Goal: Task Accomplishment & Management: Use online tool/utility

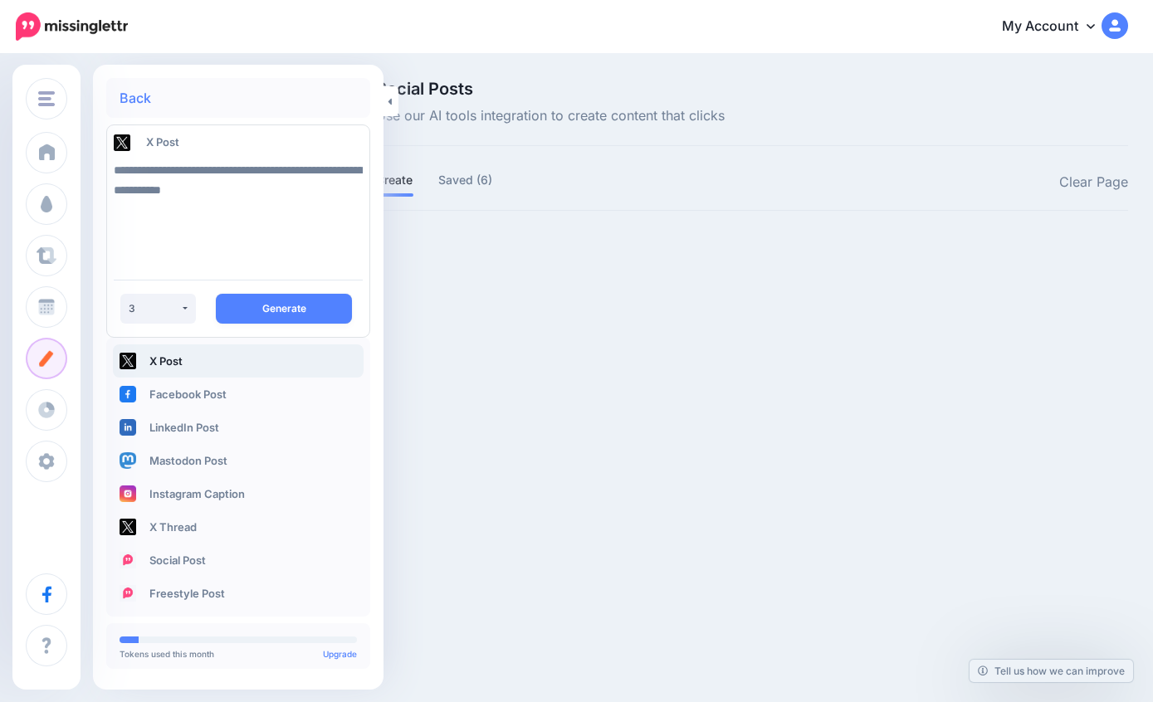
select select "*"
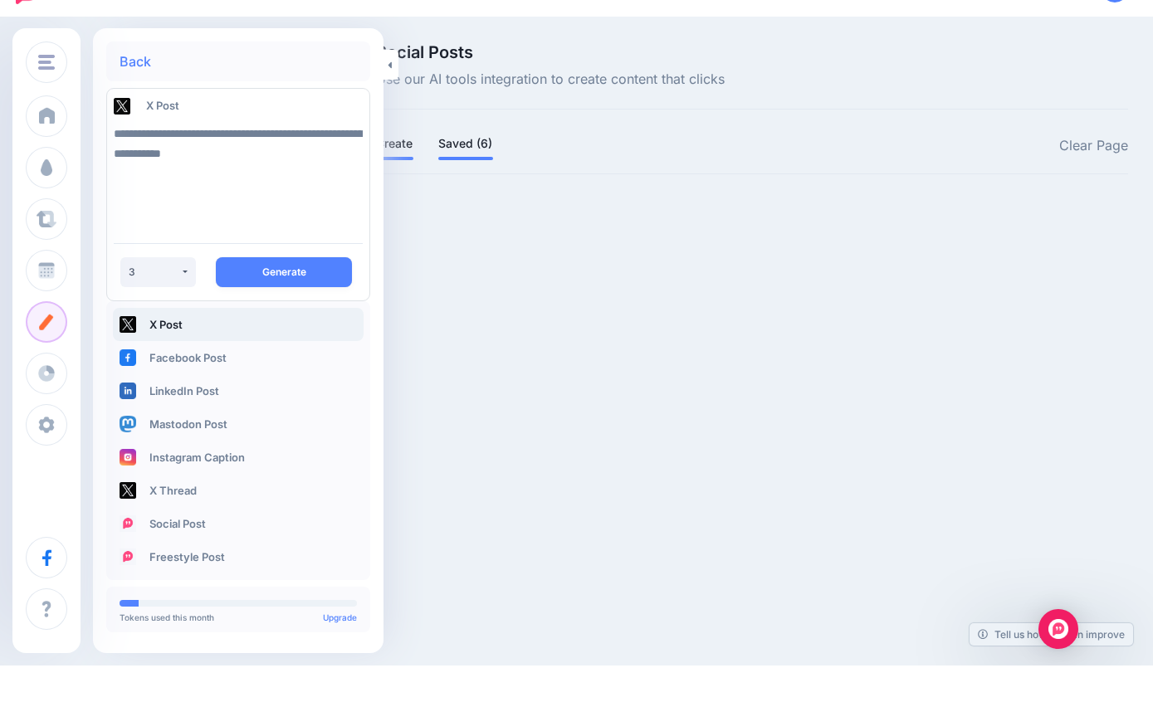
click at [474, 170] on link "Saved (6)" at bounding box center [465, 180] width 55 height 20
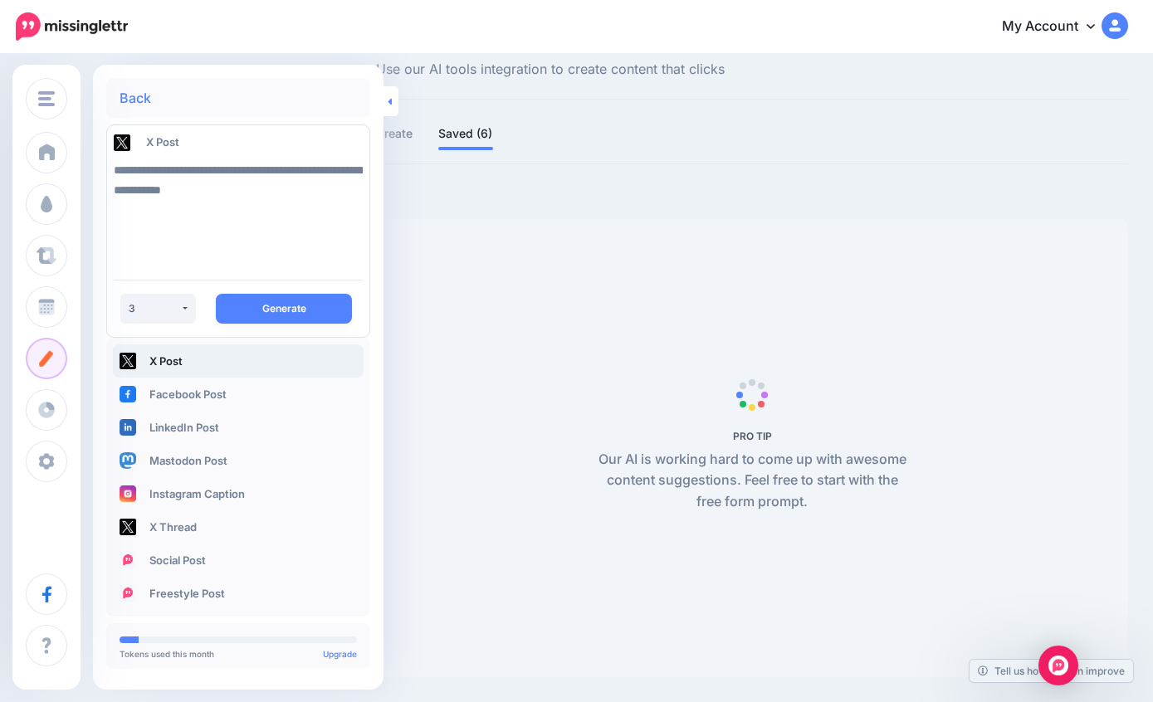
click at [393, 100] on link at bounding box center [390, 101] width 15 height 30
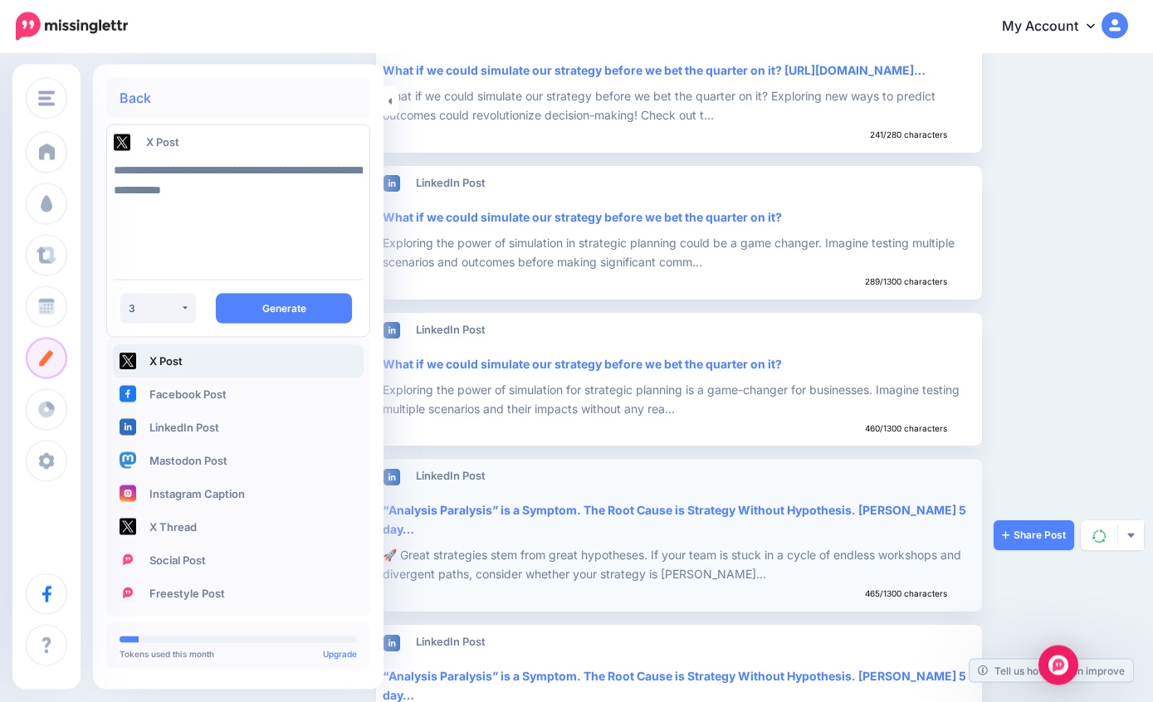
scroll to position [246, 0]
click at [1024, 529] on link "Share Post" at bounding box center [1033, 535] width 80 height 30
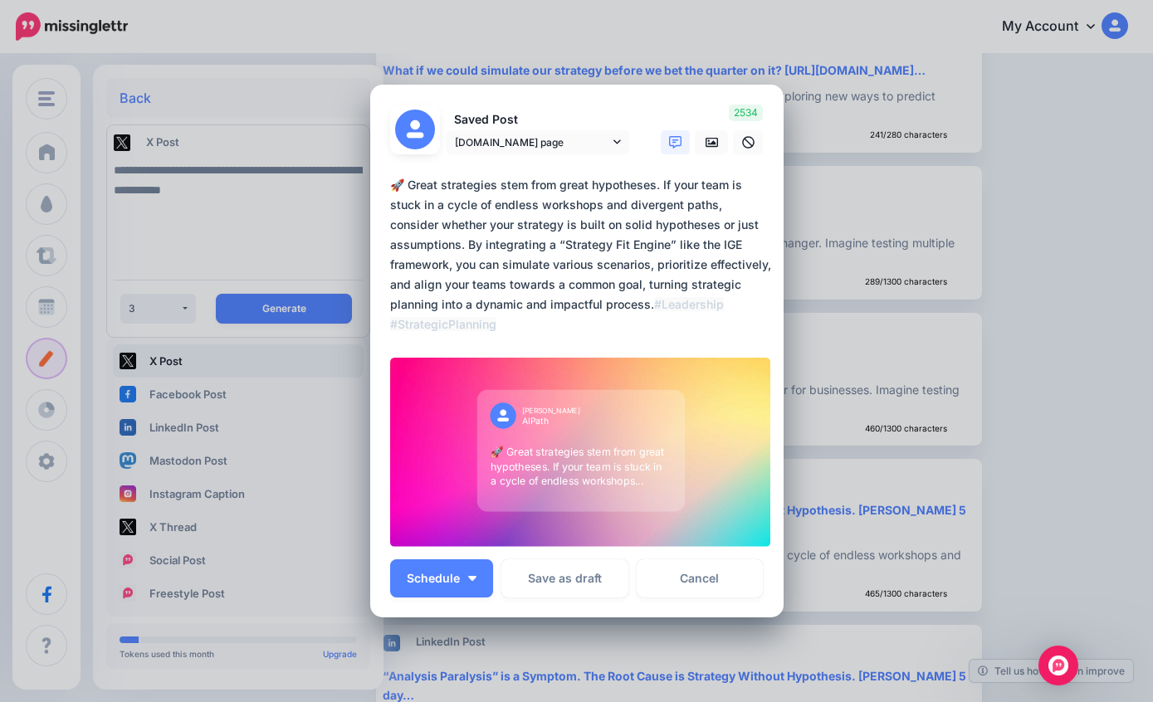
click at [1021, 266] on div "Edit Post Loading Saved Post AIPath.one page AIPath.one page" at bounding box center [576, 351] width 1153 height 702
click at [703, 598] on link "Cancel" at bounding box center [700, 578] width 127 height 38
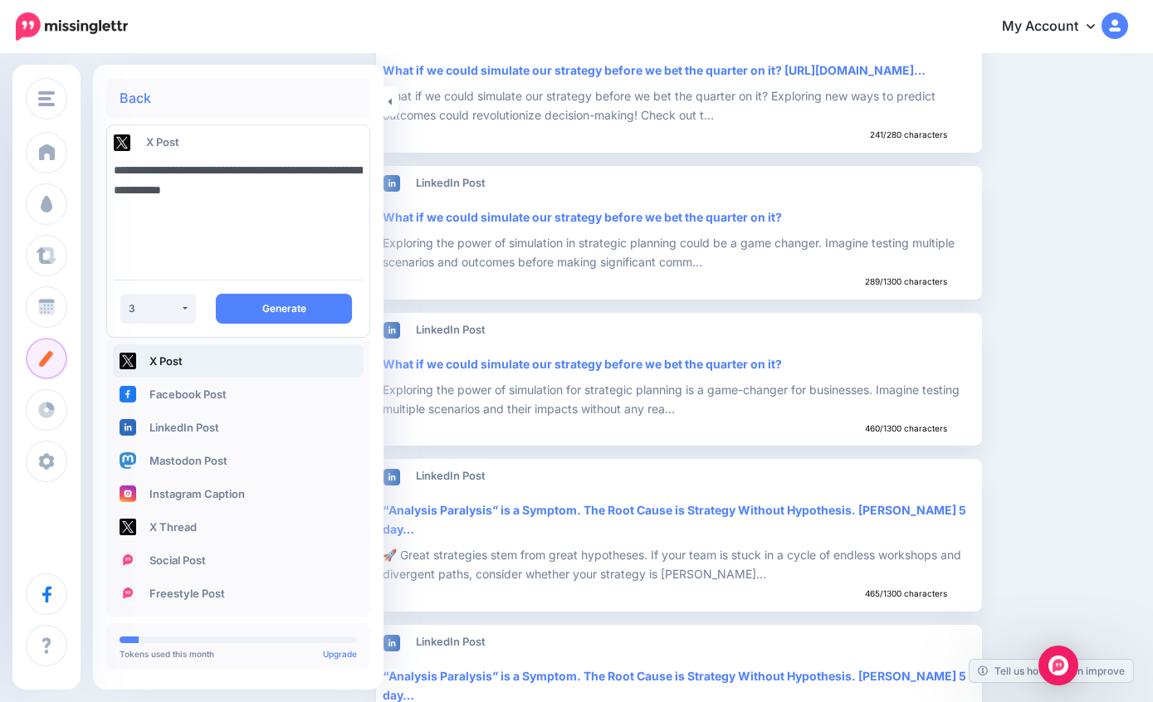
click at [326, 186] on textarea "**********" at bounding box center [238, 210] width 249 height 113
type textarea "**********"
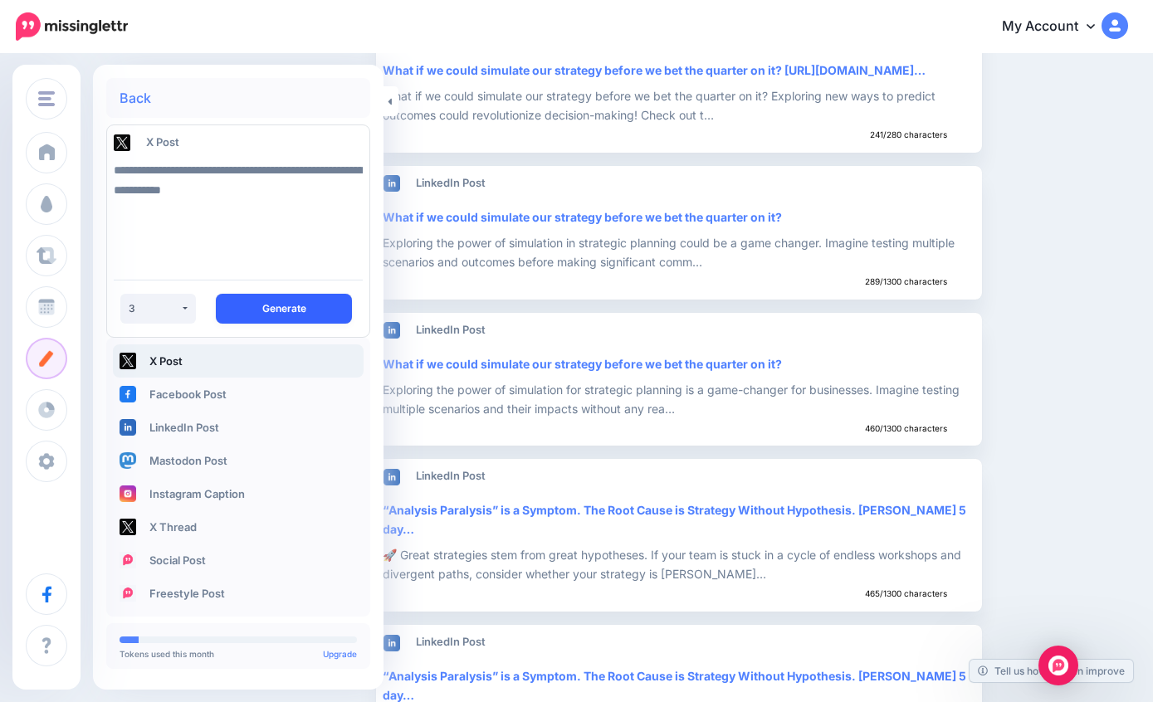
click at [305, 312] on button "Generate" at bounding box center [284, 309] width 136 height 30
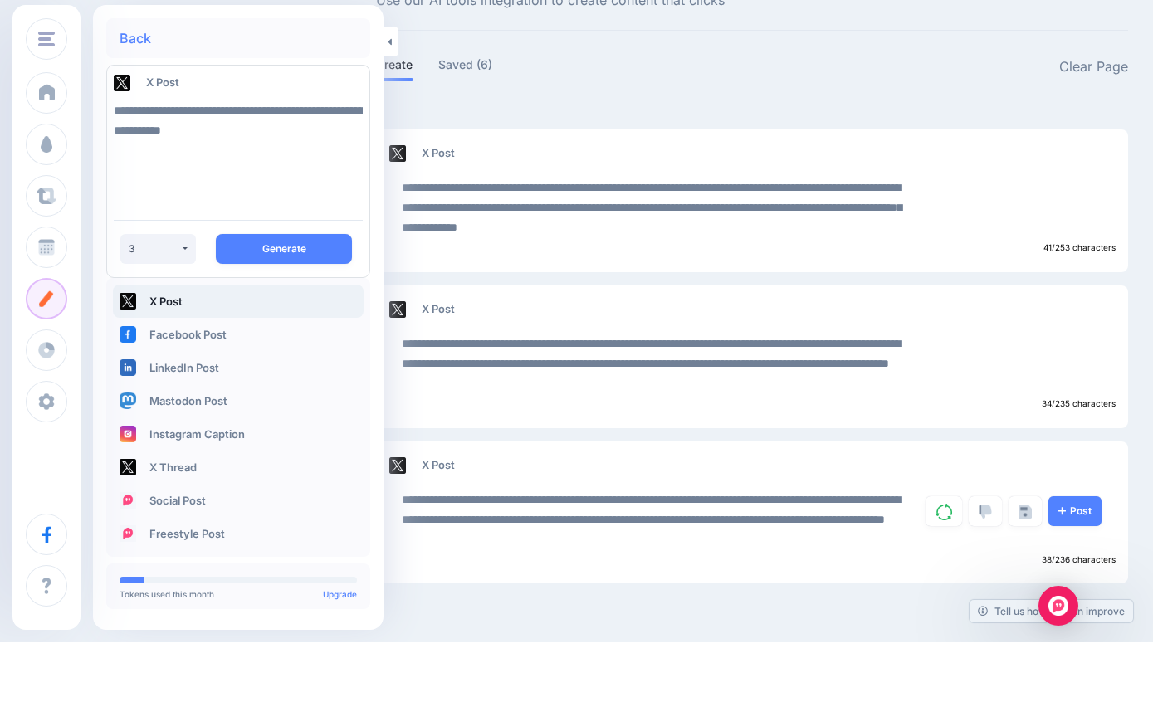
scroll to position [0, 0]
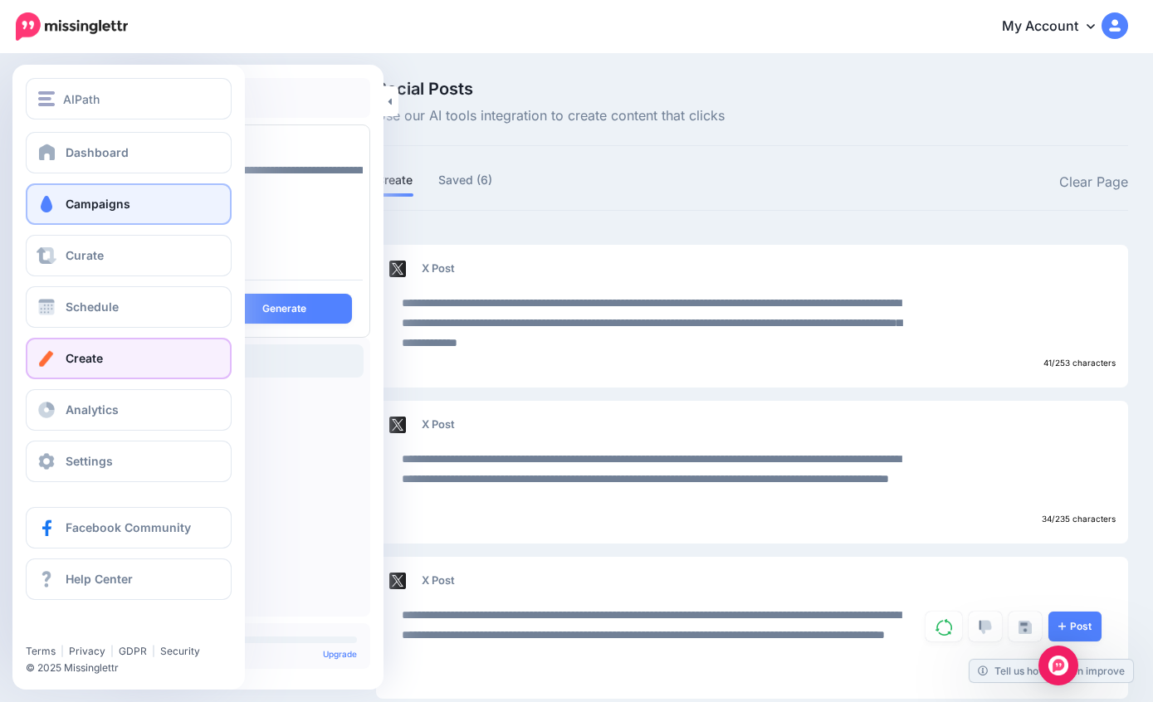
click at [64, 215] on link "Campaigns" at bounding box center [129, 203] width 206 height 41
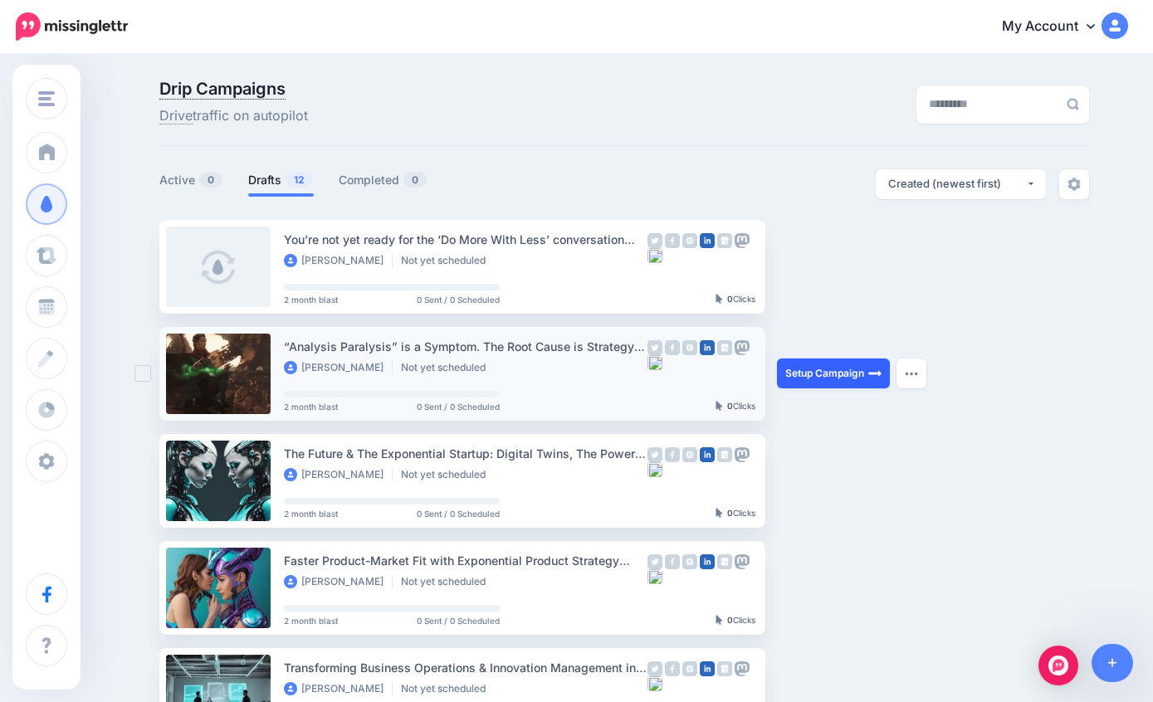
click at [830, 376] on link "Setup Campaign" at bounding box center [833, 374] width 113 height 30
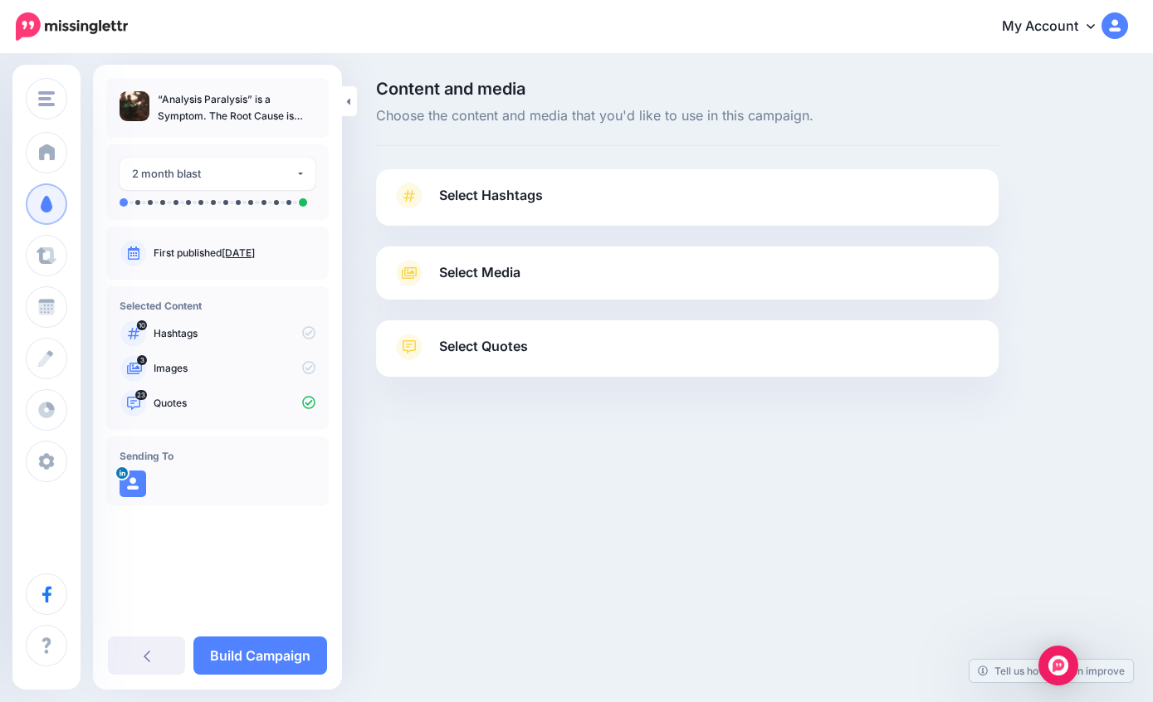
click at [455, 364] on link "Select Quotes" at bounding box center [687, 355] width 589 height 43
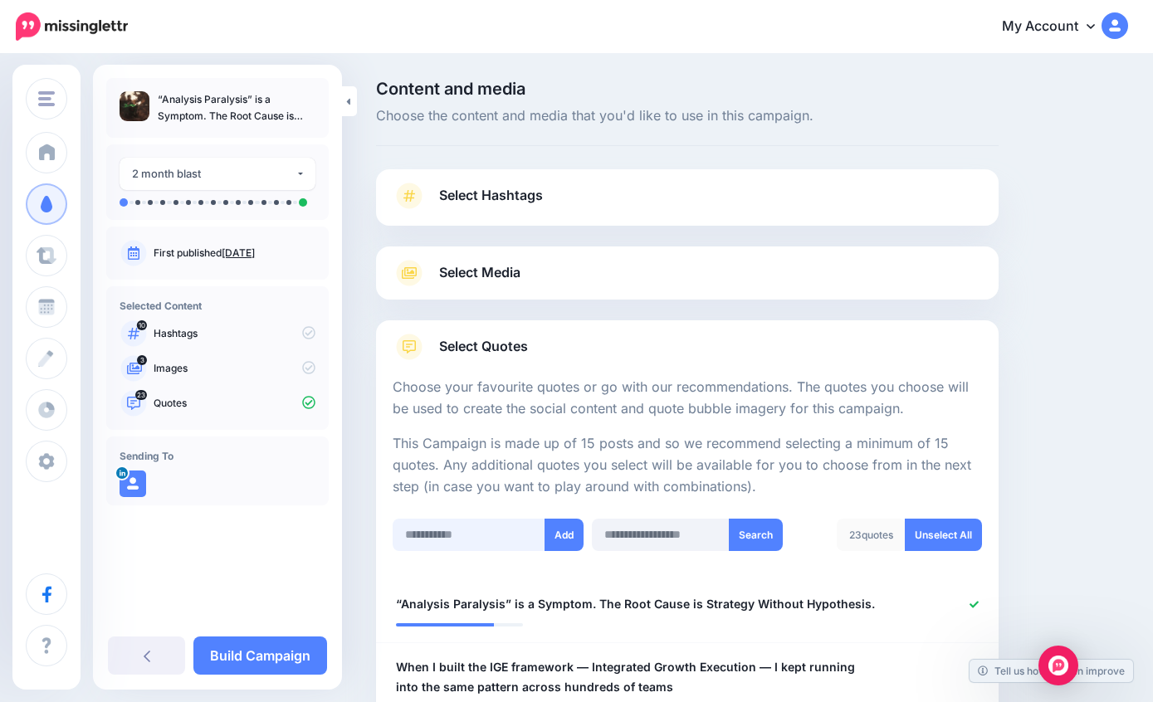
click at [443, 529] on input "text" at bounding box center [469, 535] width 153 height 32
paste input "**********"
type input "**********"
click at [561, 534] on button "Add" at bounding box center [563, 535] width 39 height 32
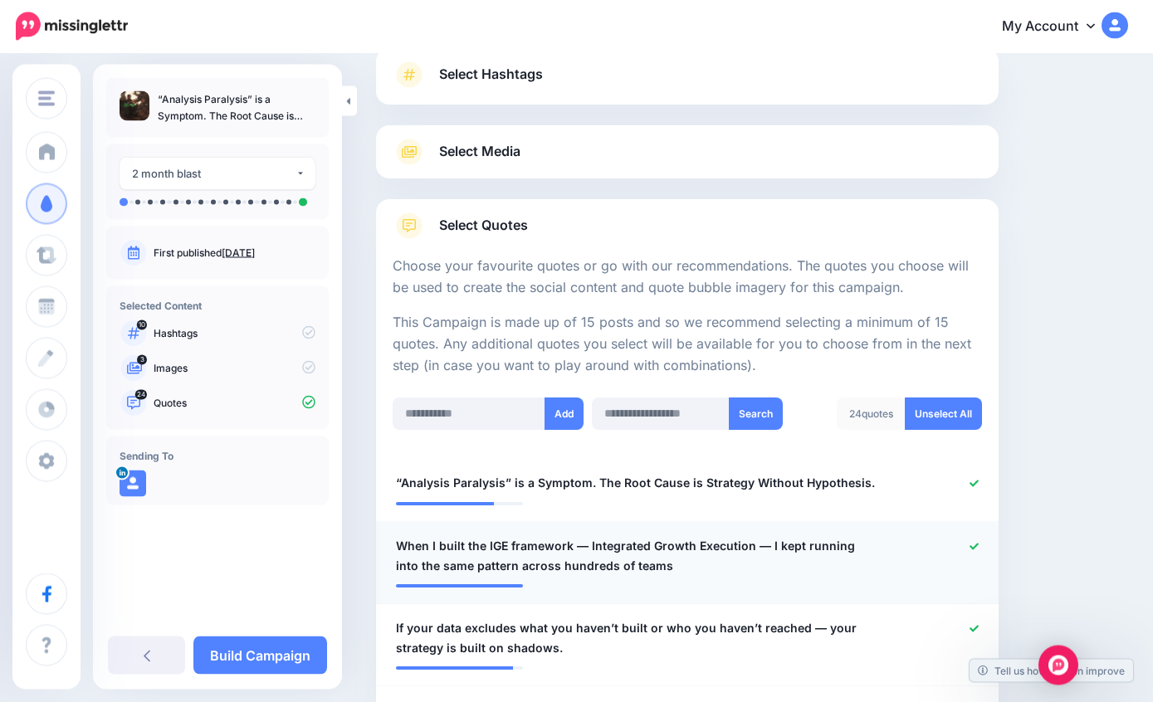
scroll to position [121, 0]
click at [866, 494] on div at bounding box center [687, 498] width 583 height 8
click at [268, 675] on link "Build Campaign" at bounding box center [260, 656] width 134 height 38
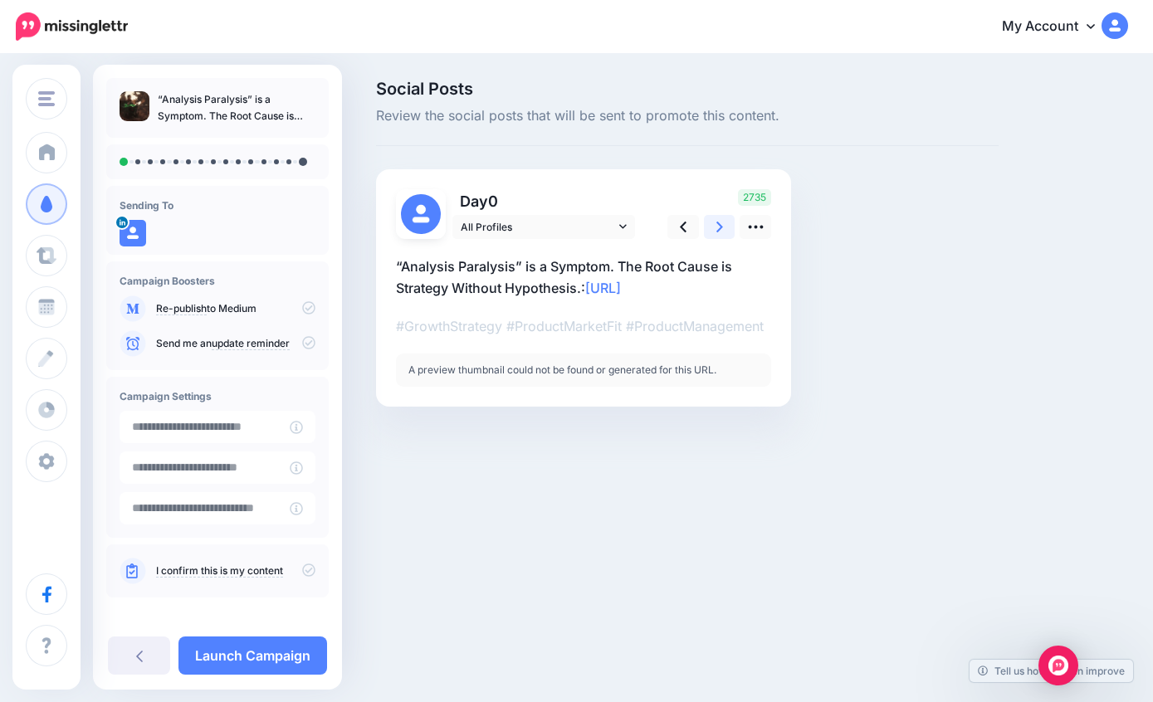
click at [722, 227] on icon at bounding box center [719, 227] width 7 height 11
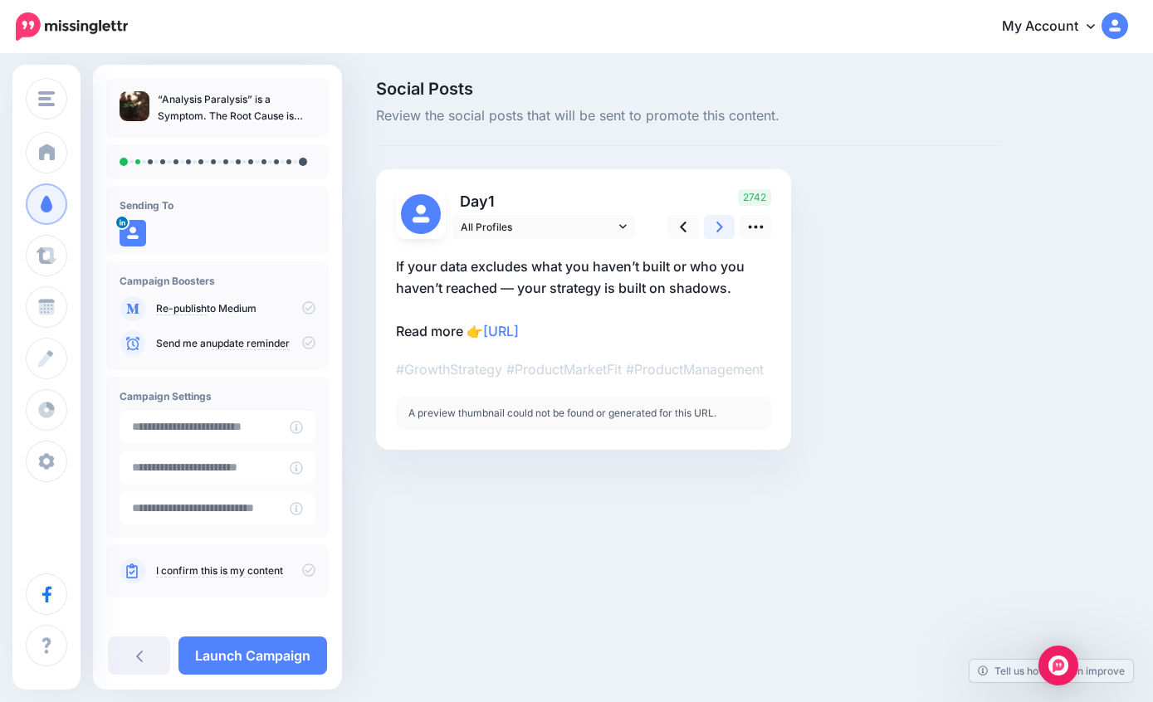
click at [722, 227] on icon at bounding box center [719, 227] width 7 height 11
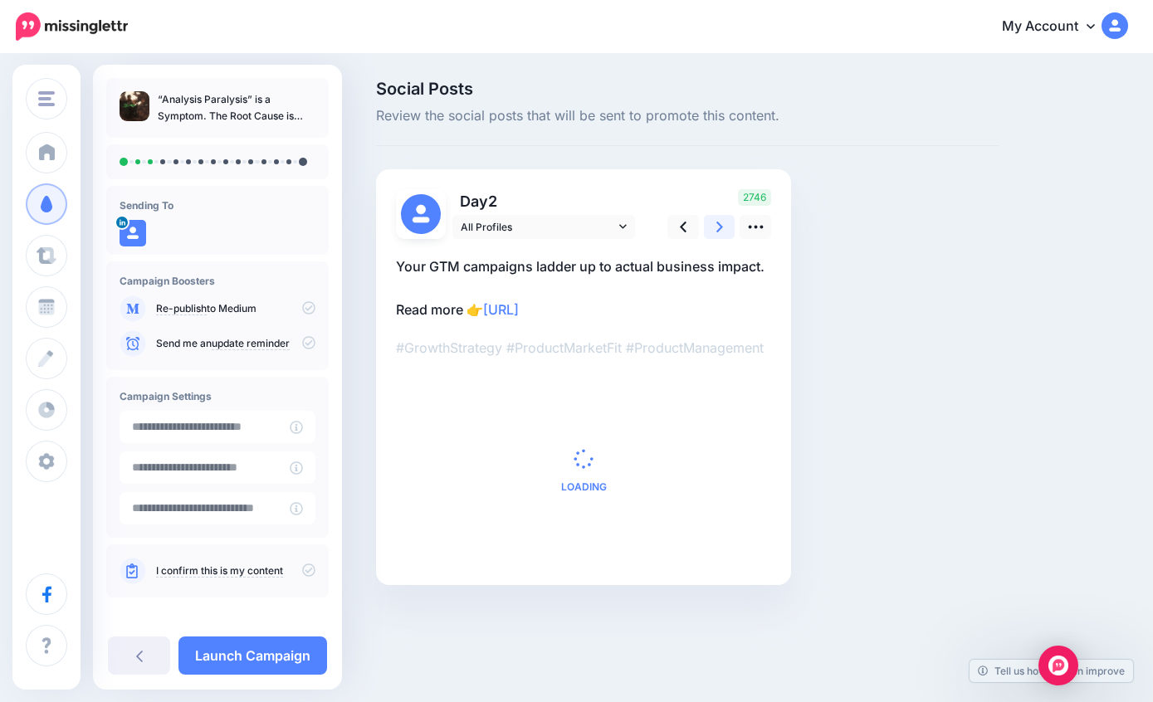
click at [722, 227] on icon at bounding box center [719, 227] width 7 height 11
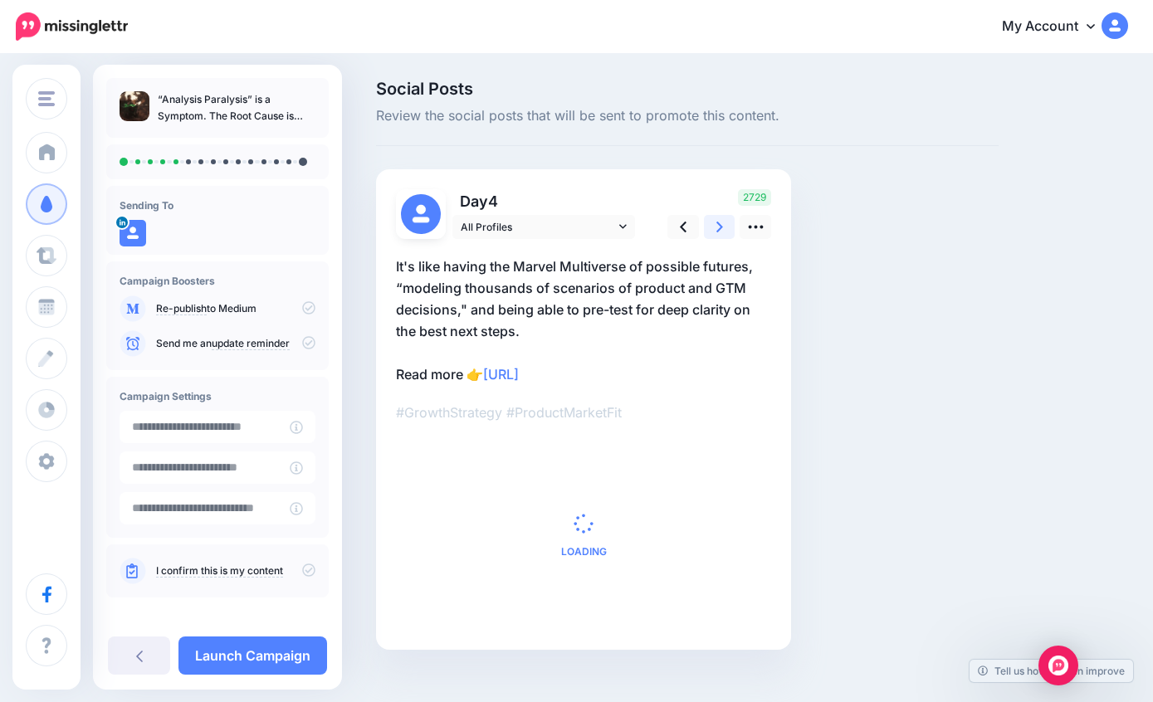
click at [722, 227] on icon at bounding box center [719, 227] width 7 height 11
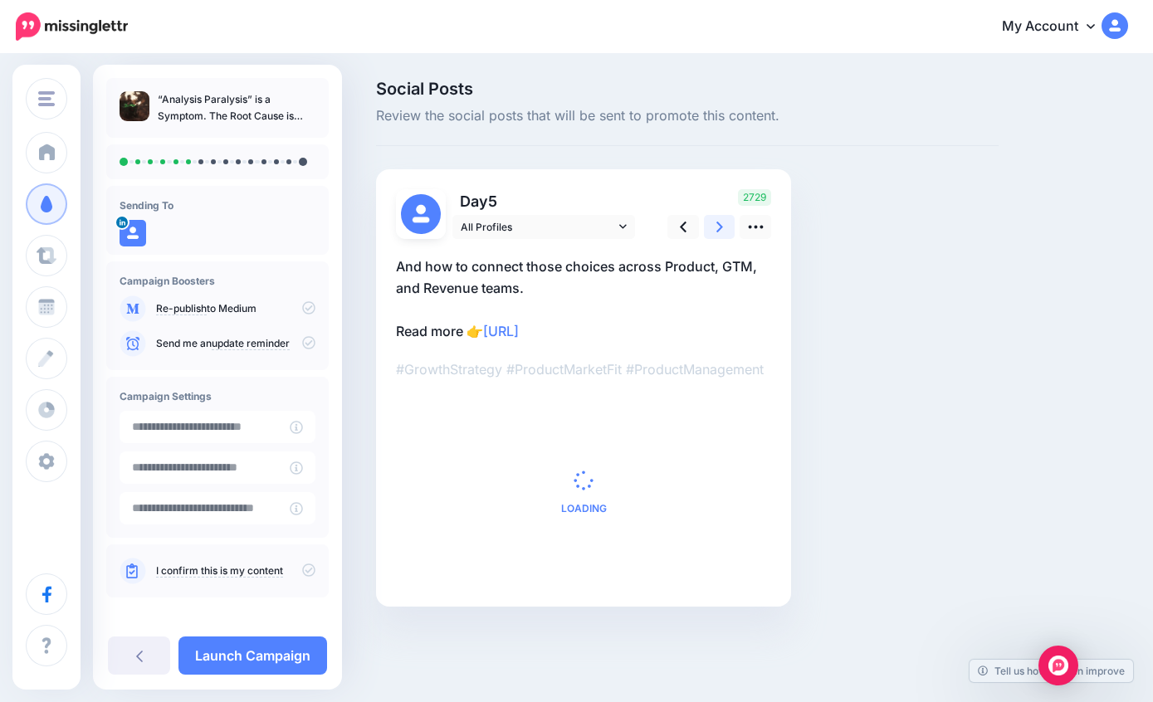
click at [722, 227] on icon at bounding box center [719, 227] width 7 height 11
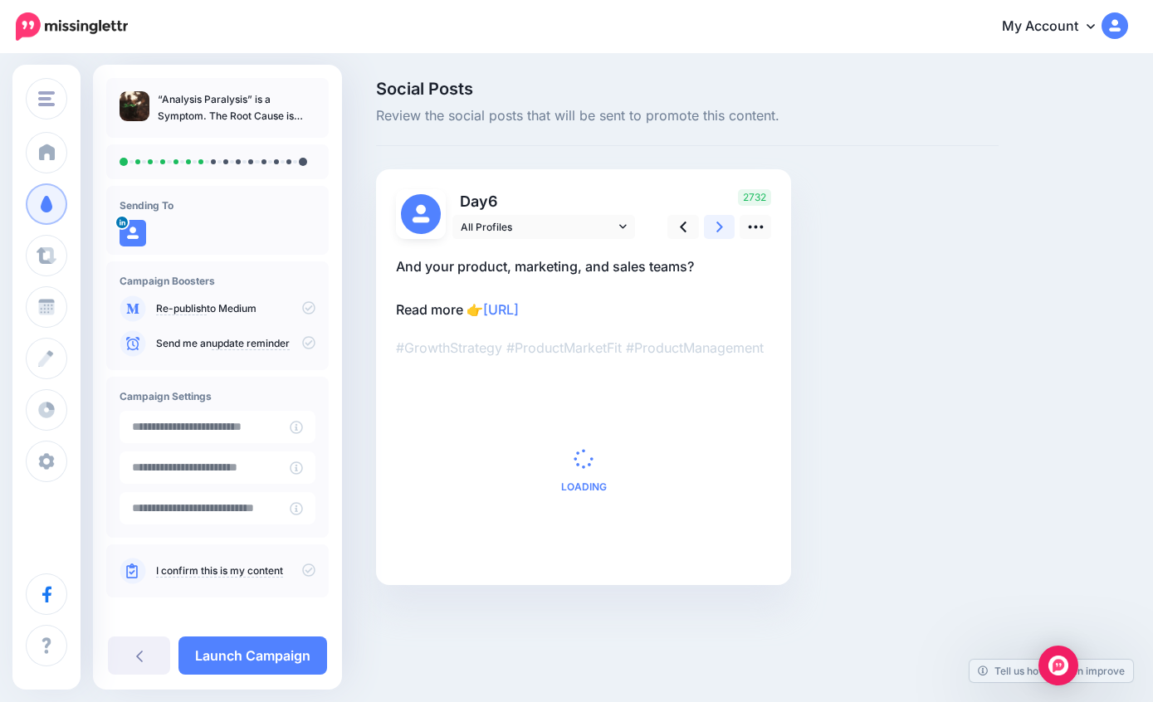
click at [722, 227] on icon at bounding box center [719, 227] width 7 height 11
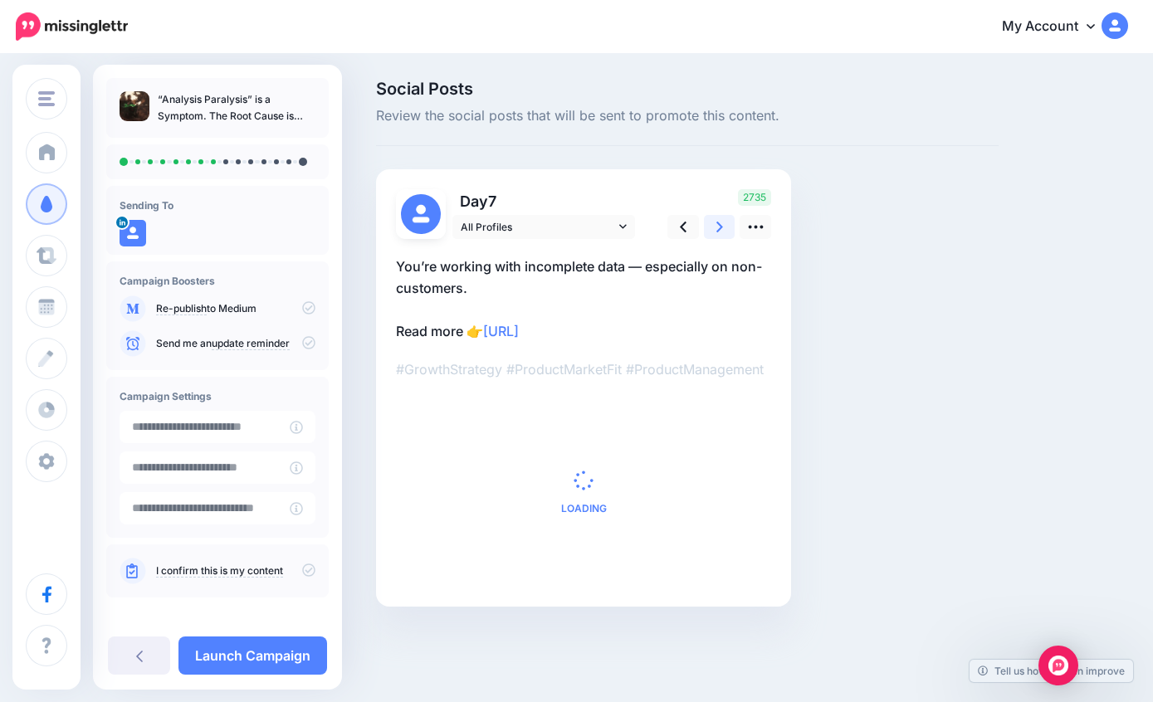
click at [722, 227] on icon at bounding box center [719, 227] width 7 height 11
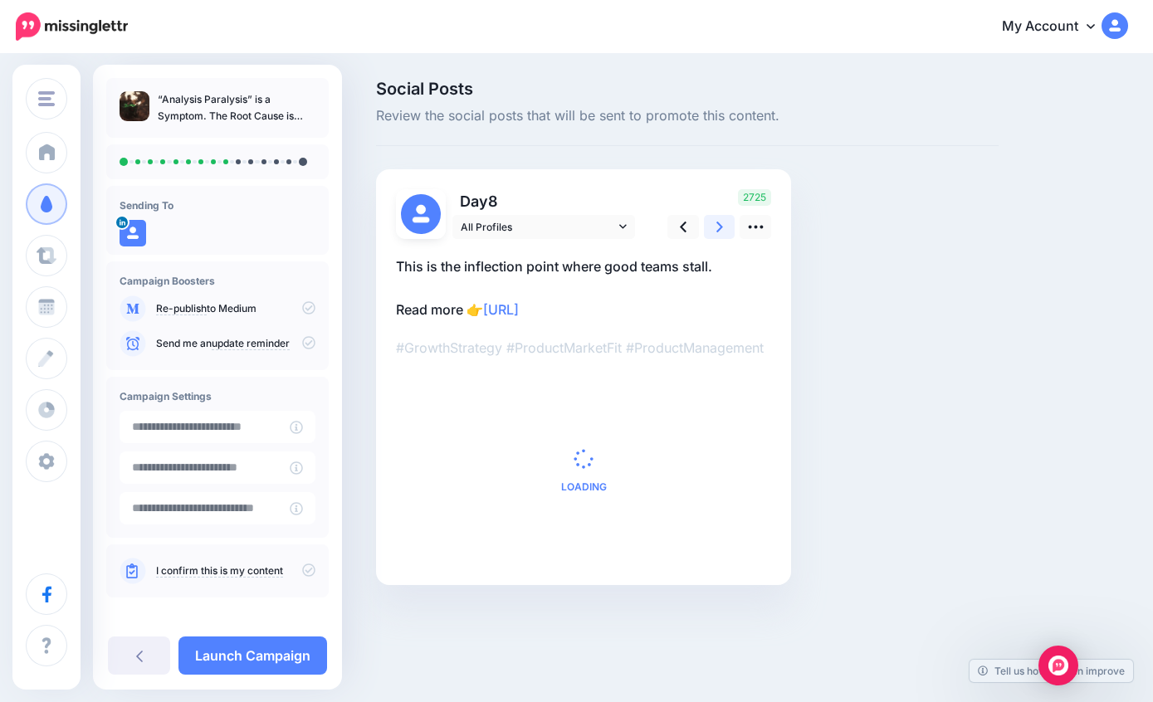
click at [722, 227] on icon at bounding box center [719, 227] width 7 height 11
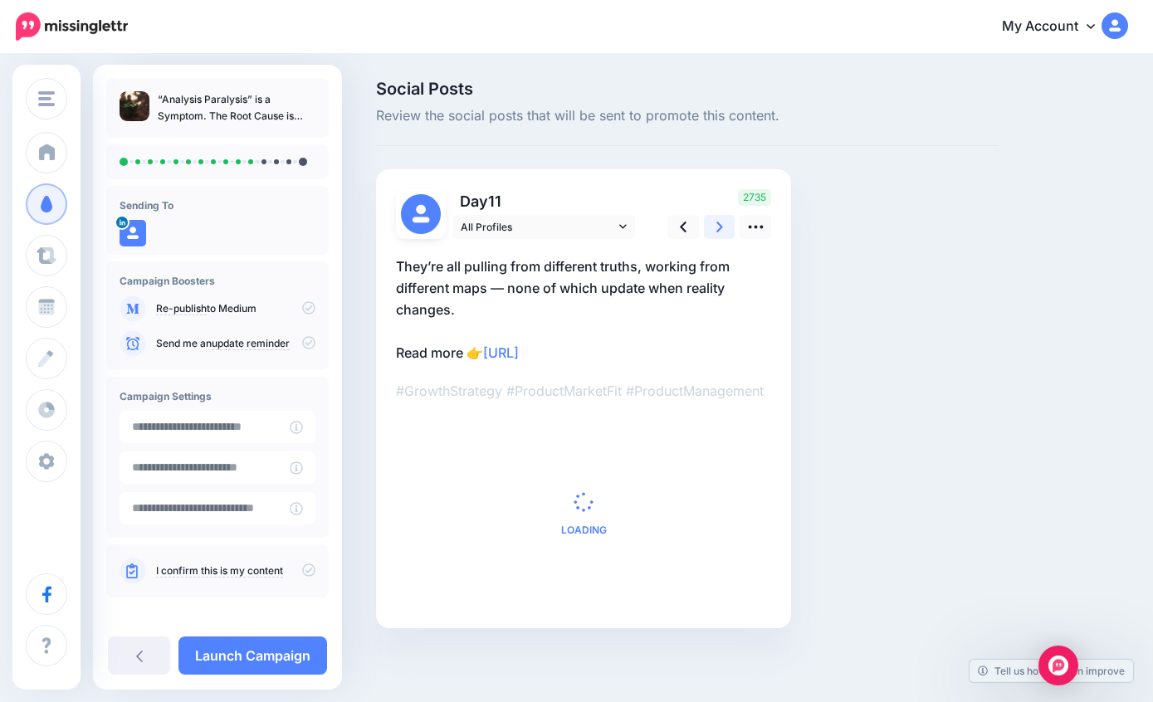
click at [722, 227] on icon at bounding box center [719, 227] width 7 height 11
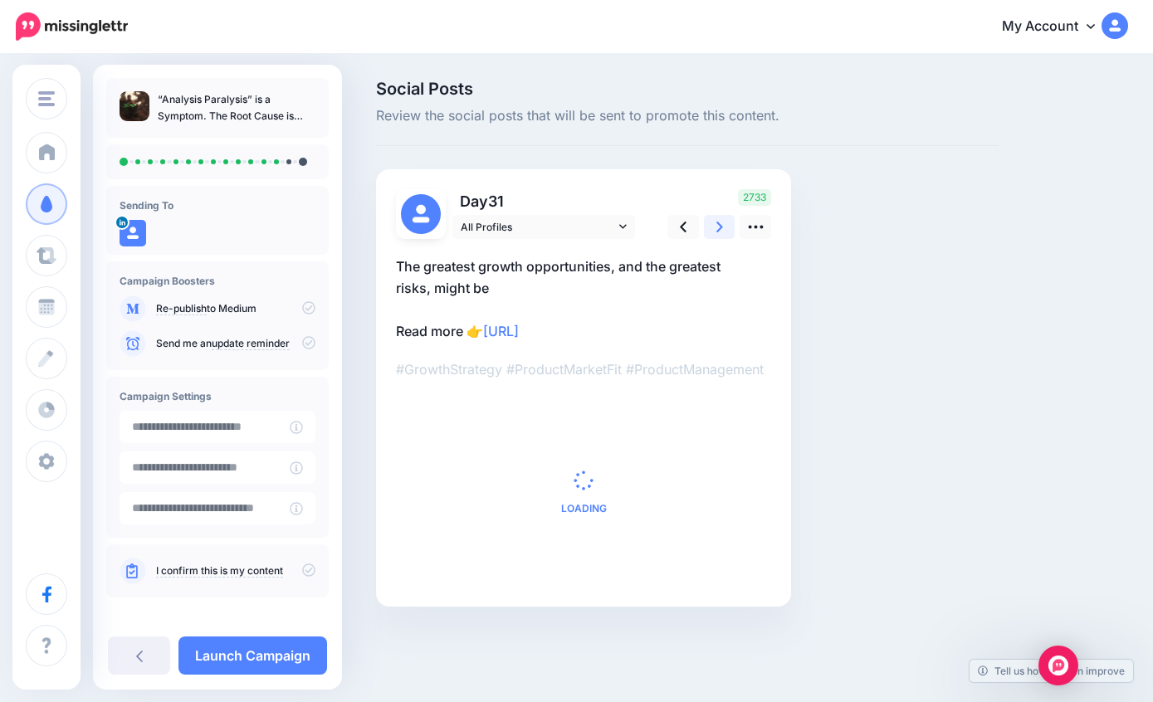
click at [722, 227] on icon at bounding box center [719, 227] width 7 height 11
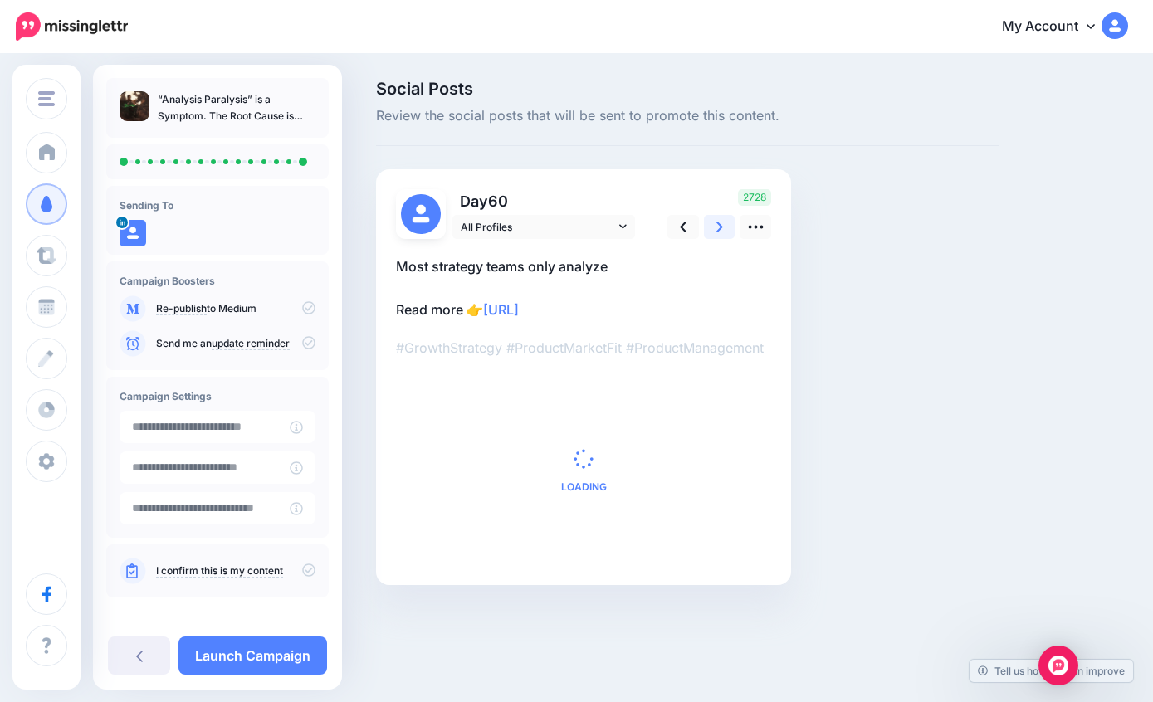
click at [722, 227] on icon at bounding box center [719, 227] width 7 height 11
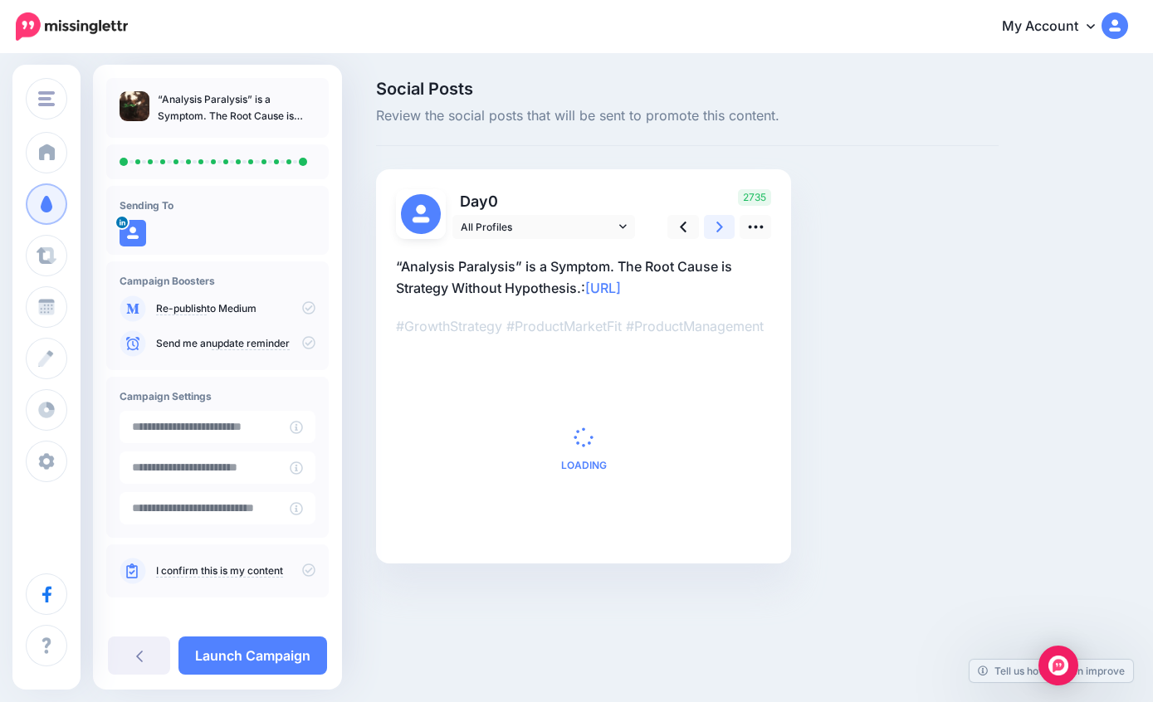
click at [722, 227] on icon at bounding box center [719, 227] width 7 height 11
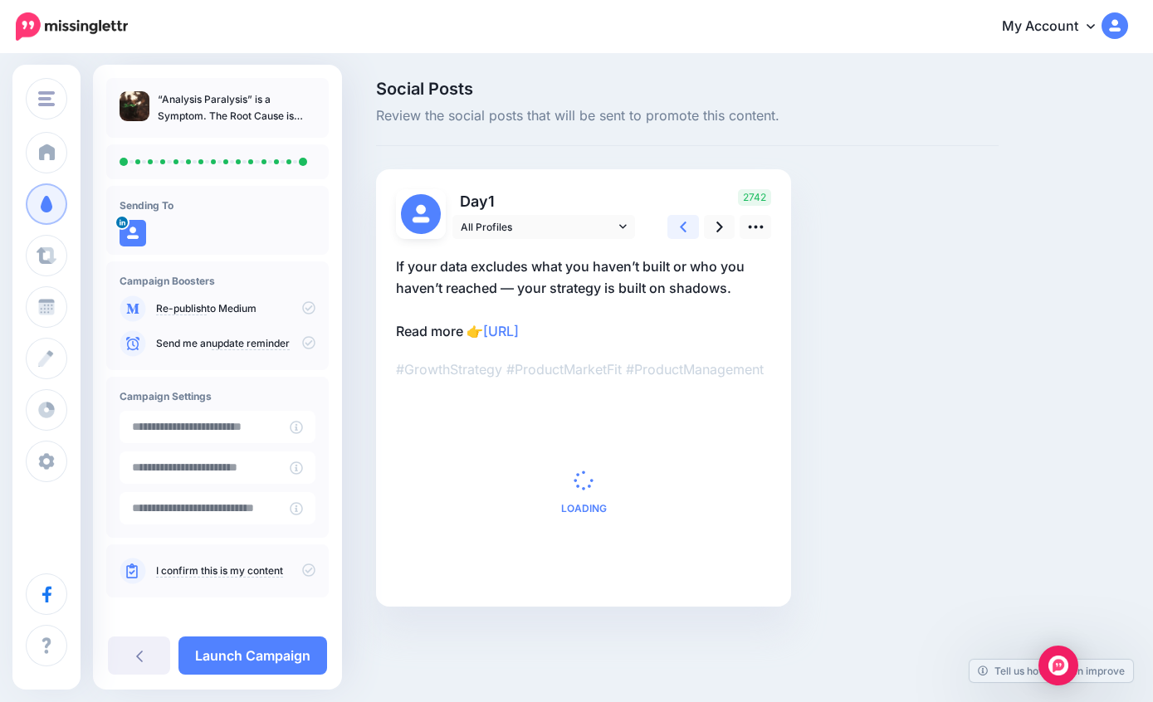
click at [684, 226] on icon at bounding box center [683, 226] width 7 height 17
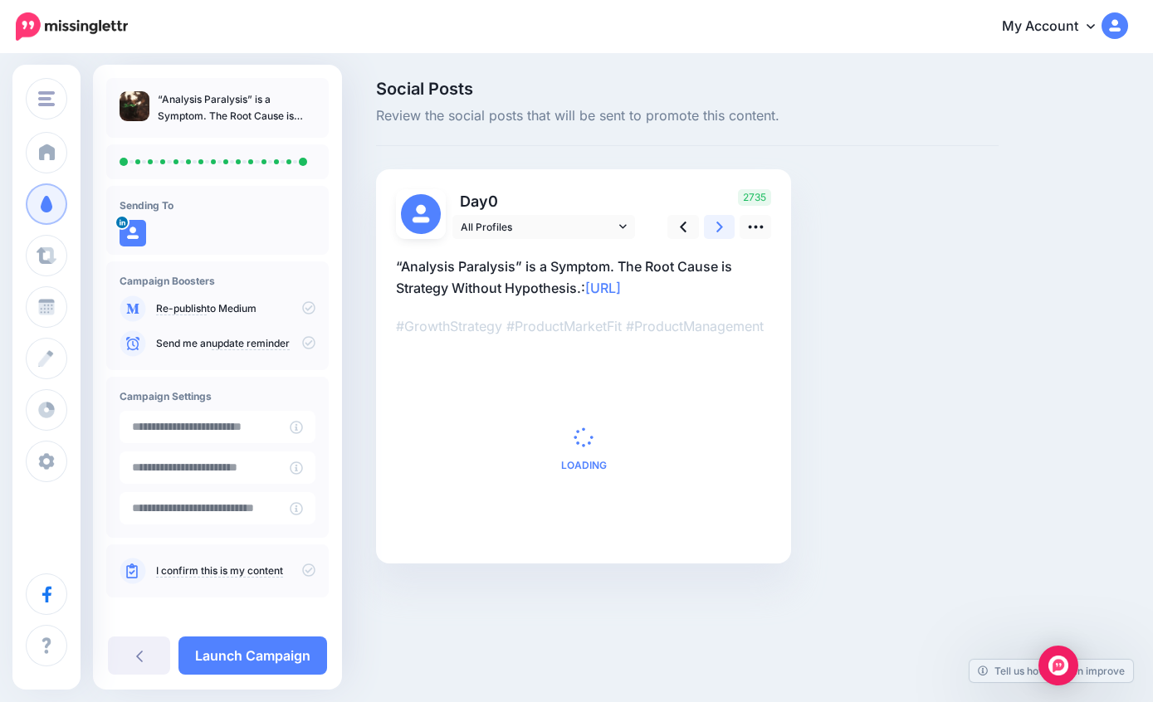
click at [713, 227] on link at bounding box center [720, 227] width 32 height 24
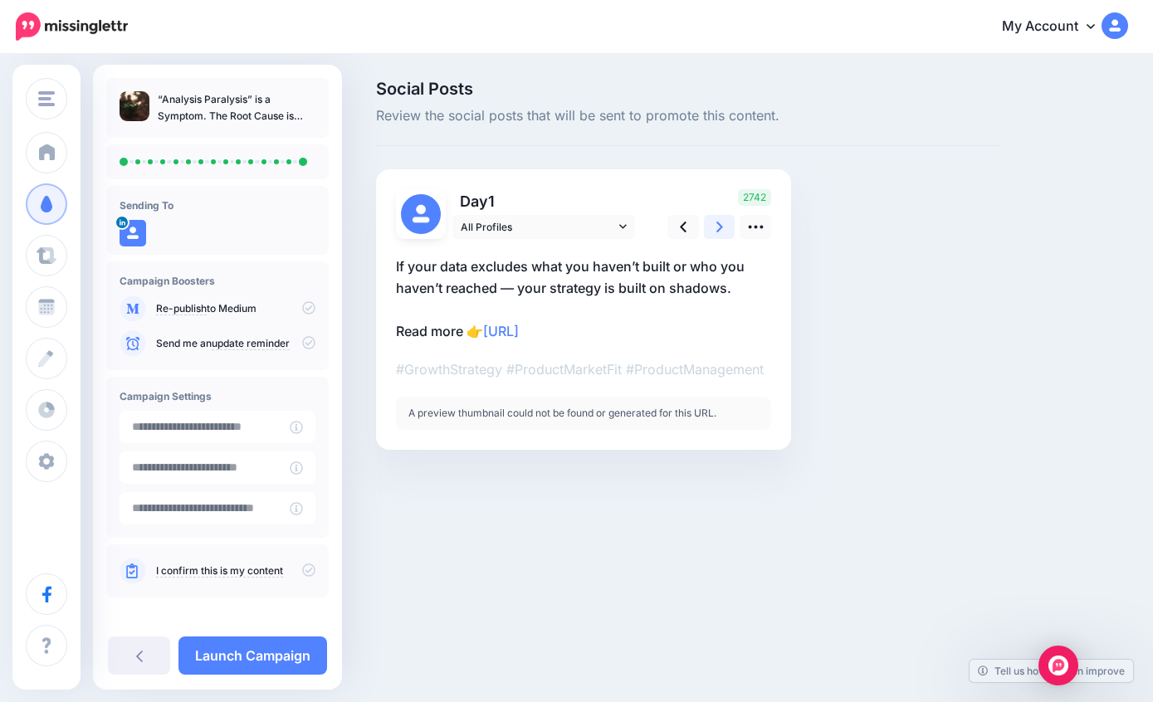
click at [713, 227] on link at bounding box center [720, 227] width 32 height 24
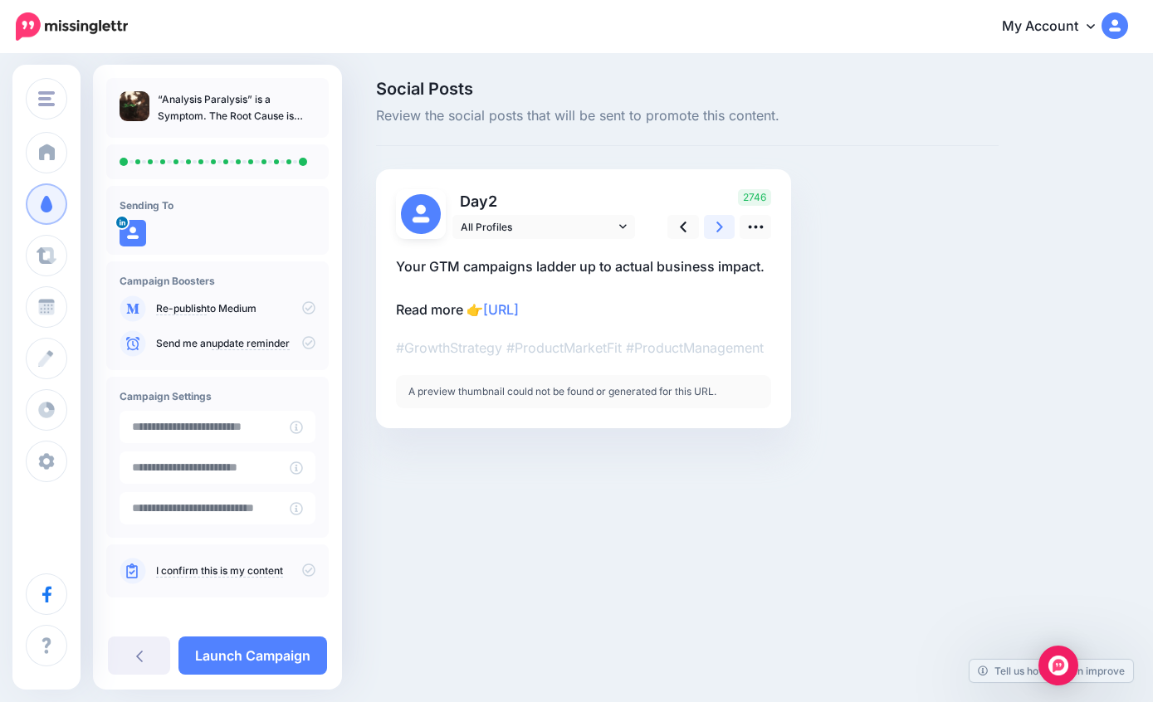
click at [713, 227] on link at bounding box center [720, 227] width 32 height 24
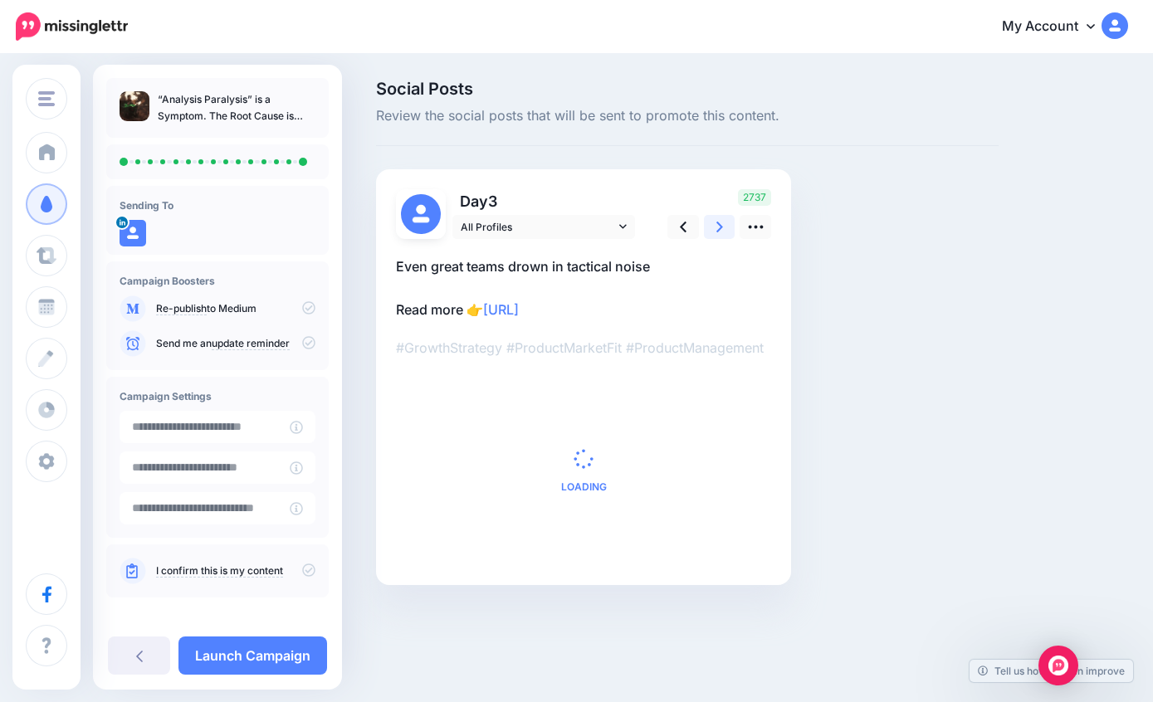
click at [713, 227] on link at bounding box center [720, 227] width 32 height 24
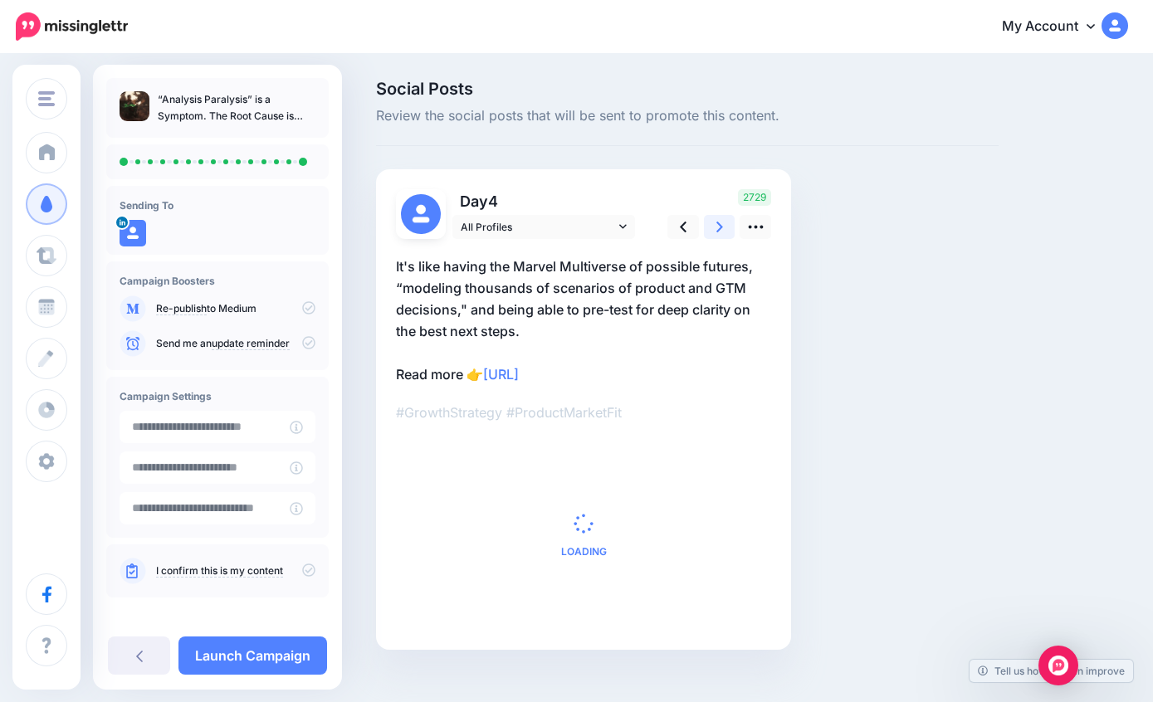
click at [713, 227] on link at bounding box center [720, 227] width 32 height 24
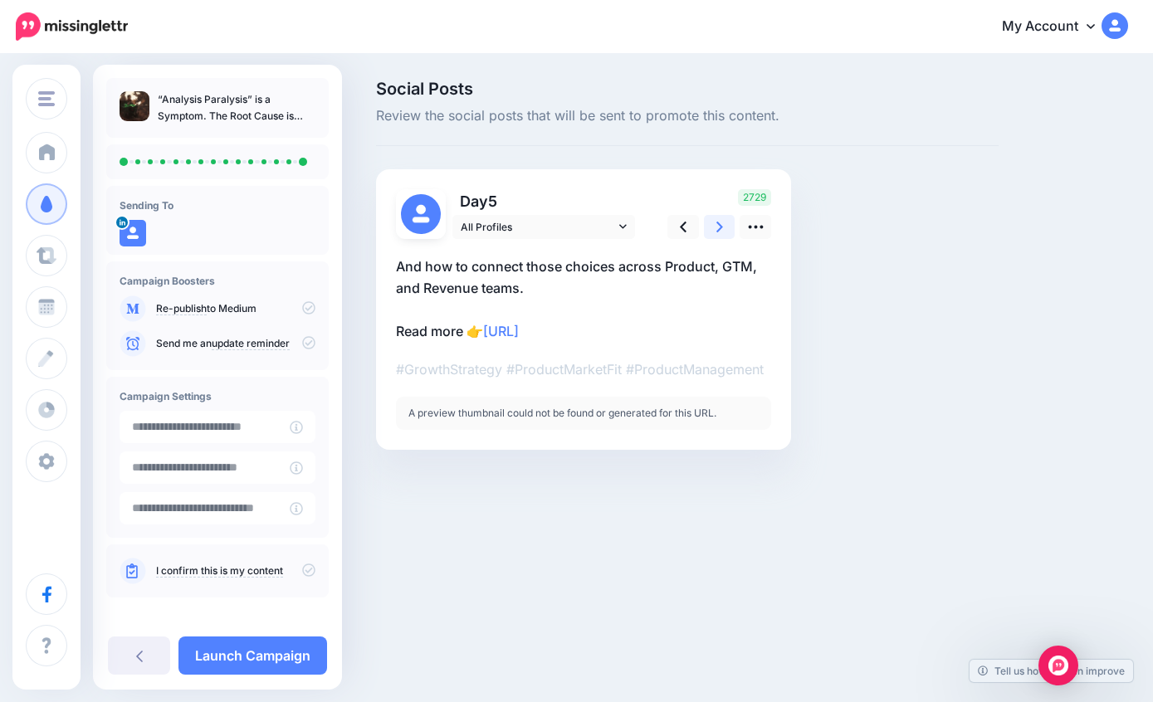
click at [713, 227] on link at bounding box center [720, 227] width 32 height 24
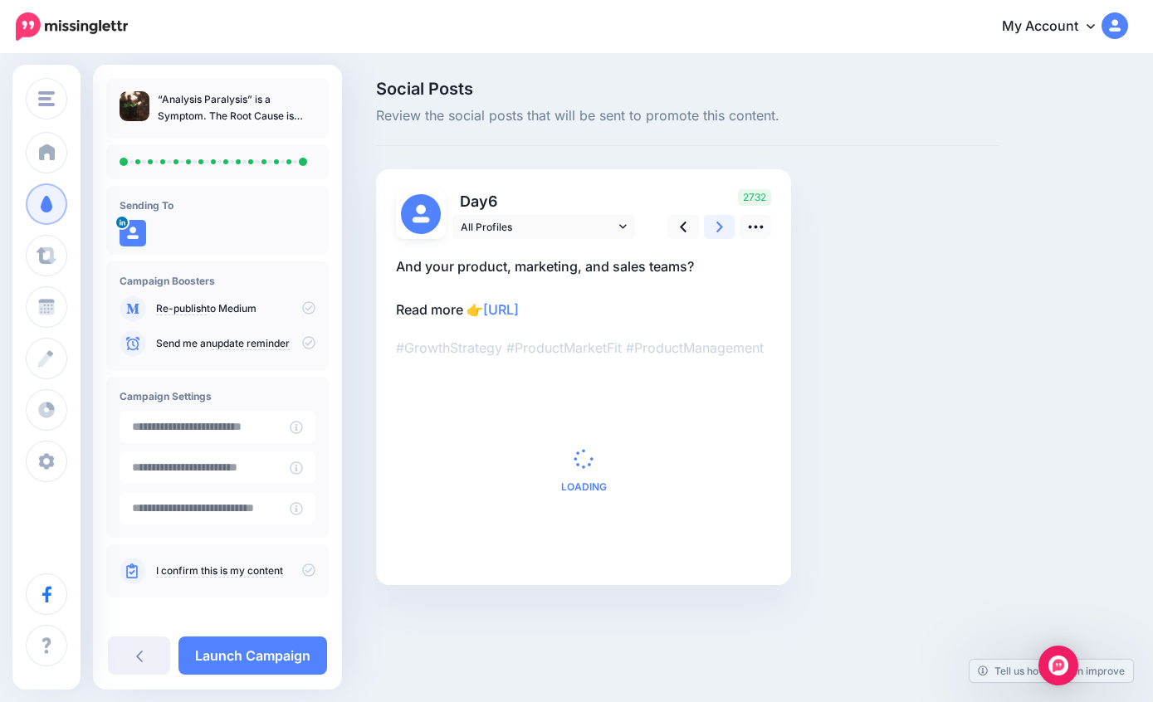
click at [713, 227] on link at bounding box center [720, 227] width 32 height 24
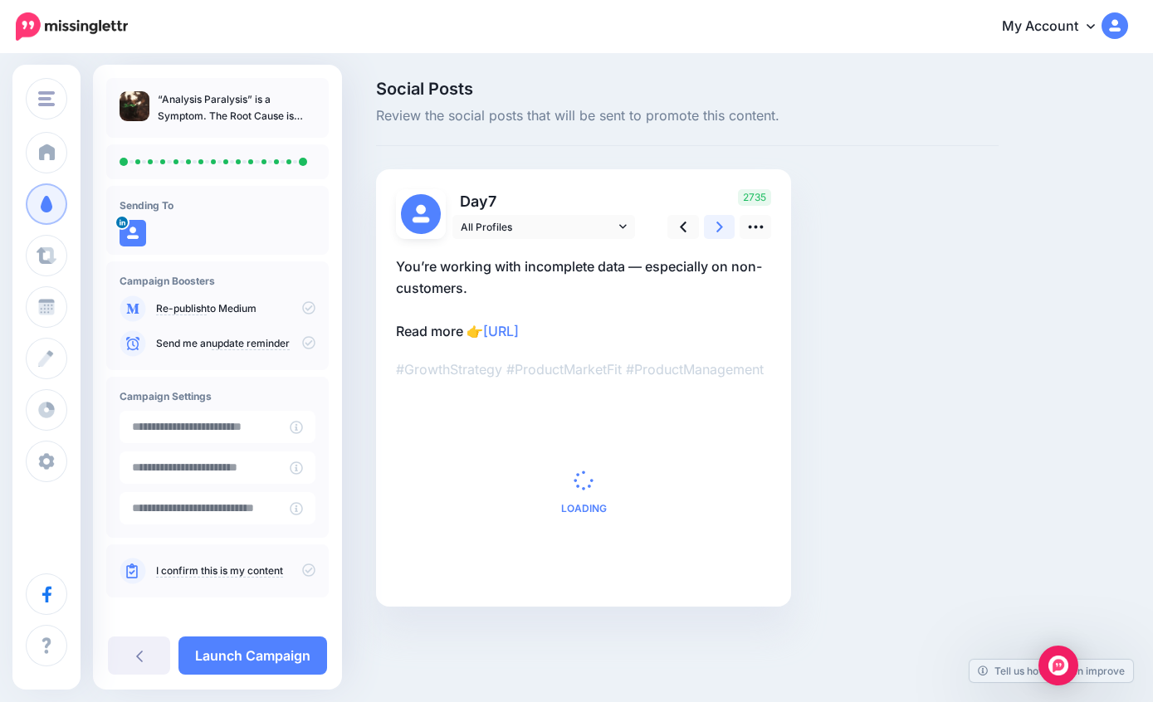
click at [713, 227] on link at bounding box center [720, 227] width 32 height 24
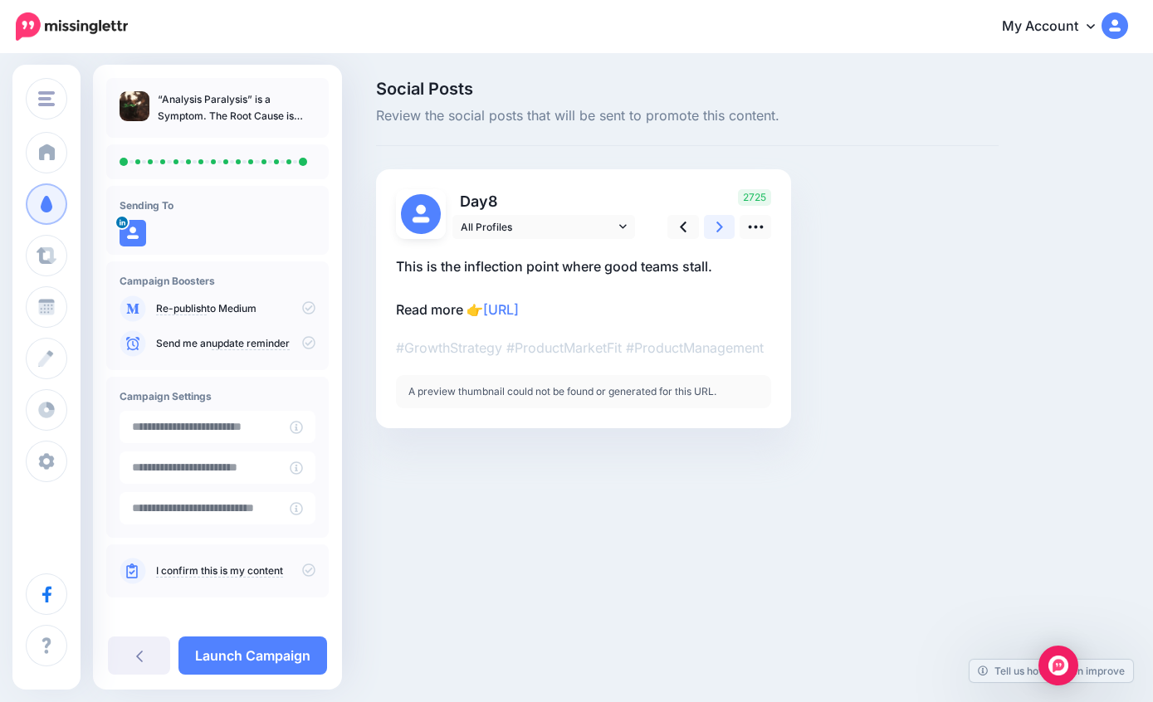
click at [713, 227] on link at bounding box center [720, 227] width 32 height 24
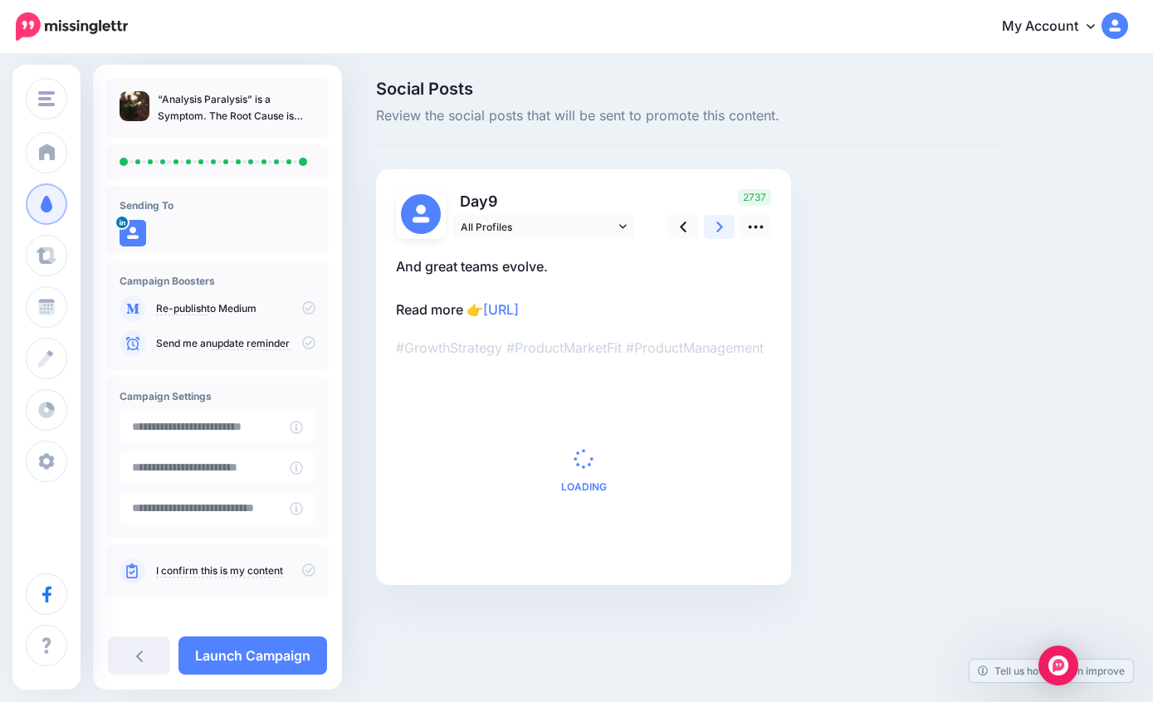
click at [713, 227] on link at bounding box center [720, 227] width 32 height 24
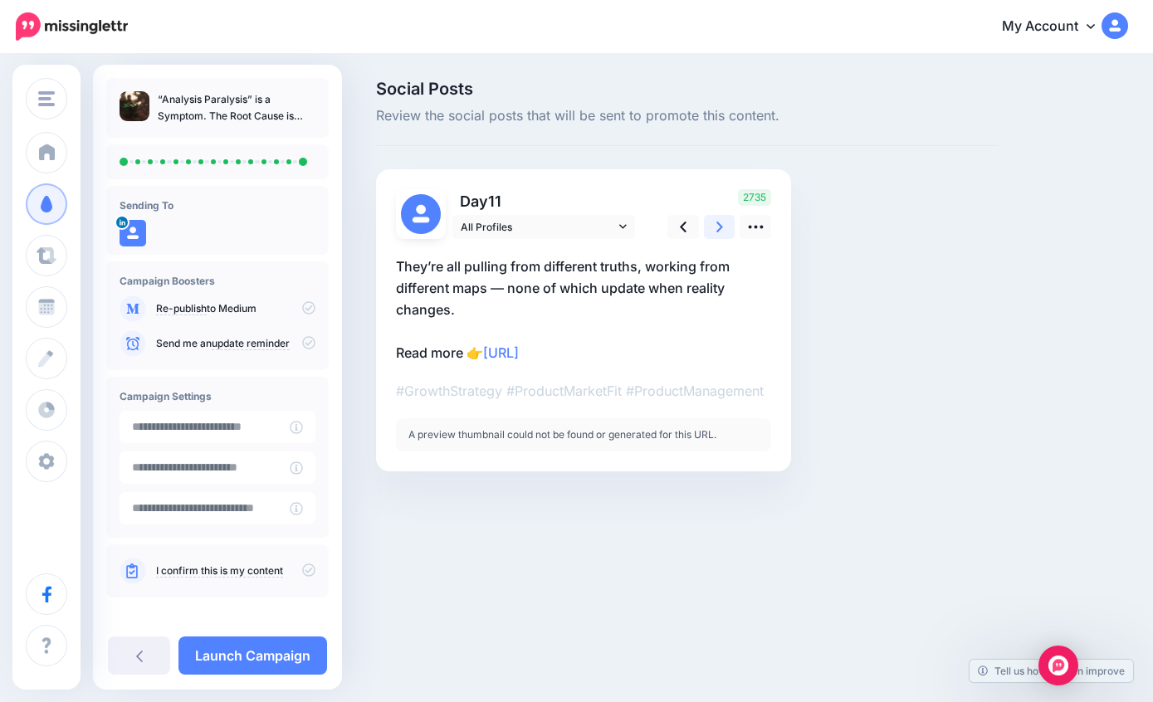
click at [713, 227] on link at bounding box center [720, 227] width 32 height 24
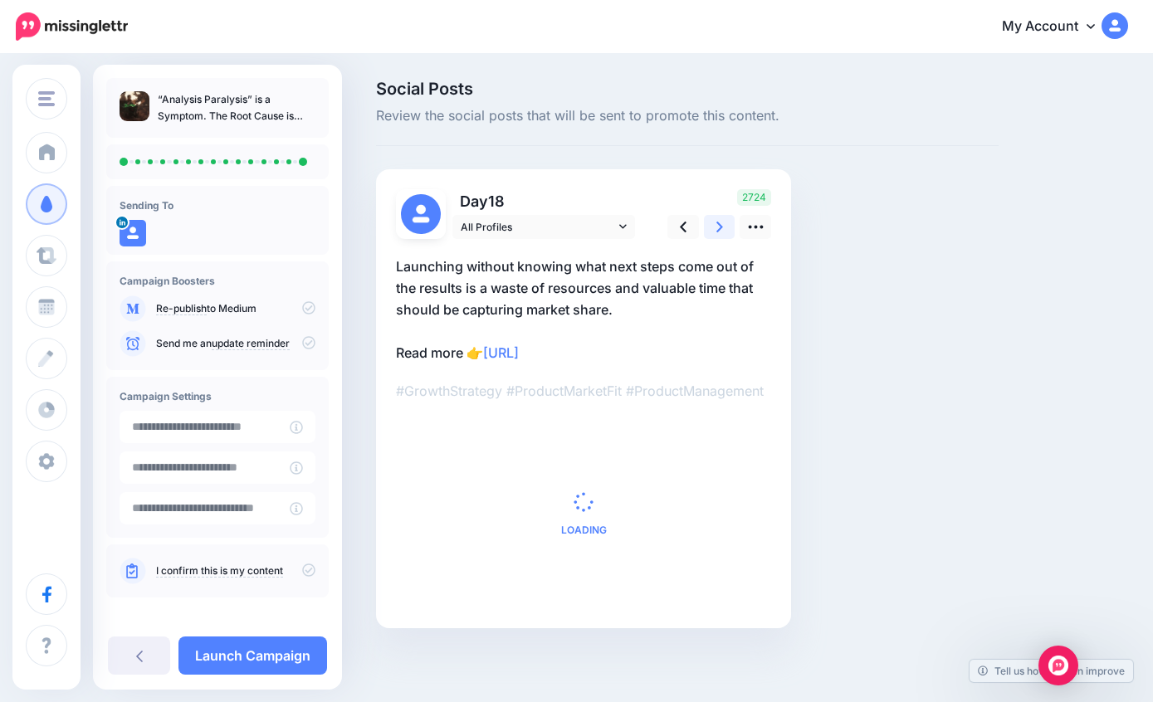
click at [713, 227] on link at bounding box center [720, 227] width 32 height 24
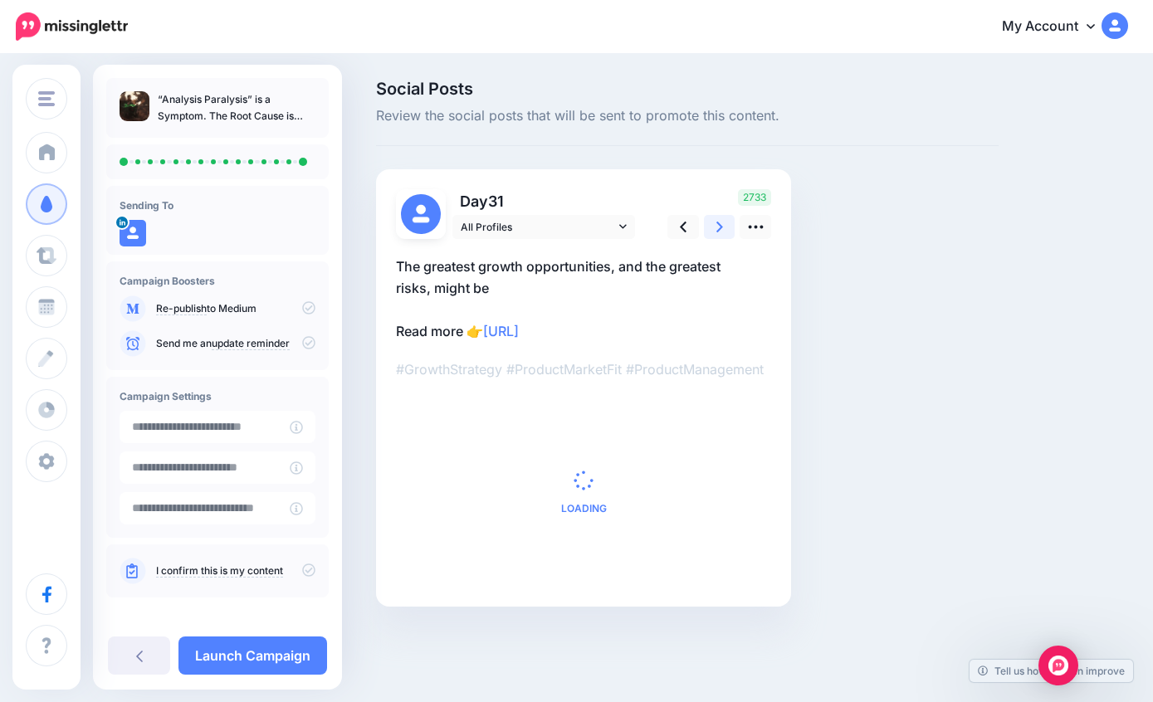
click at [713, 227] on link at bounding box center [720, 227] width 32 height 24
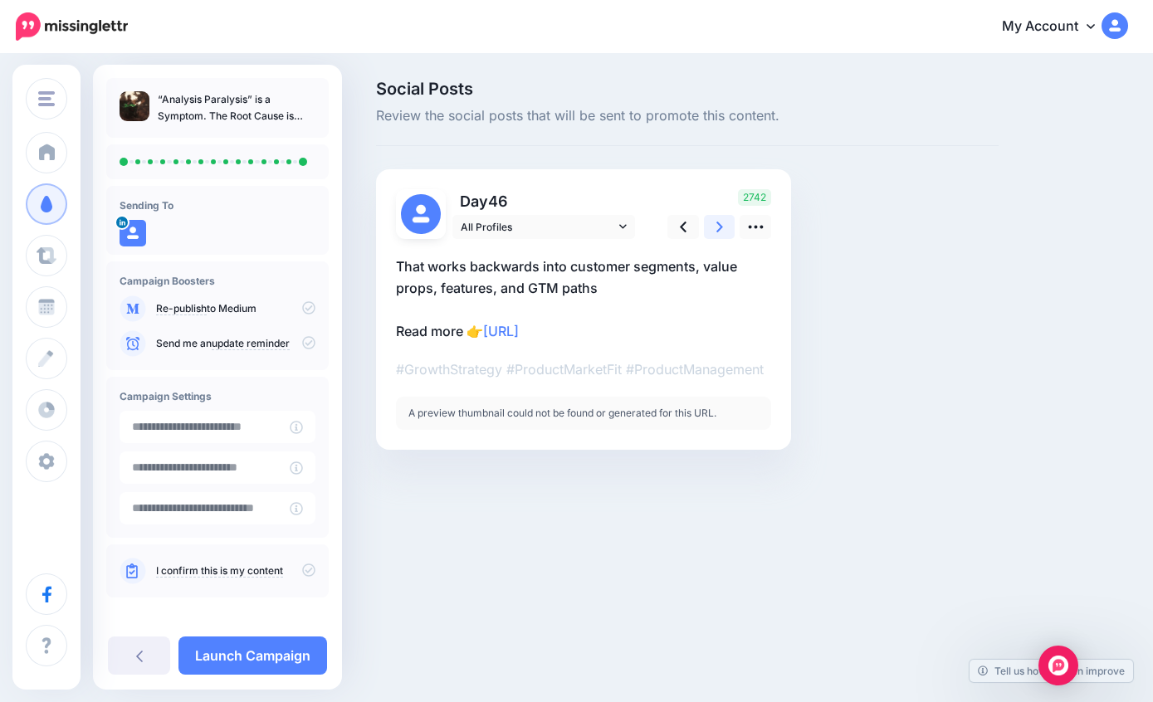
click at [713, 227] on link at bounding box center [720, 227] width 32 height 24
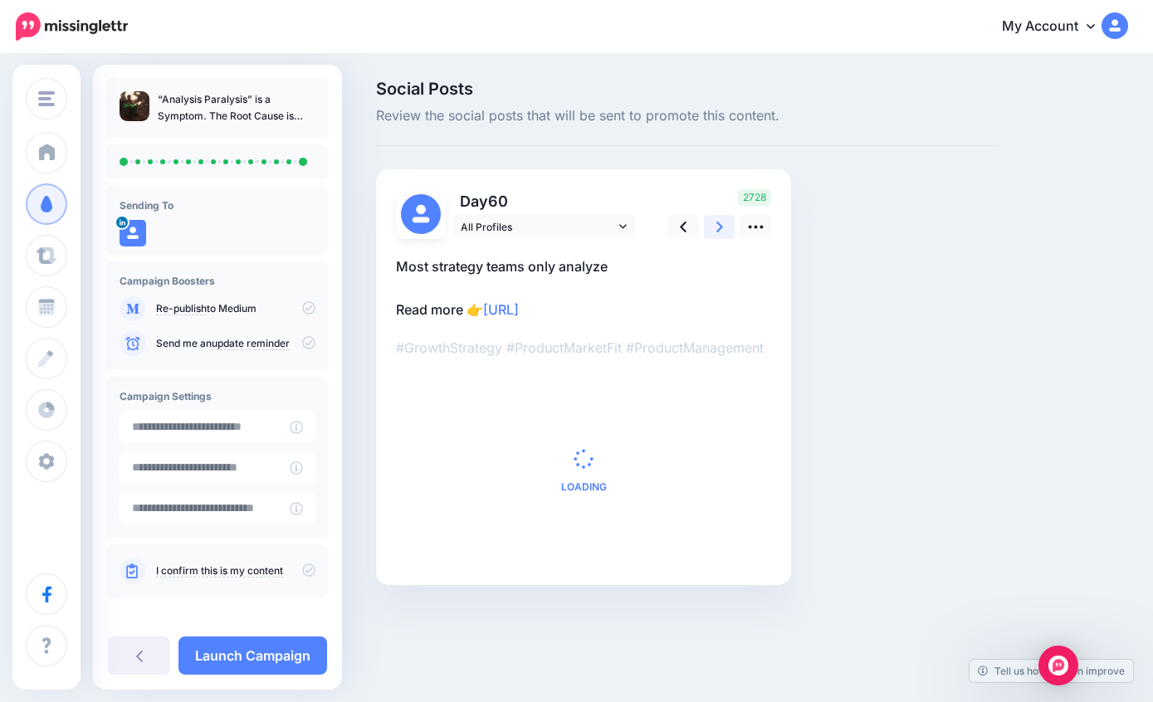
click at [713, 227] on link at bounding box center [720, 227] width 32 height 24
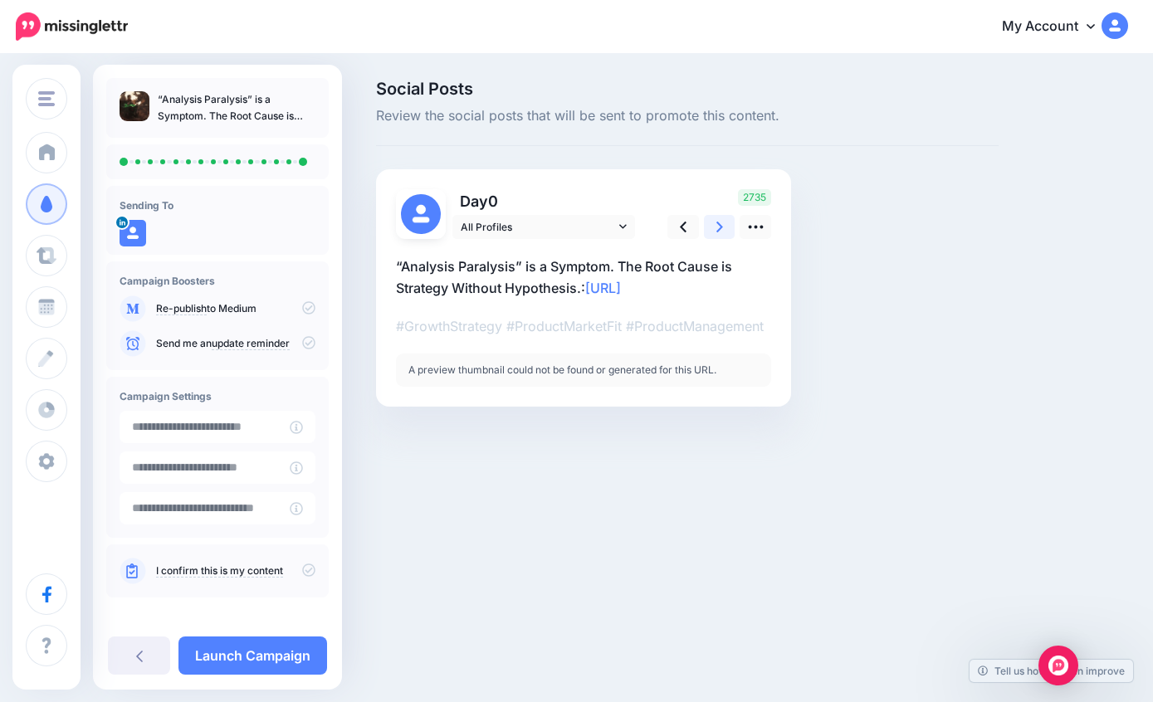
click at [713, 227] on link at bounding box center [720, 227] width 32 height 24
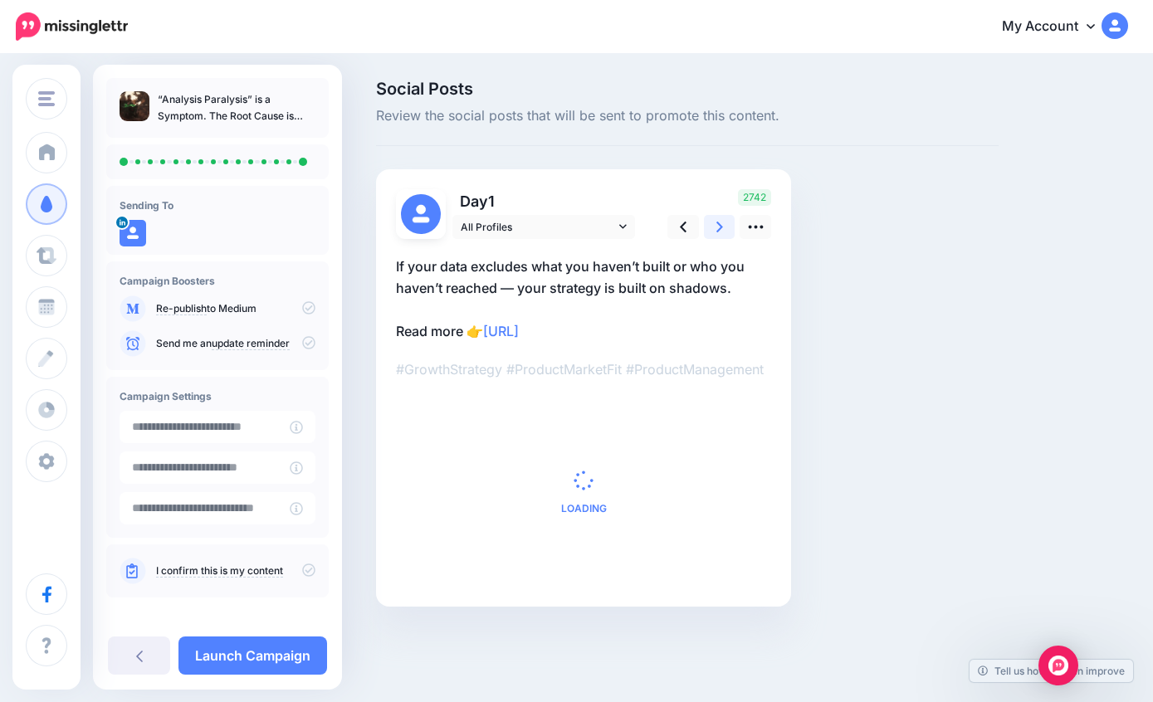
click at [713, 227] on link at bounding box center [720, 227] width 32 height 24
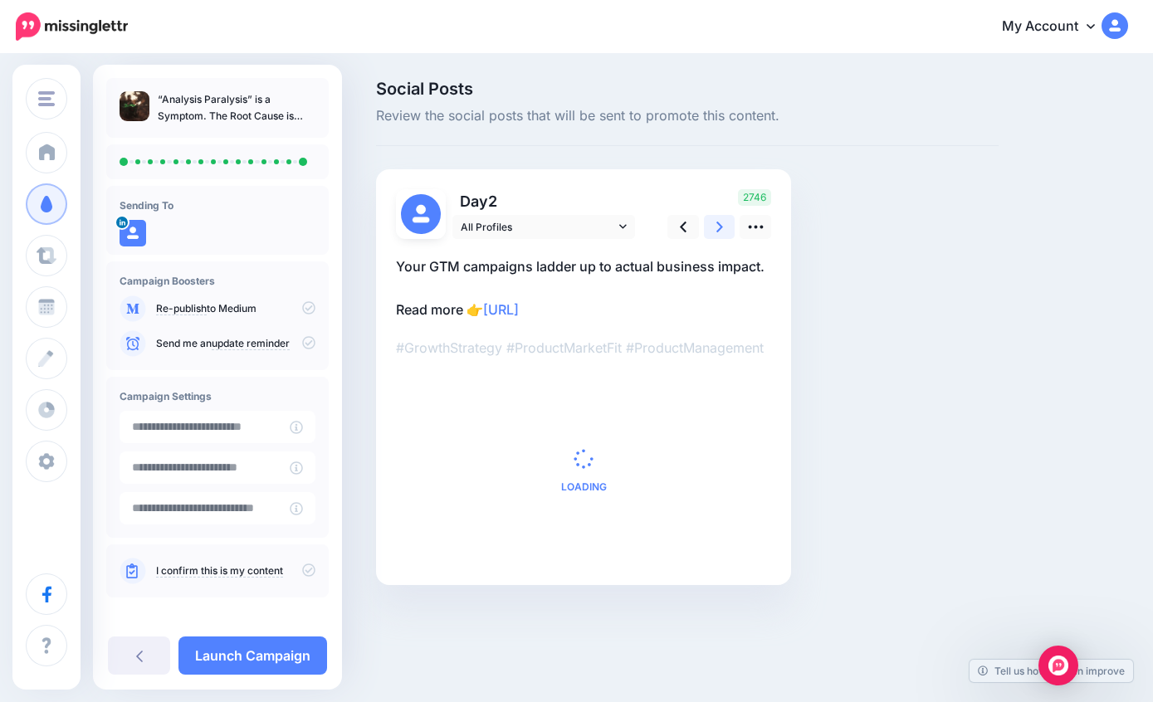
click at [713, 227] on link at bounding box center [720, 227] width 32 height 24
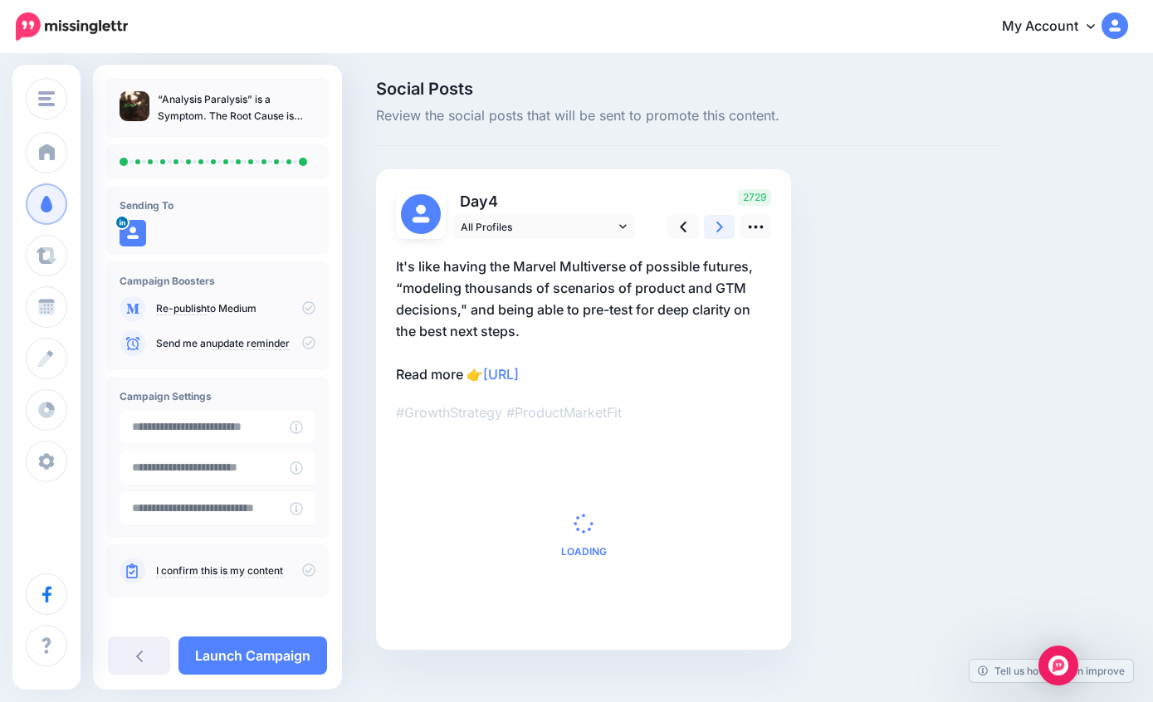
click at [713, 227] on link at bounding box center [720, 227] width 32 height 24
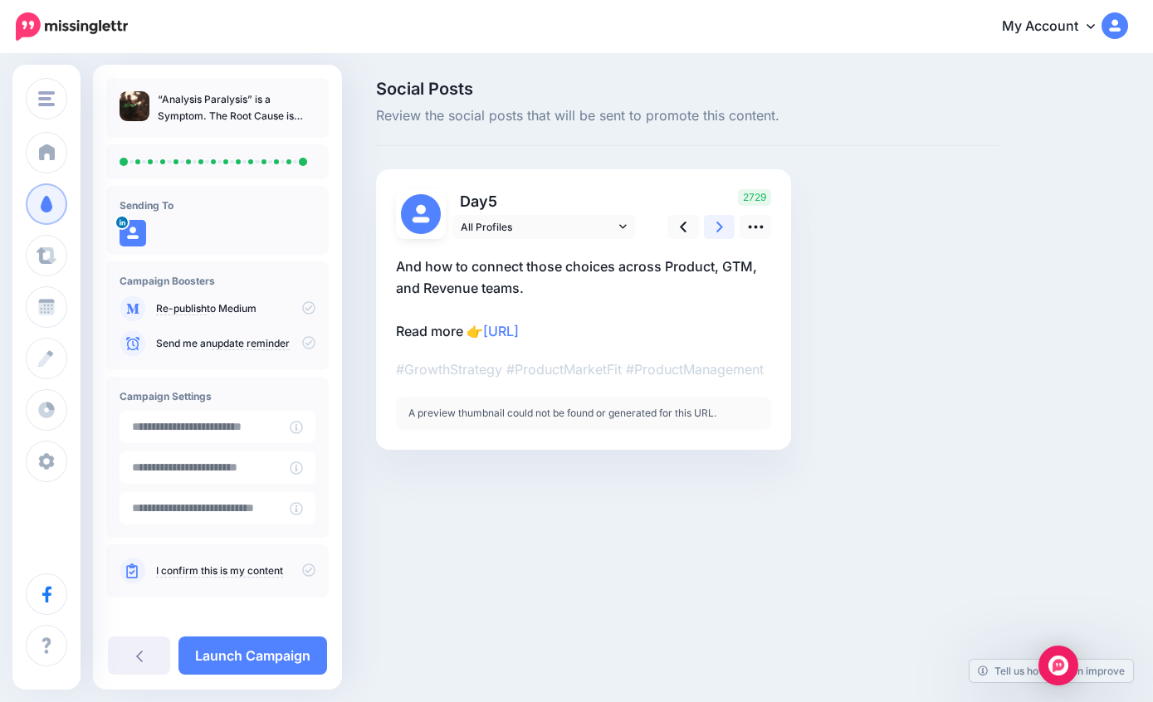
click at [713, 227] on link at bounding box center [720, 227] width 32 height 24
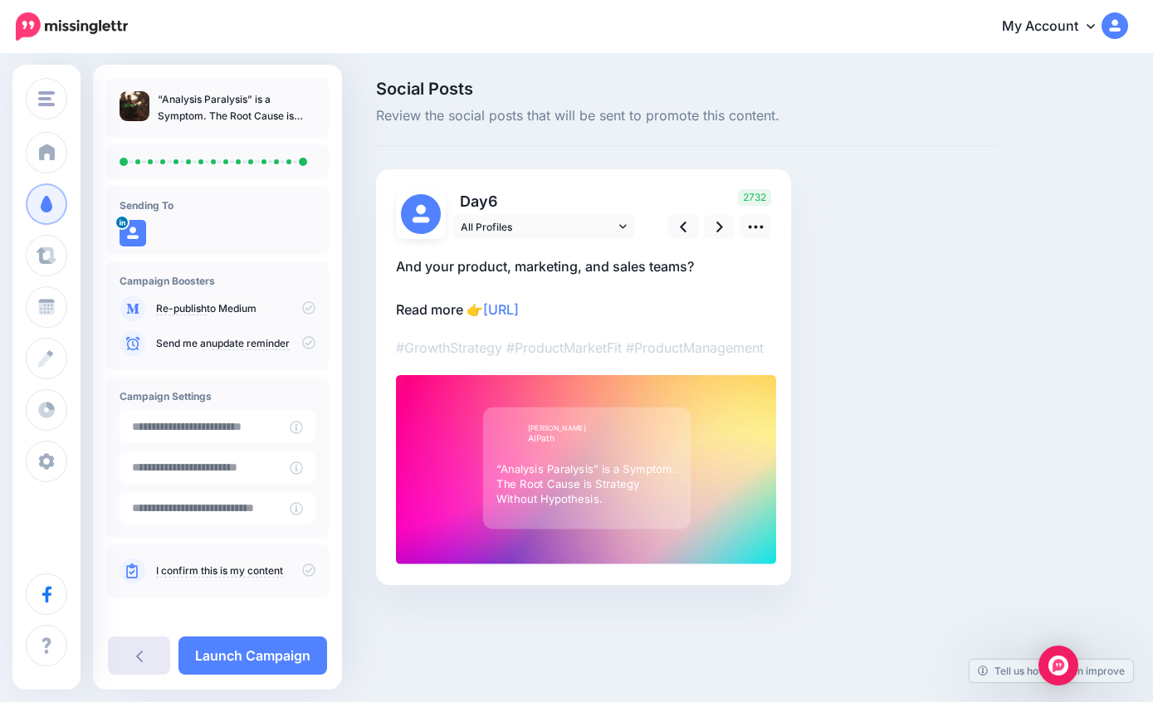
click at [140, 653] on icon at bounding box center [139, 657] width 7 height 12
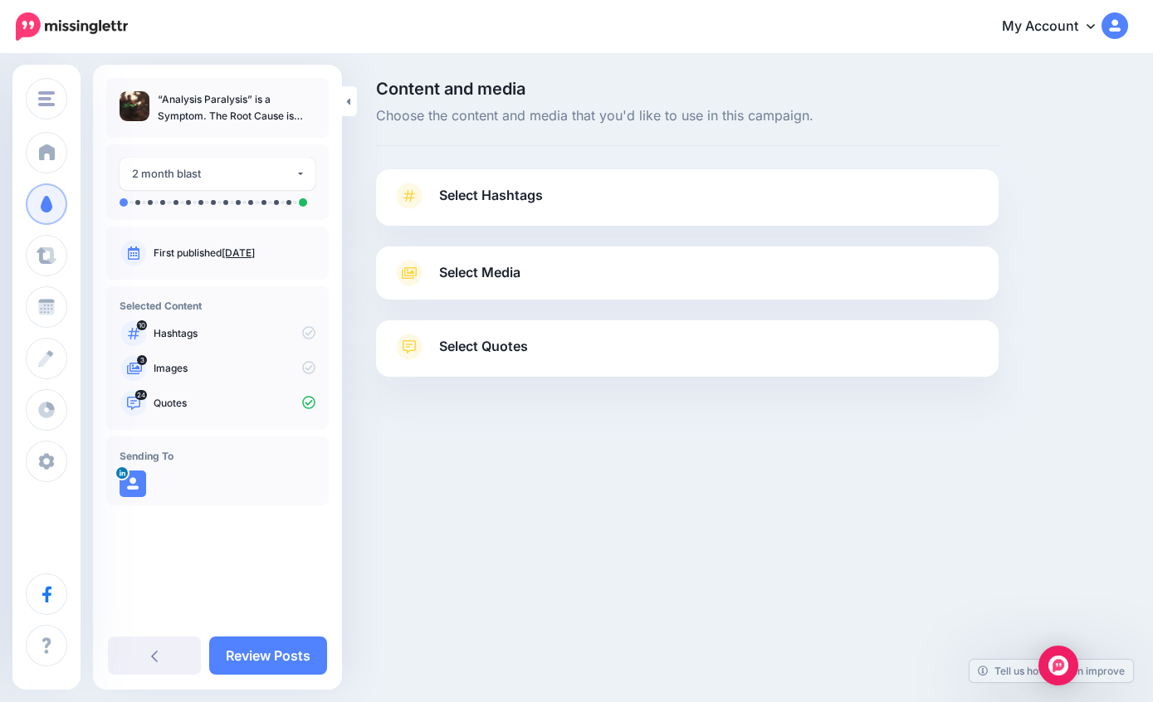
click at [485, 357] on span "Select Quotes" at bounding box center [483, 346] width 89 height 22
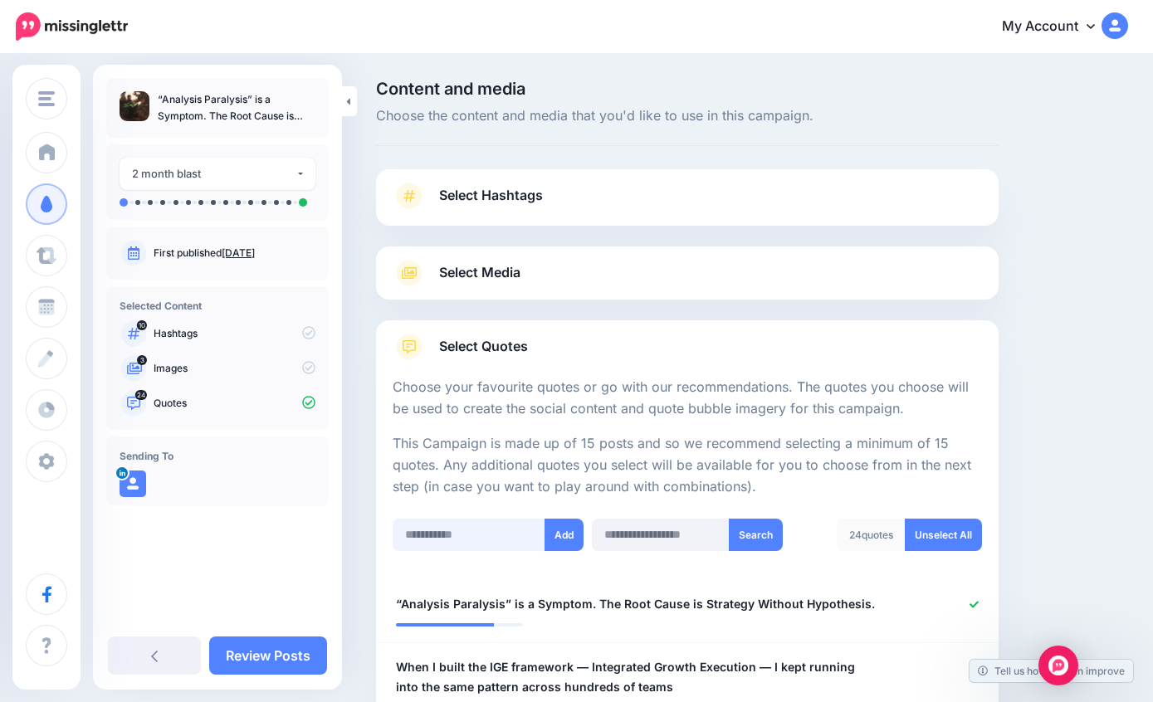
click at [451, 529] on input "text" at bounding box center [469, 535] width 153 height 32
type input "**********"
click at [563, 528] on button "Add" at bounding box center [563, 535] width 39 height 32
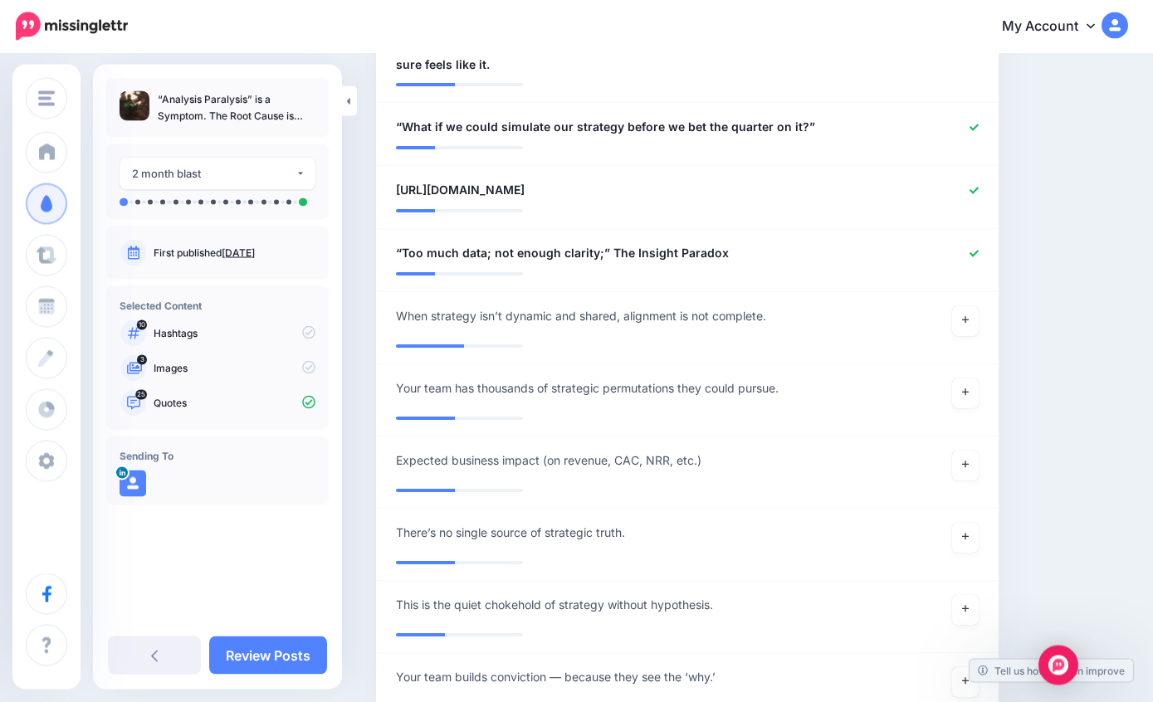
scroll to position [2056, 0]
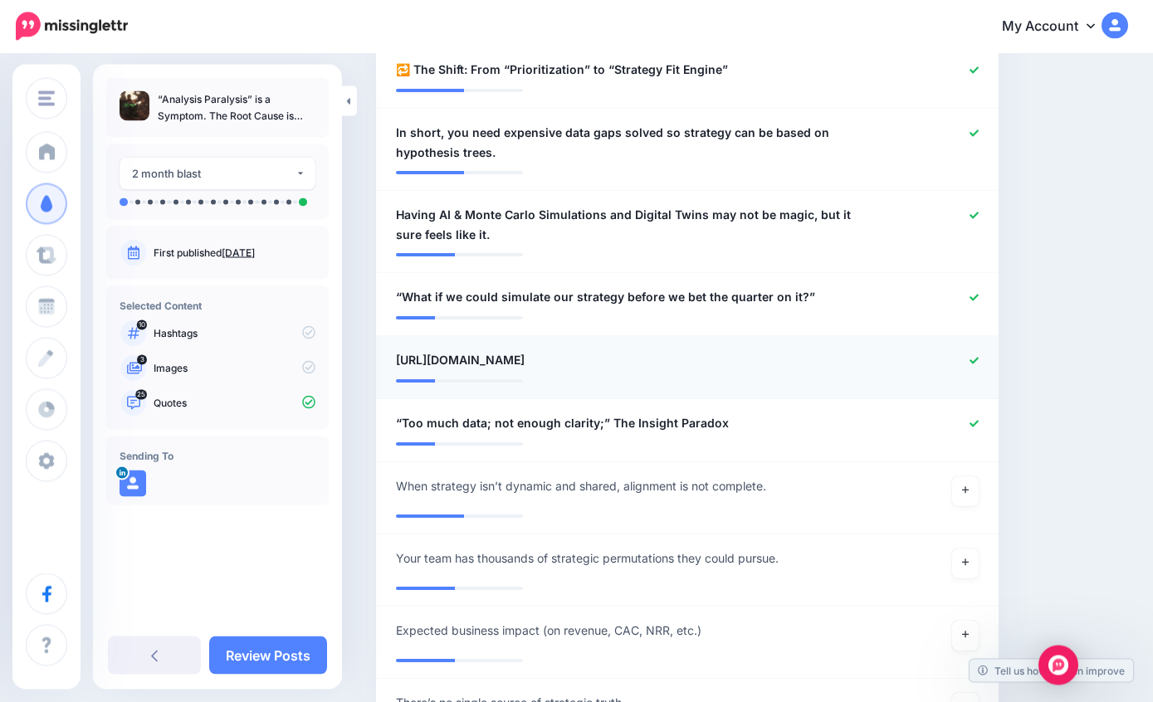
click at [978, 357] on icon at bounding box center [973, 361] width 9 height 9
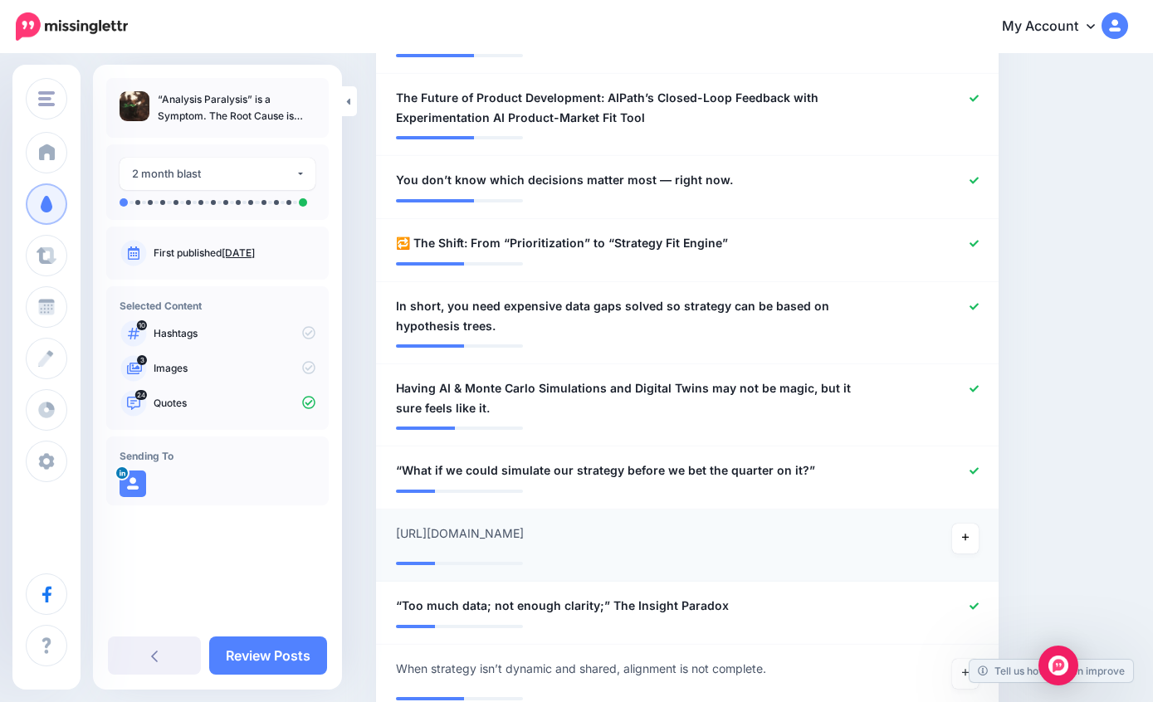
scroll to position [1711, 0]
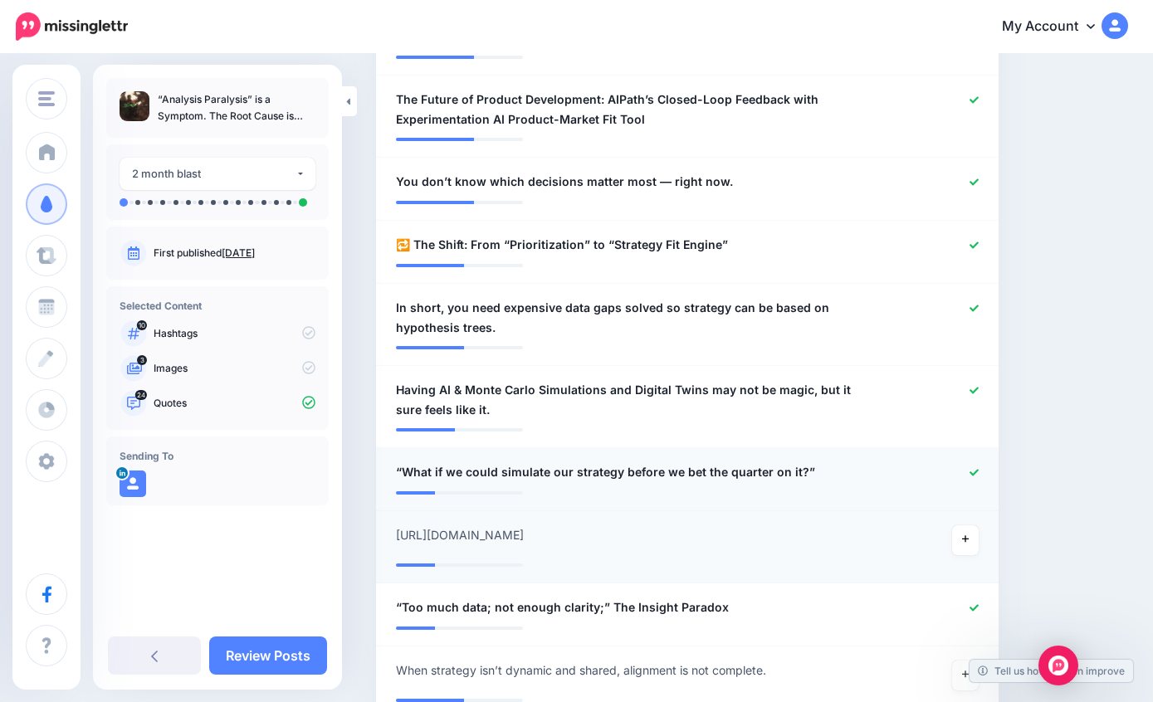
click at [969, 468] on icon at bounding box center [973, 472] width 9 height 9
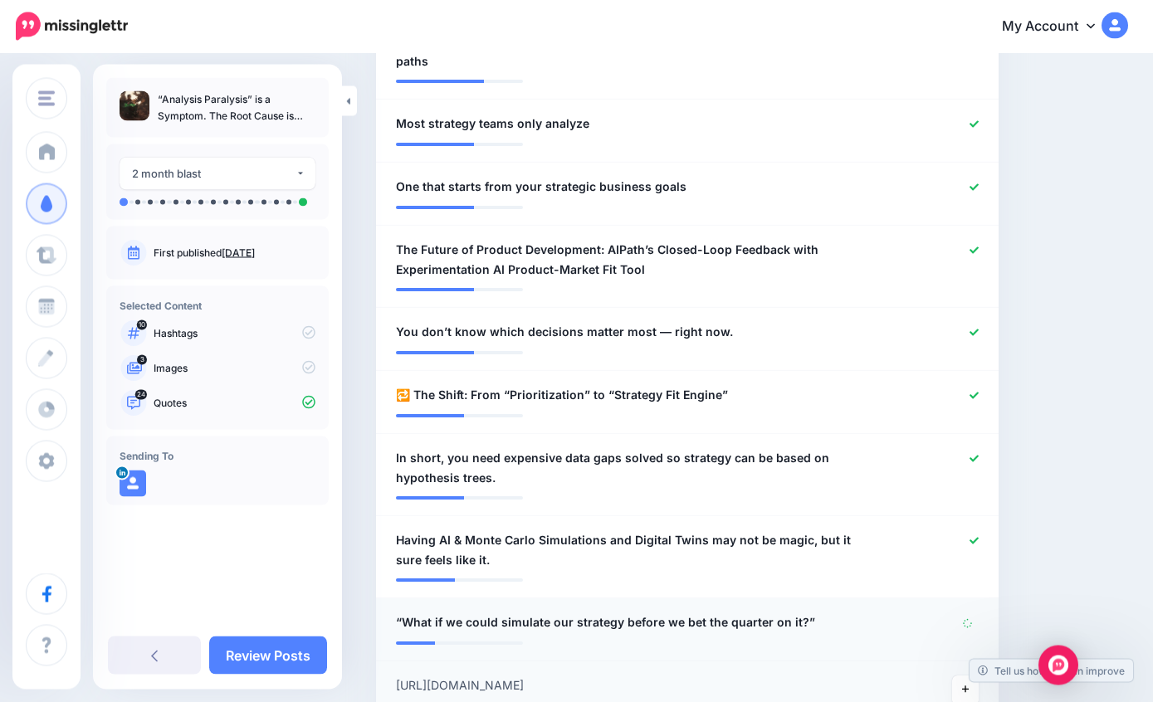
scroll to position [1561, 0]
click at [977, 391] on icon at bounding box center [973, 395] width 9 height 9
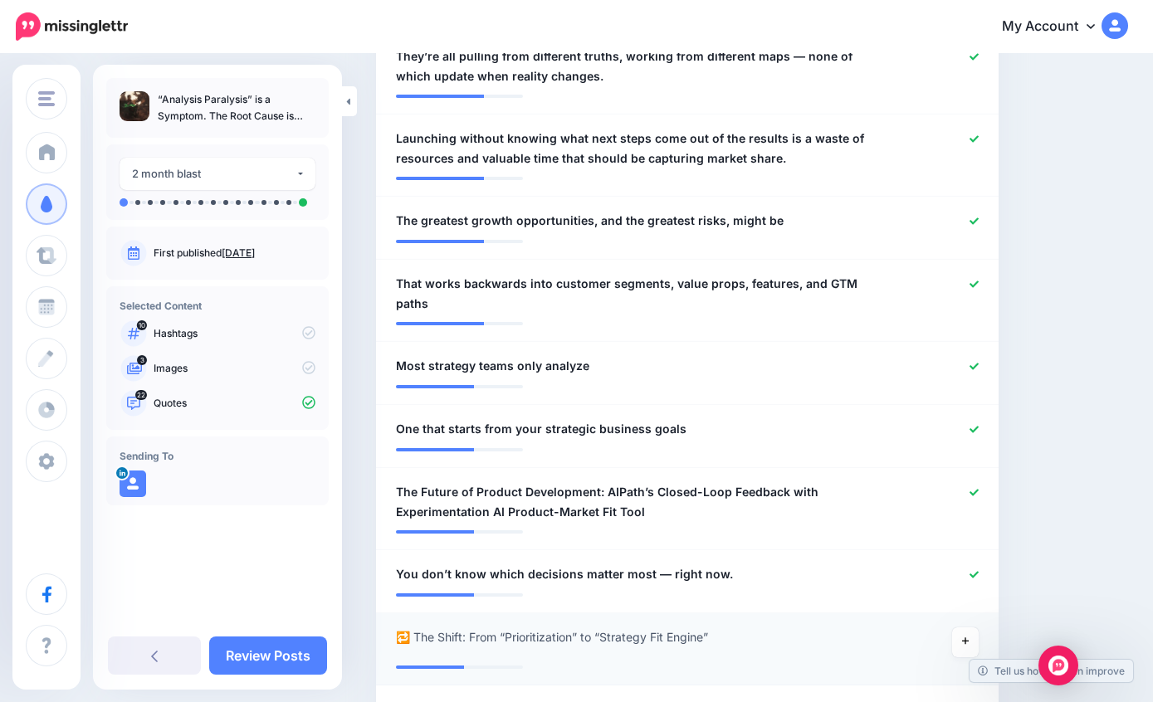
scroll to position [1316, 0]
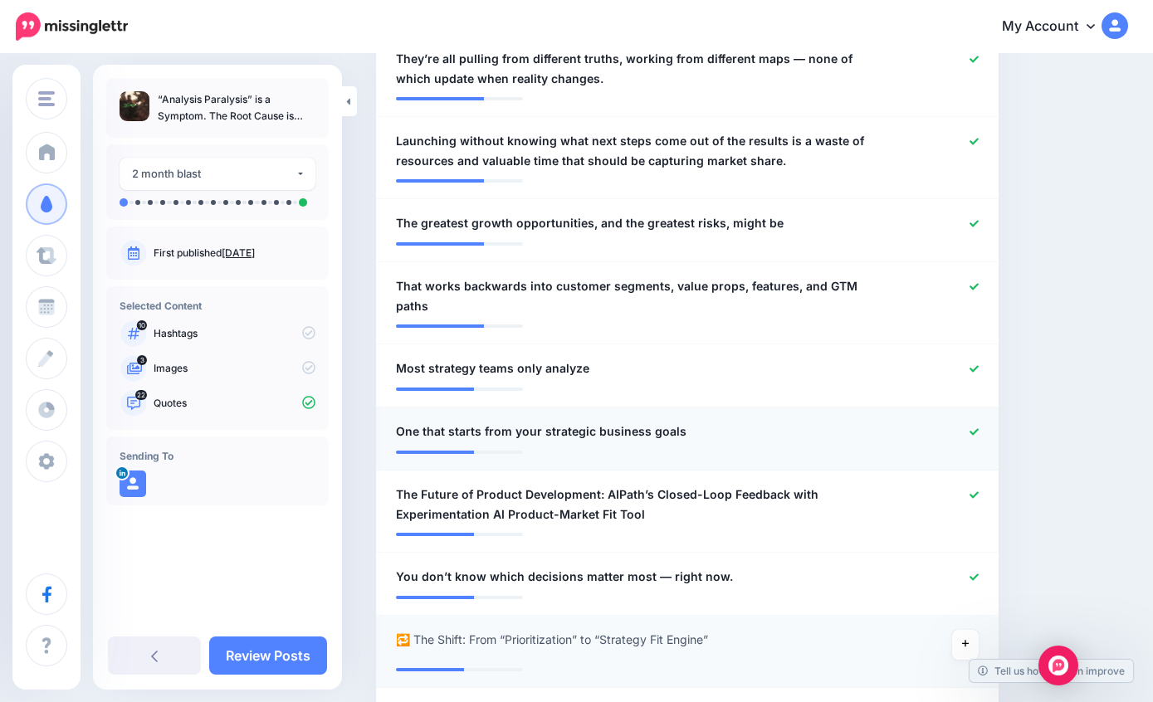
click at [969, 427] on icon at bounding box center [973, 431] width 9 height 9
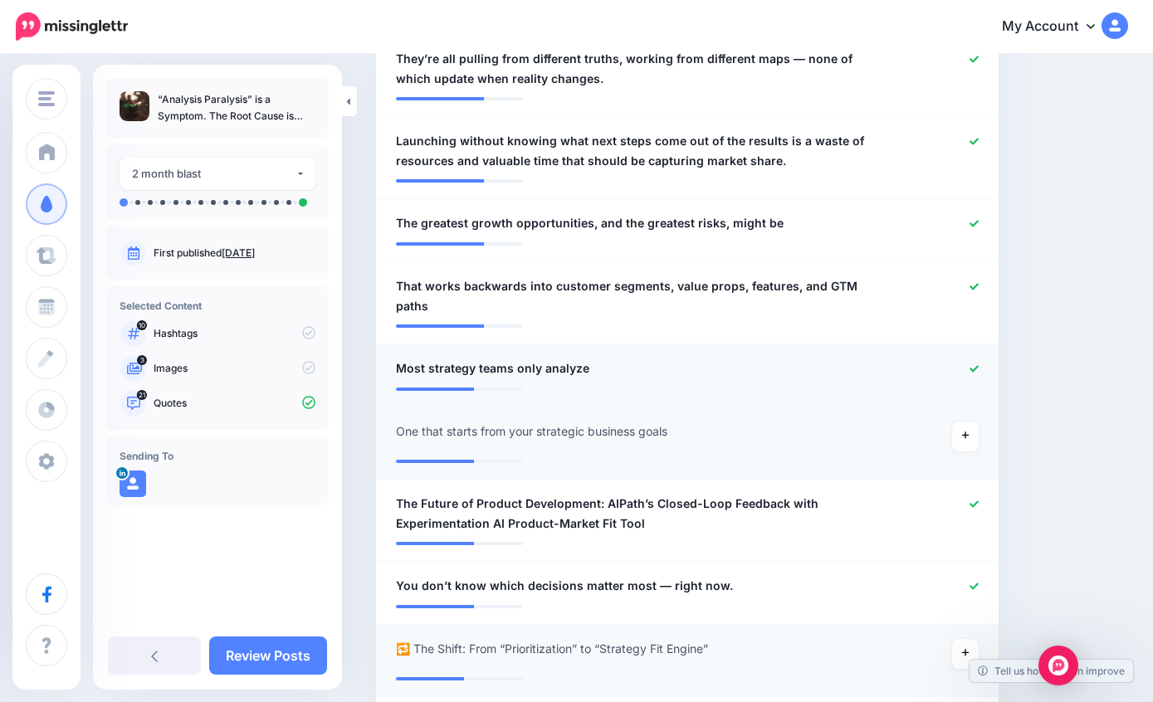
click at [964, 373] on div at bounding box center [940, 369] width 101 height 21
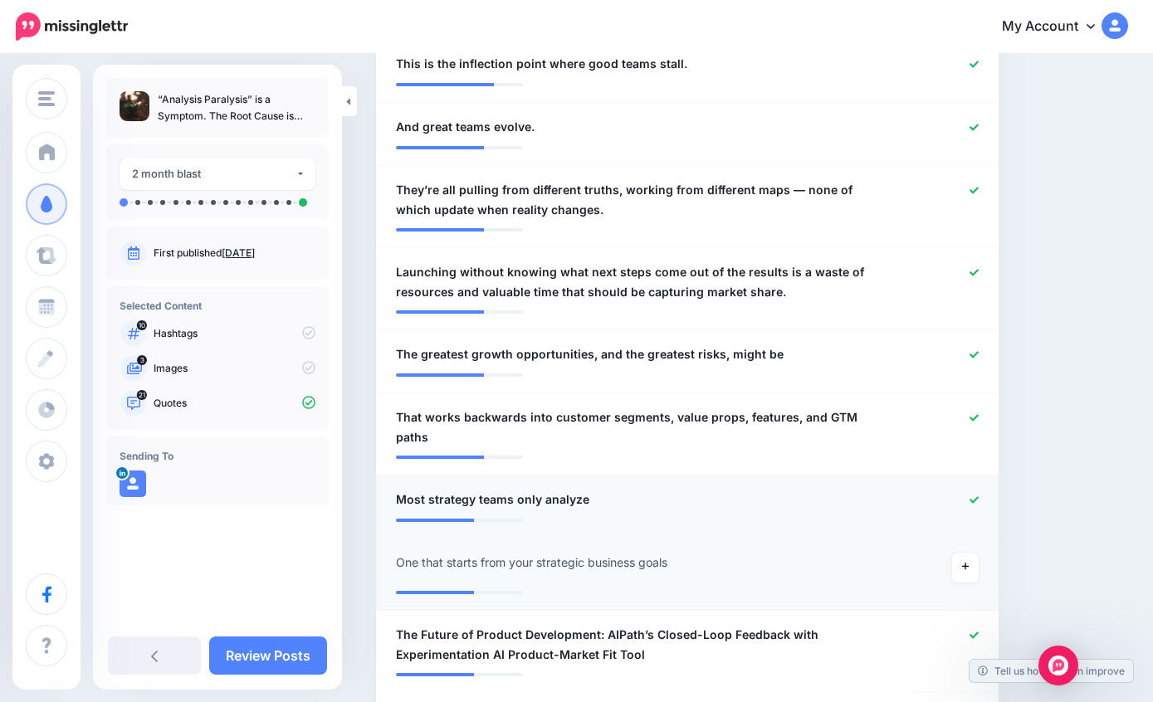
scroll to position [1184, 0]
click at [964, 366] on div at bounding box center [687, 370] width 583 height 8
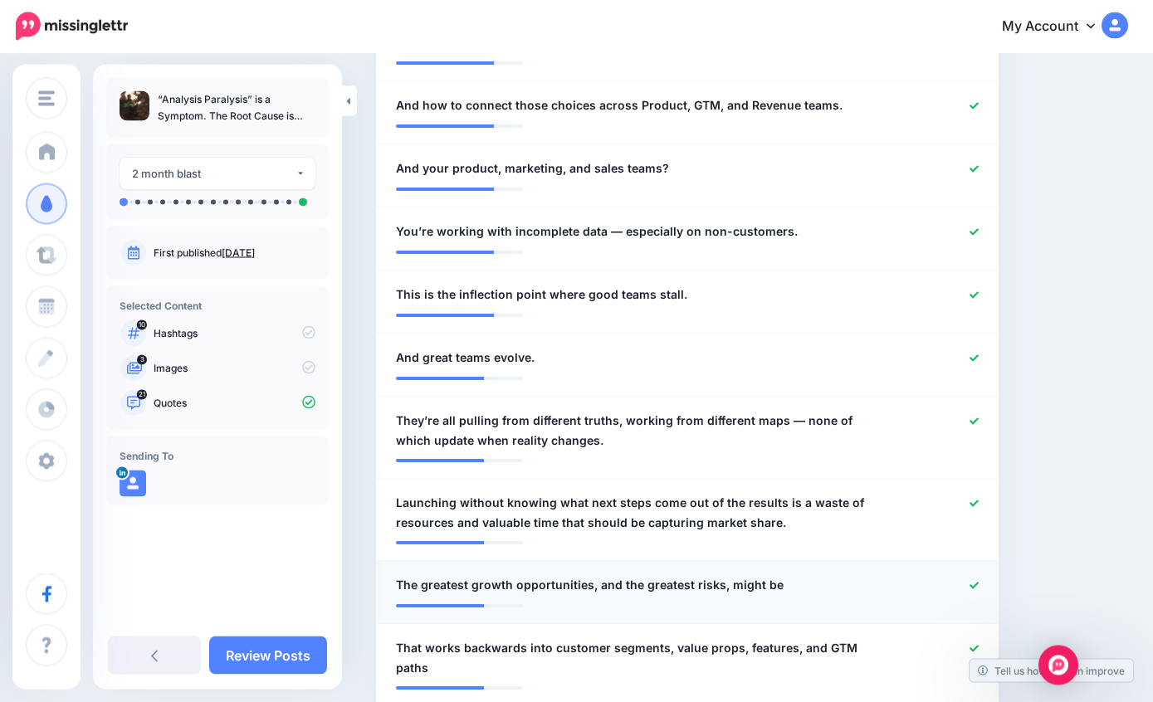
scroll to position [949, 0]
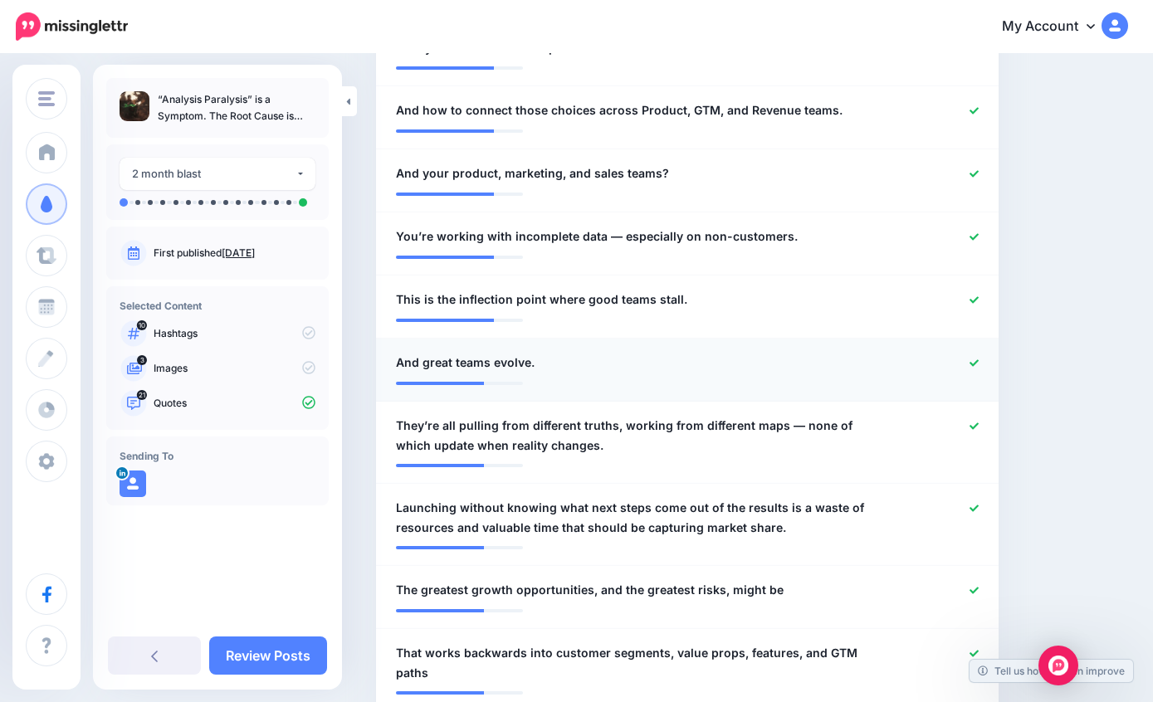
click at [969, 363] on link at bounding box center [973, 364] width 9 height 12
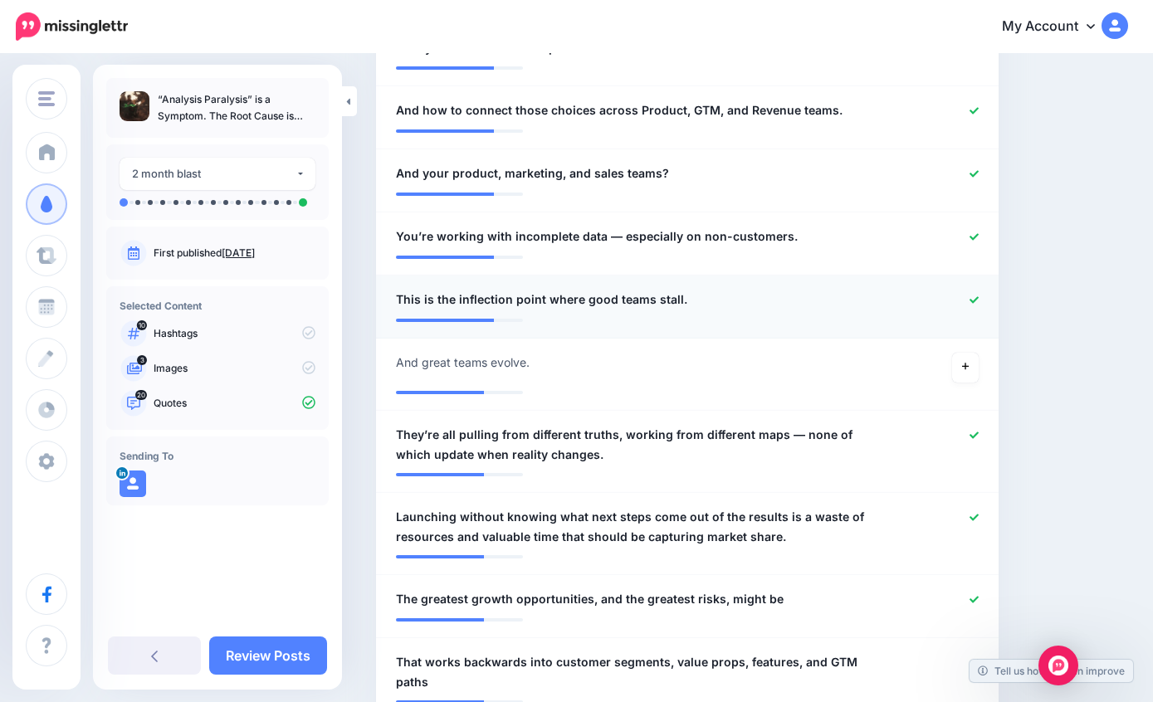
click at [969, 300] on link at bounding box center [973, 301] width 9 height 12
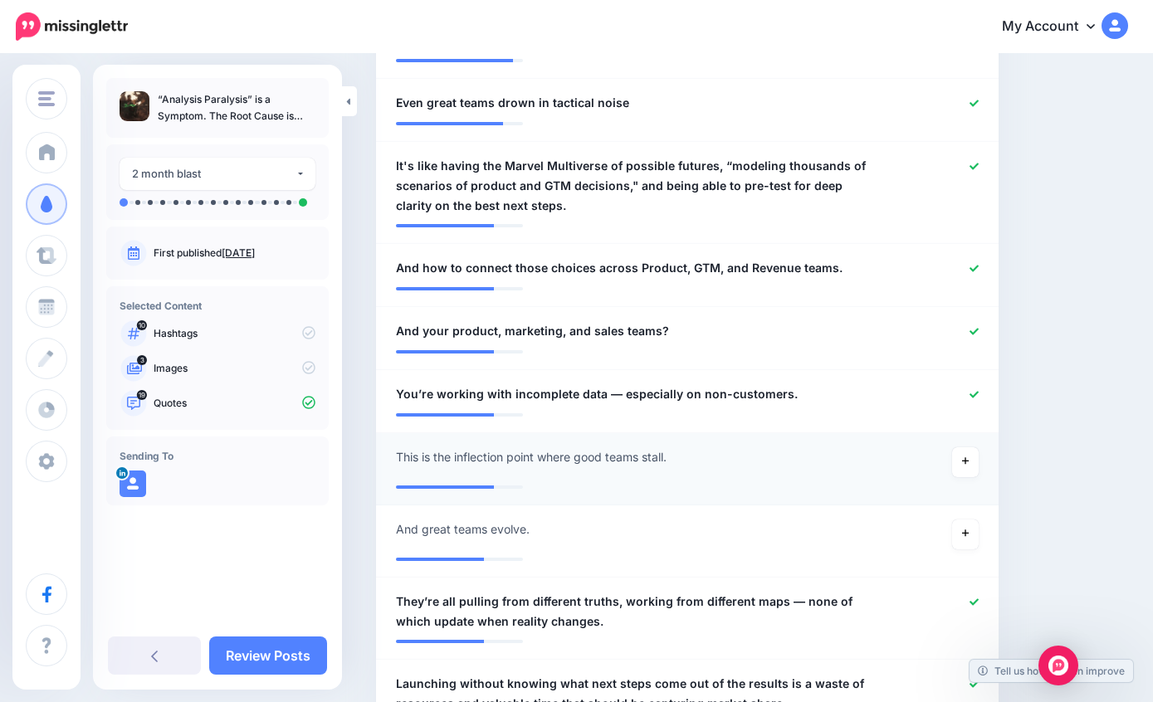
scroll to position [791, 0]
click at [969, 334] on div at bounding box center [940, 332] width 101 height 21
click at [963, 271] on div at bounding box center [940, 269] width 101 height 21
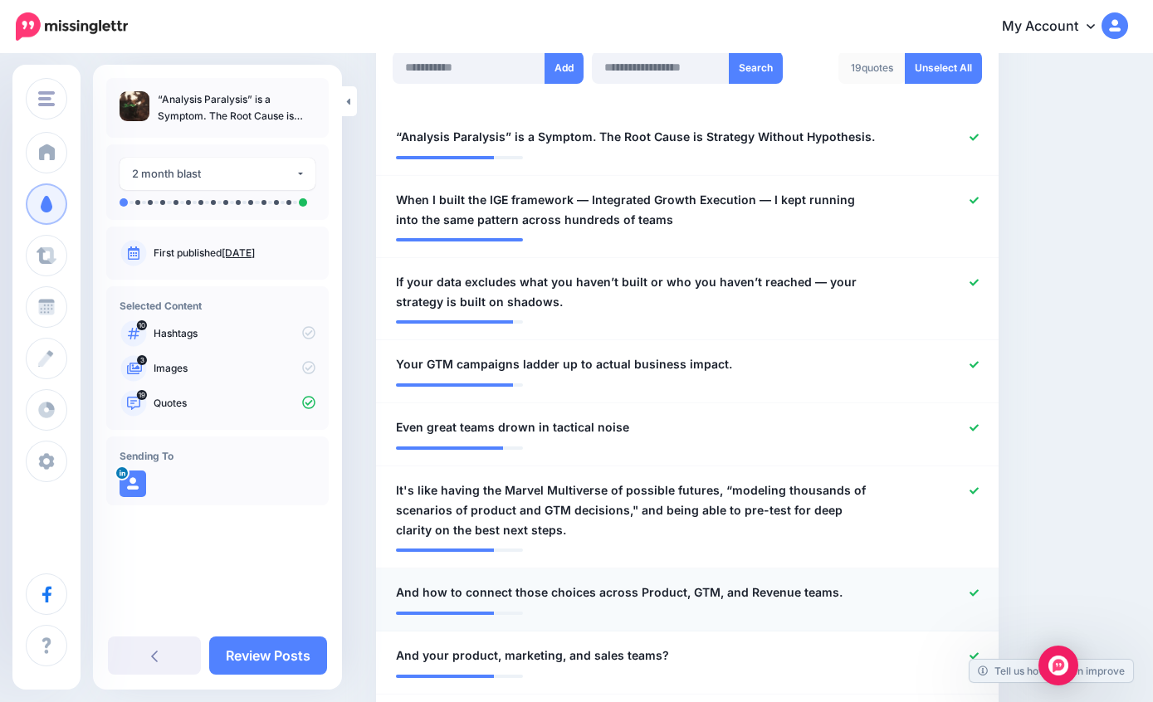
scroll to position [463, 0]
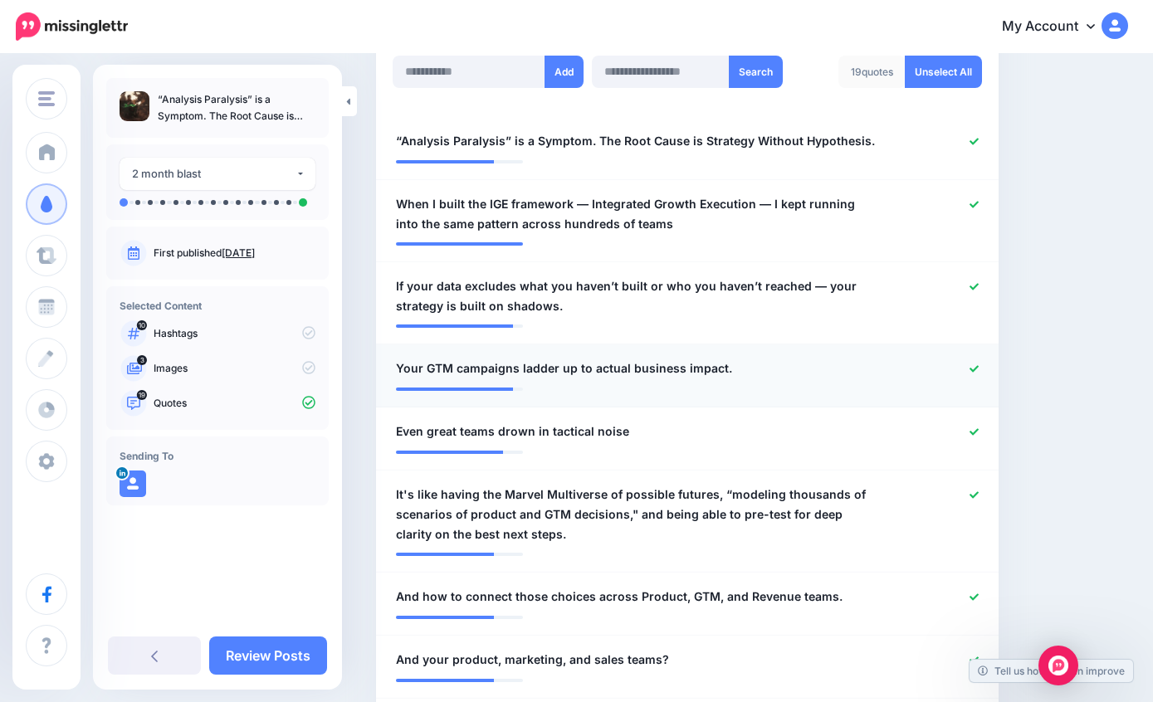
click at [964, 372] on div at bounding box center [940, 369] width 101 height 21
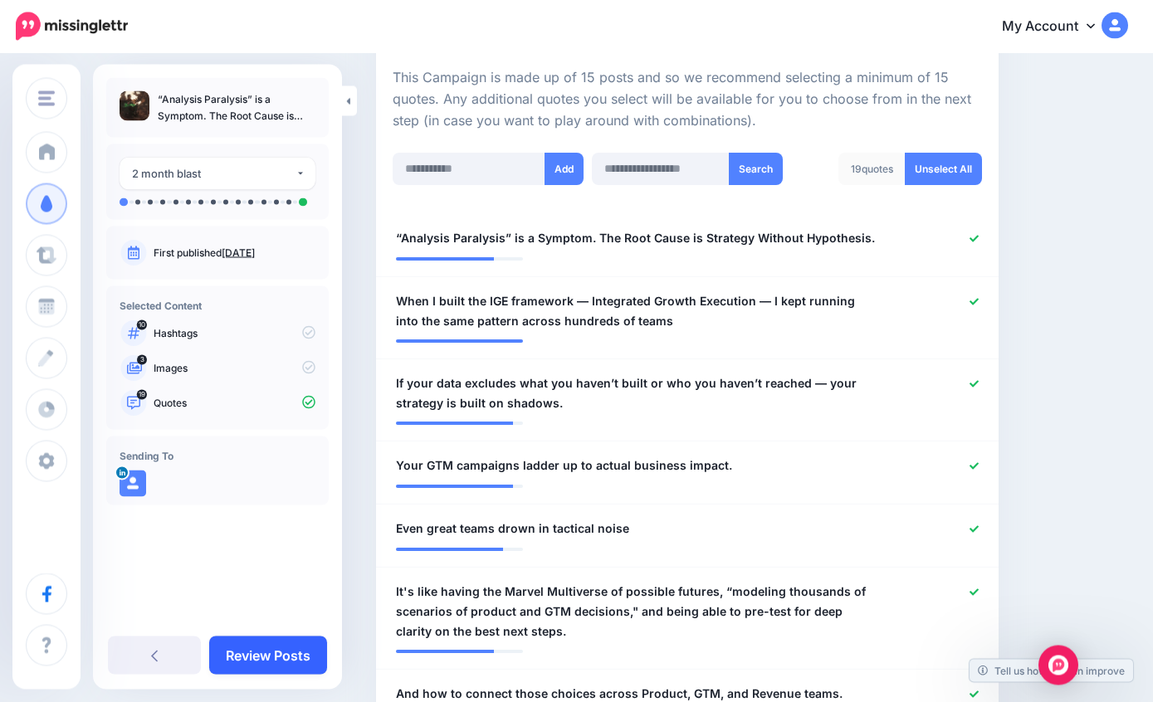
scroll to position [366, 0]
click at [265, 651] on link "Review Posts" at bounding box center [268, 656] width 118 height 38
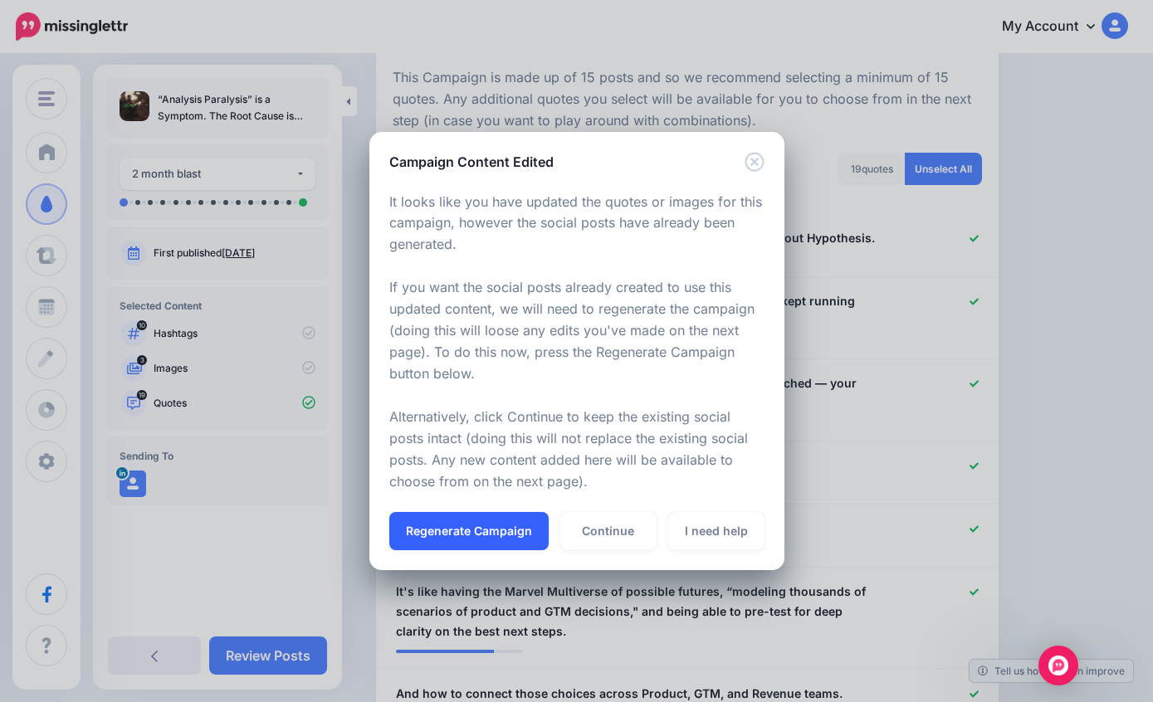
click at [451, 526] on button "Regenerate Campaign" at bounding box center [468, 531] width 159 height 38
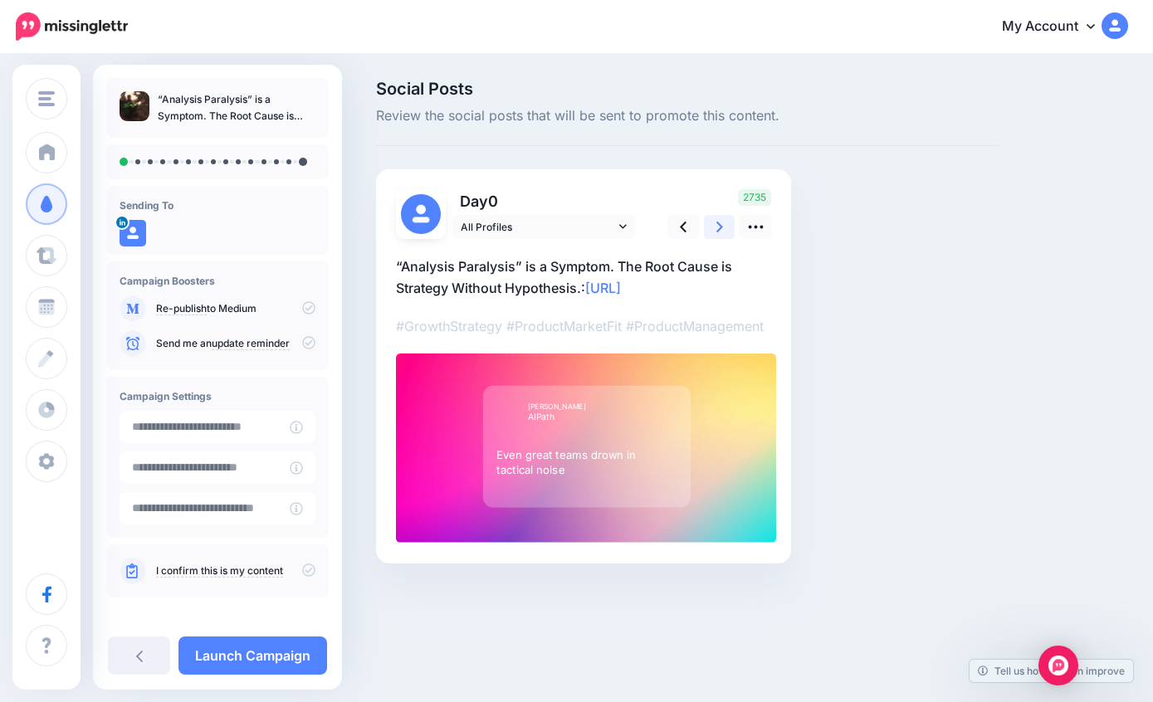
click at [716, 234] on icon at bounding box center [719, 226] width 7 height 17
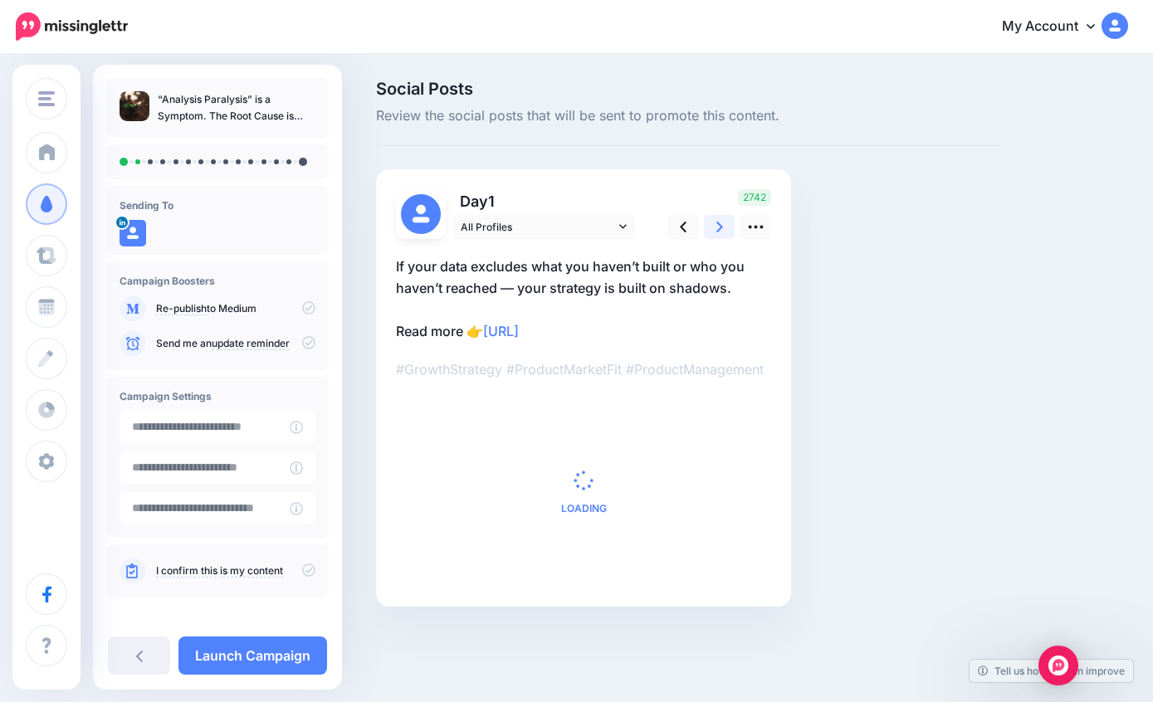
click at [715, 231] on link at bounding box center [720, 227] width 32 height 24
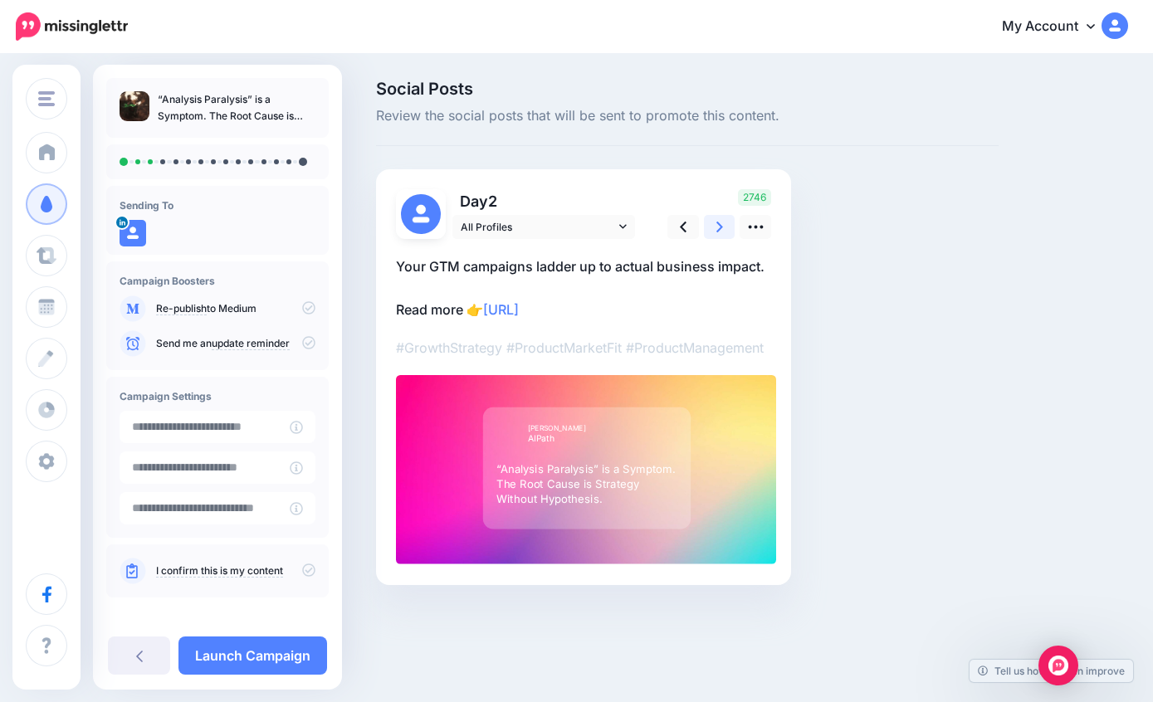
click at [716, 227] on icon at bounding box center [719, 226] width 7 height 17
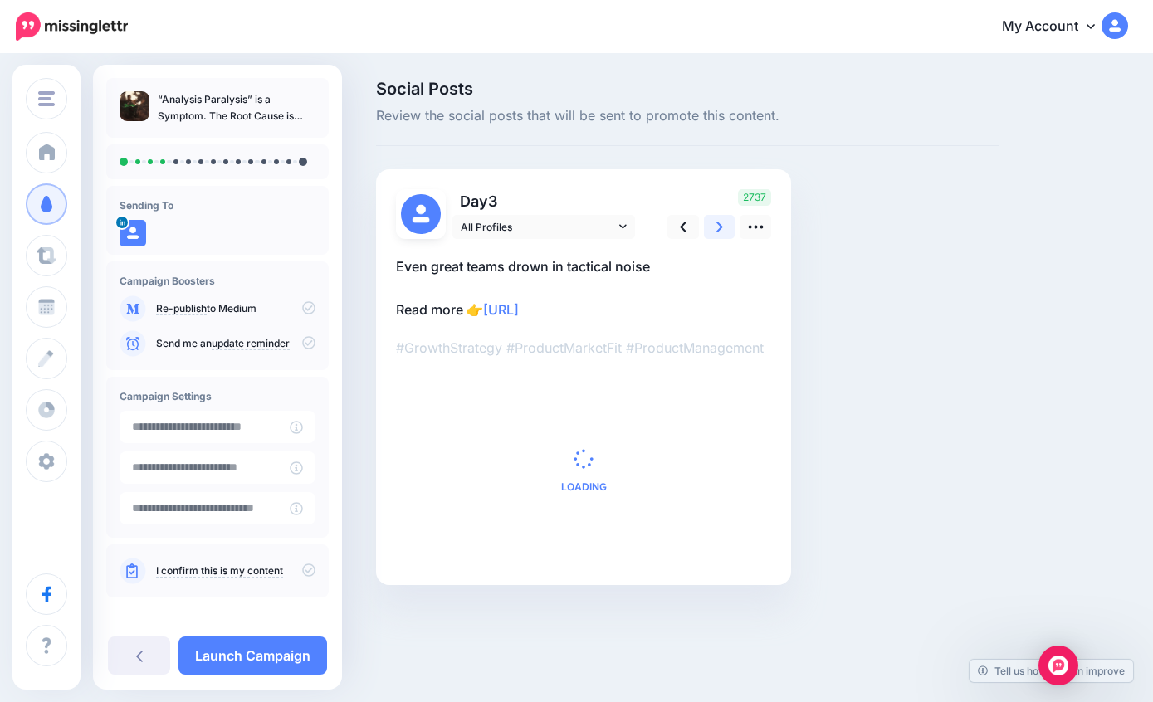
click at [721, 232] on icon at bounding box center [719, 226] width 7 height 17
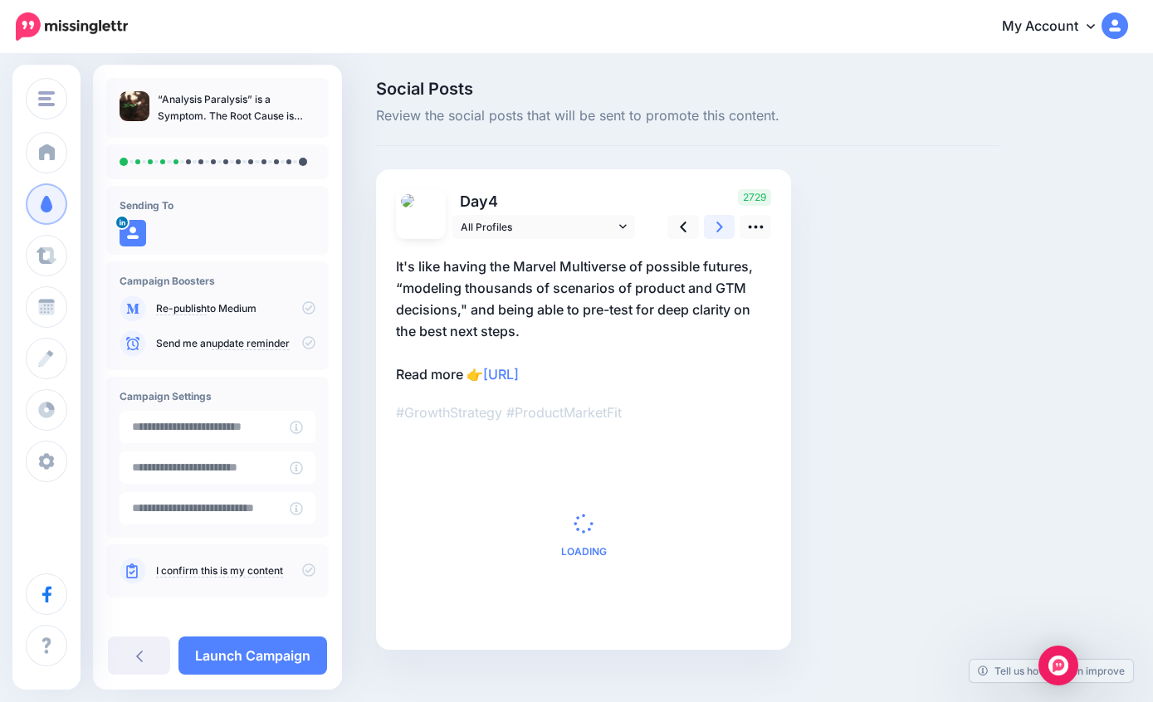
click at [716, 228] on icon at bounding box center [719, 226] width 7 height 17
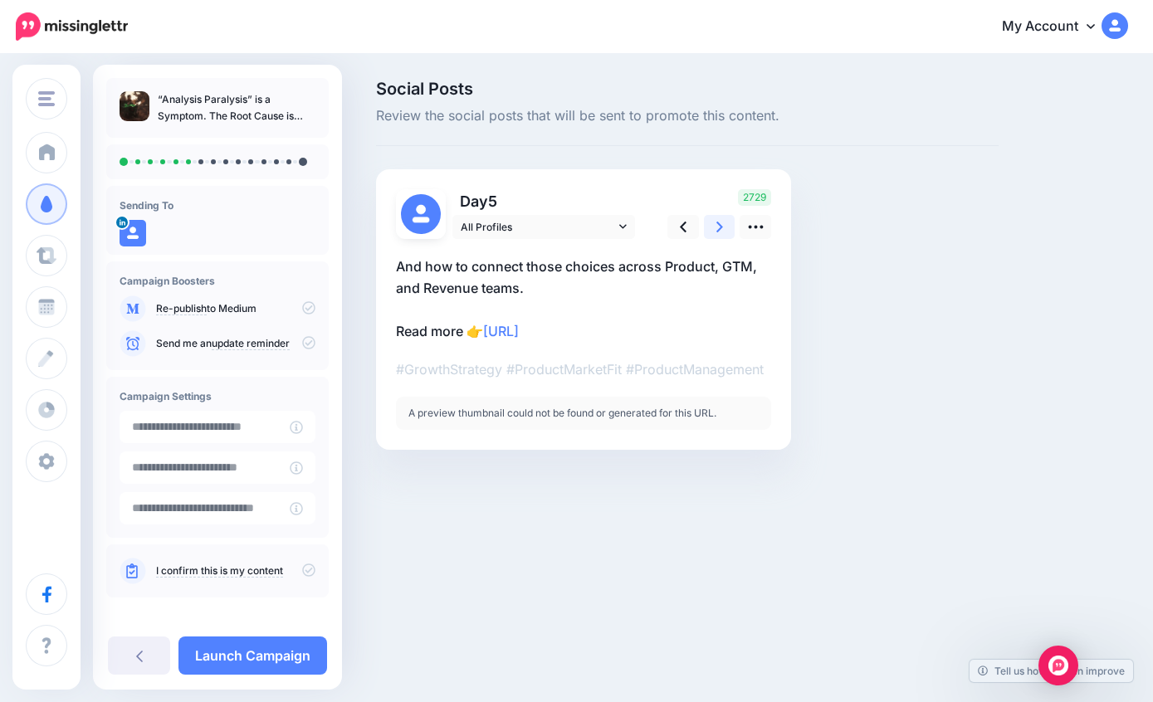
click at [722, 229] on icon at bounding box center [719, 226] width 7 height 17
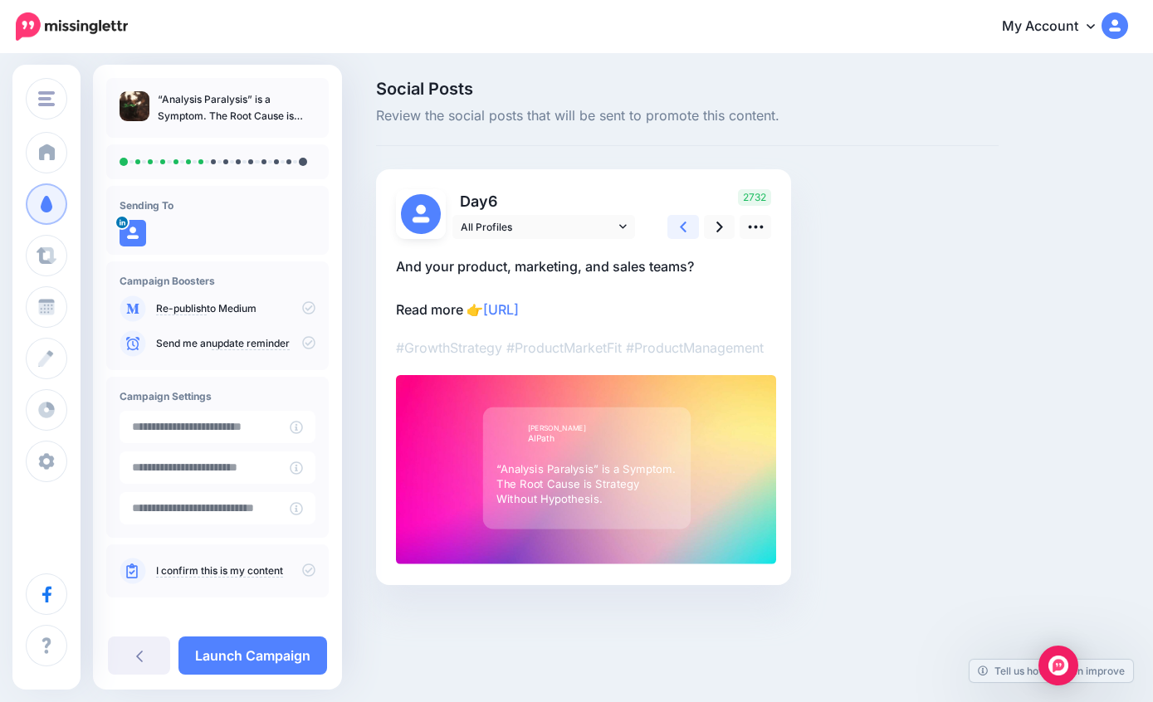
click at [684, 230] on icon at bounding box center [683, 227] width 7 height 11
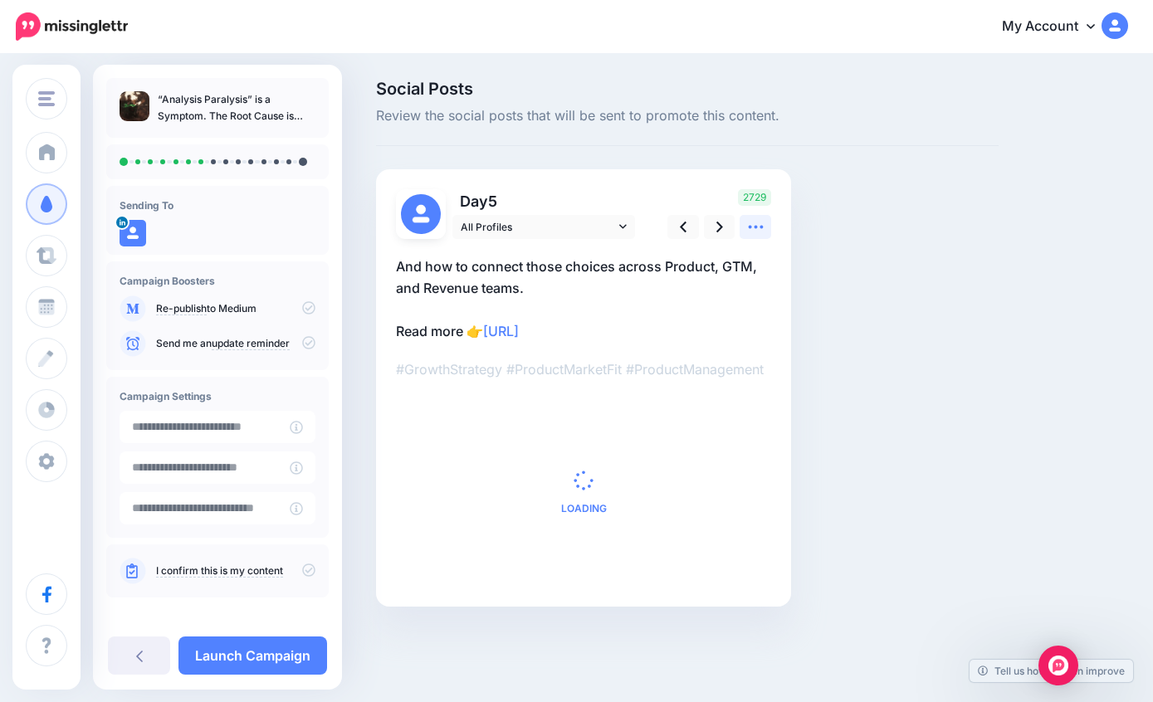
click at [755, 230] on icon at bounding box center [755, 226] width 17 height 17
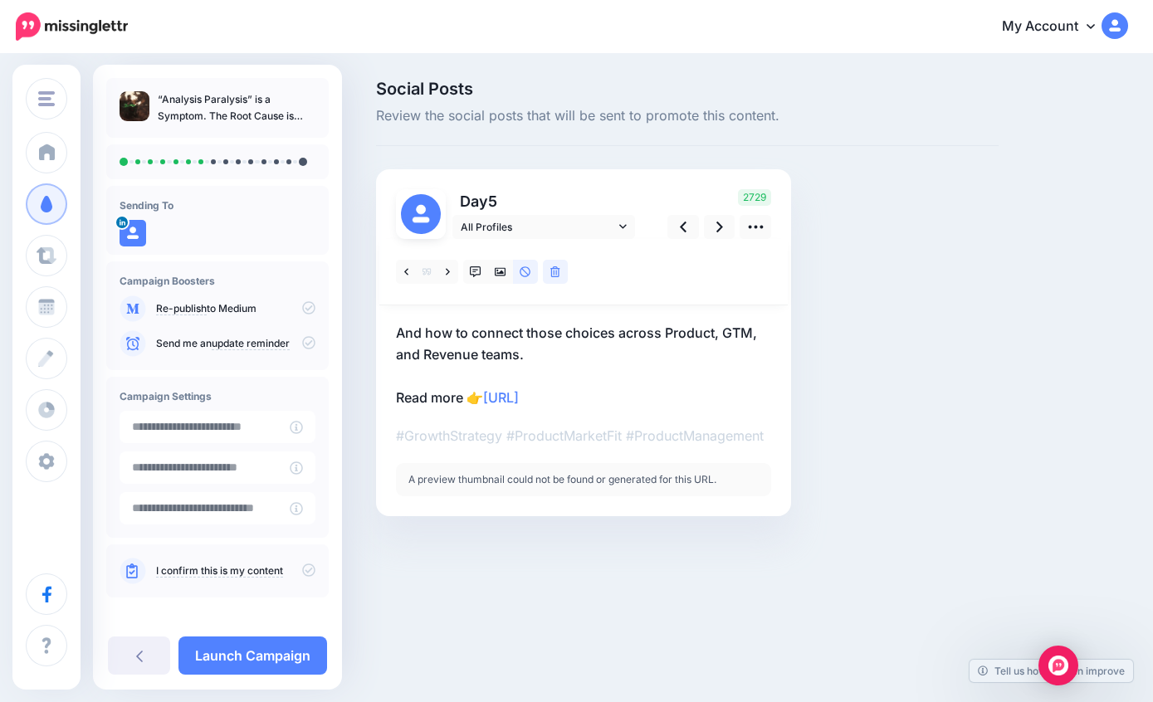
click at [558, 273] on icon at bounding box center [555, 272] width 10 height 12
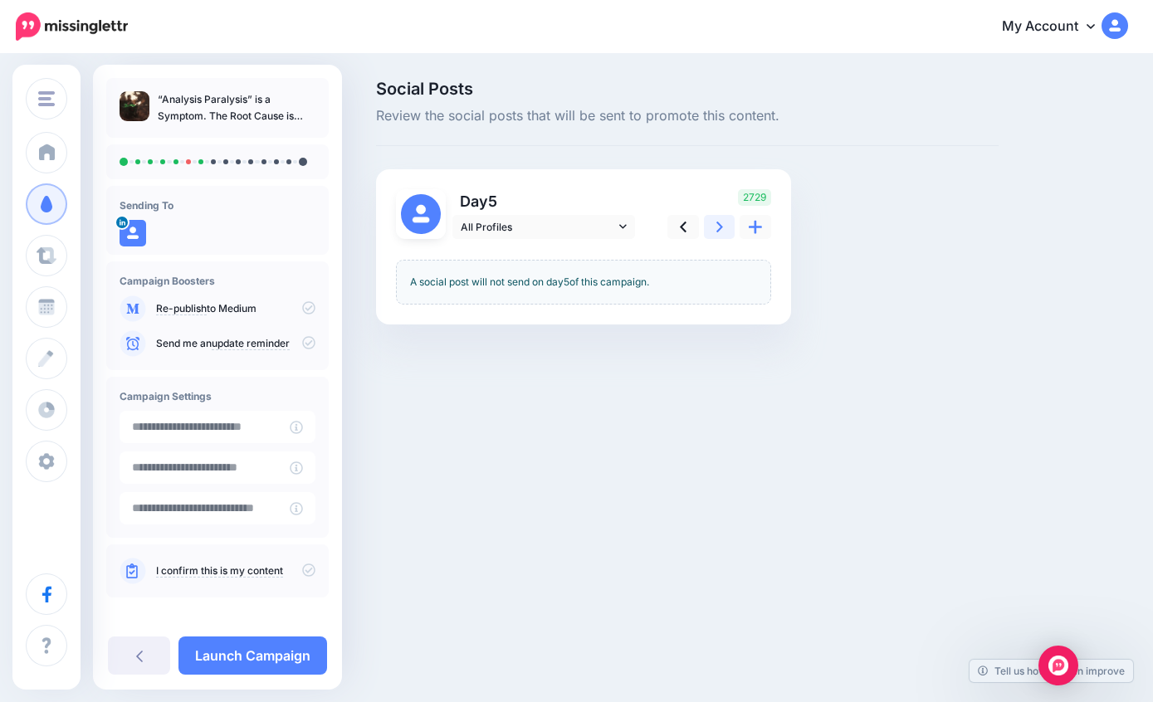
click at [716, 229] on icon at bounding box center [719, 226] width 7 height 17
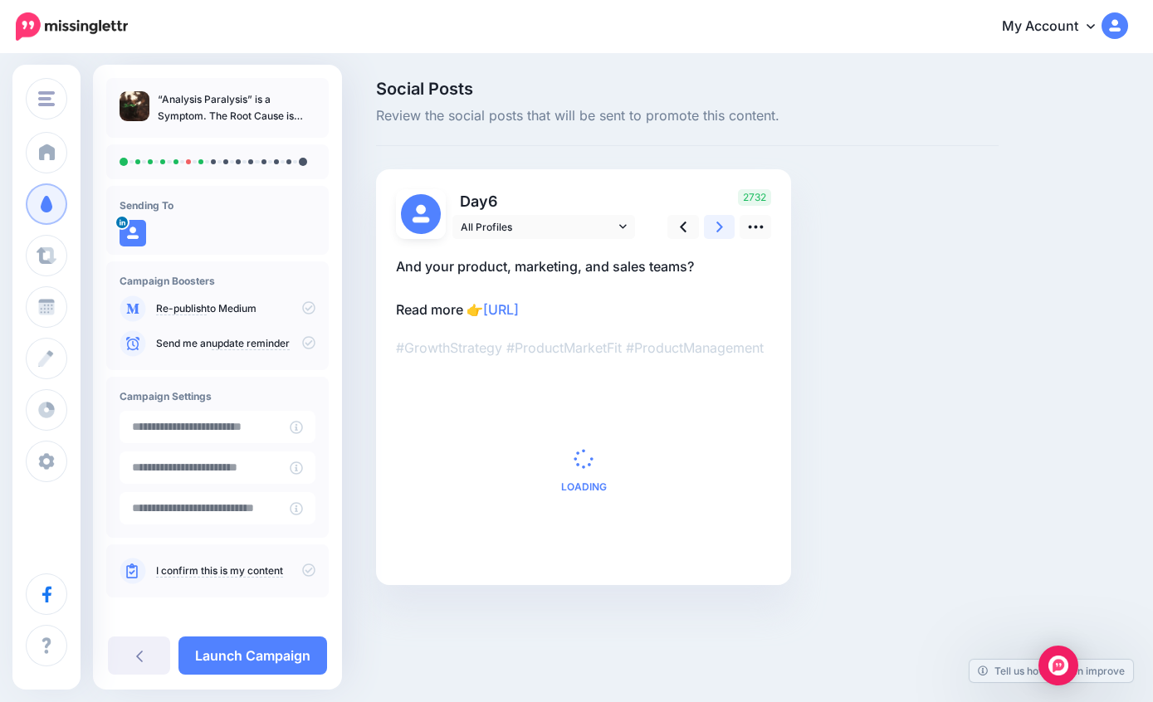
click at [717, 220] on icon at bounding box center [719, 226] width 7 height 17
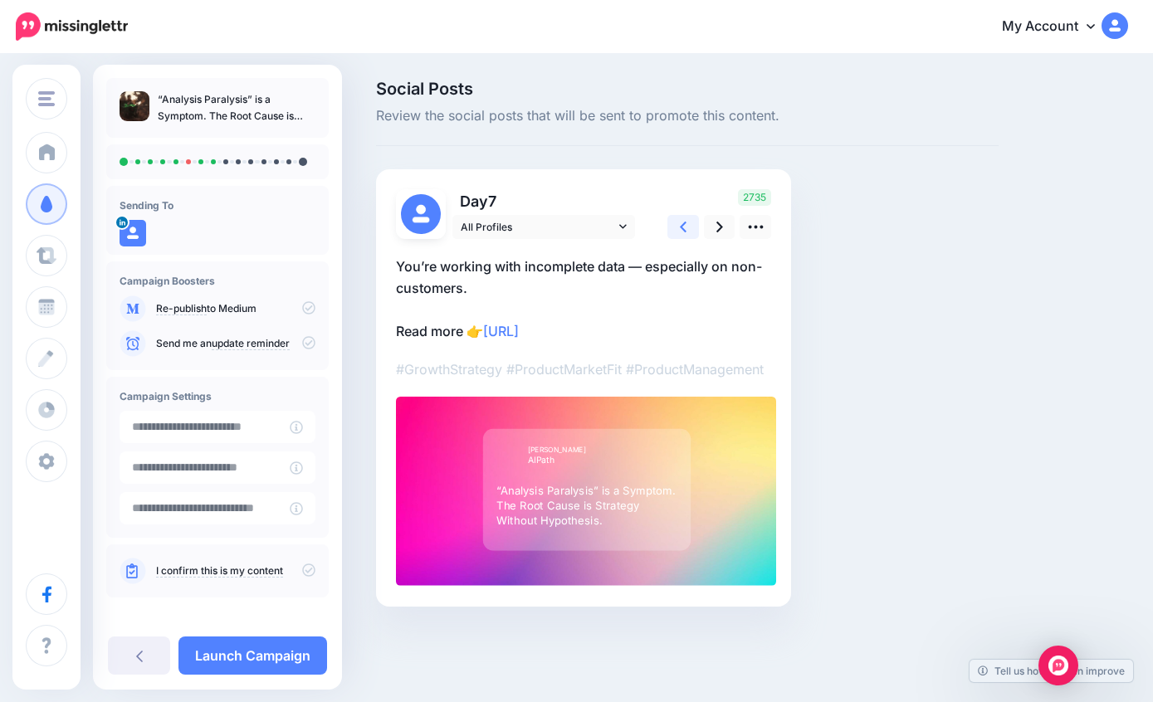
click at [685, 218] on icon at bounding box center [683, 226] width 7 height 17
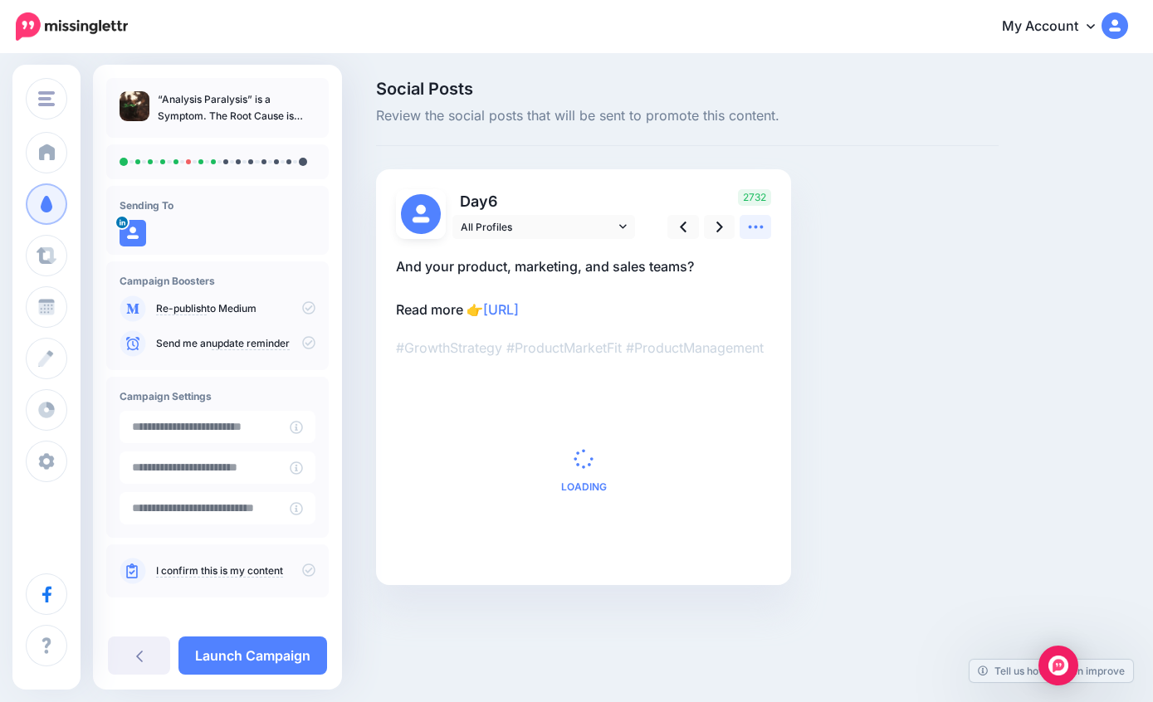
click at [752, 232] on icon at bounding box center [755, 226] width 17 height 17
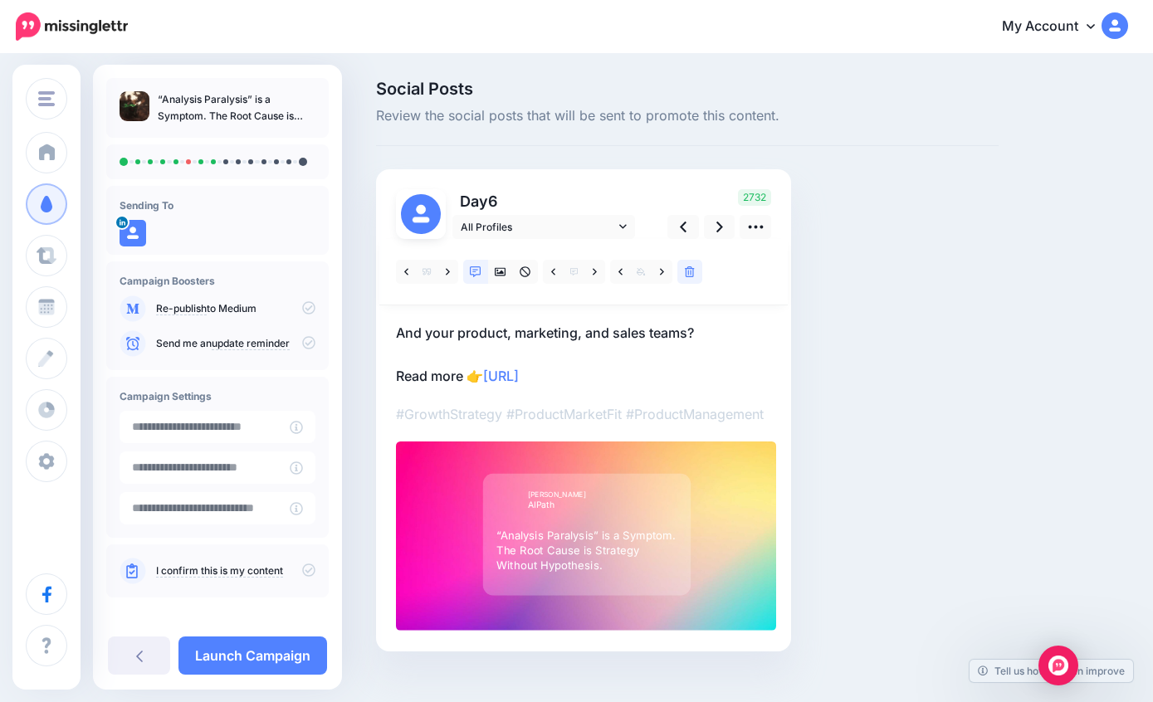
click at [701, 264] on link at bounding box center [689, 272] width 25 height 24
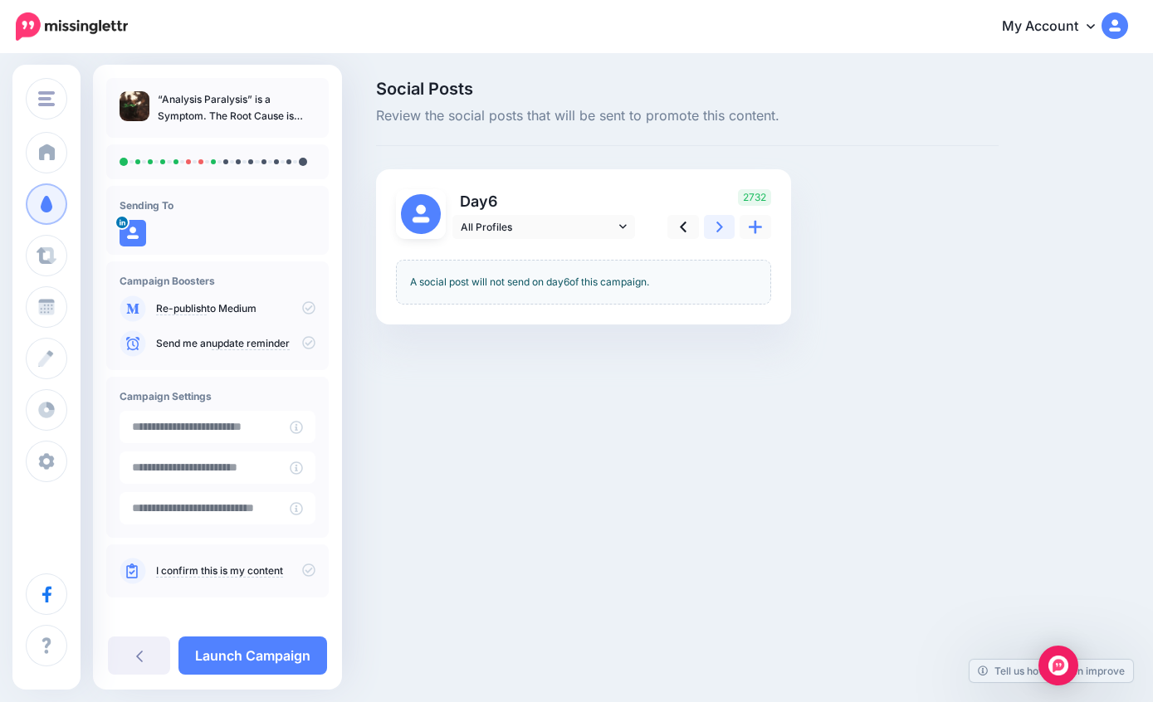
click at [716, 222] on icon at bounding box center [719, 227] width 7 height 11
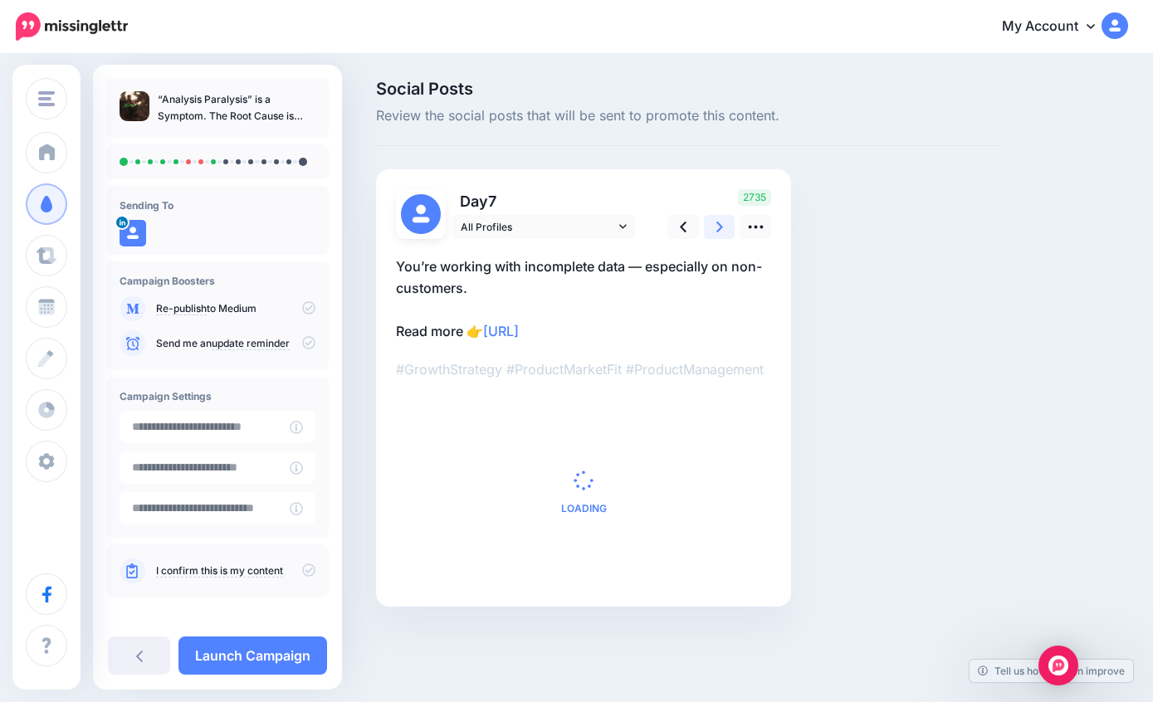
click at [716, 223] on icon at bounding box center [719, 226] width 7 height 17
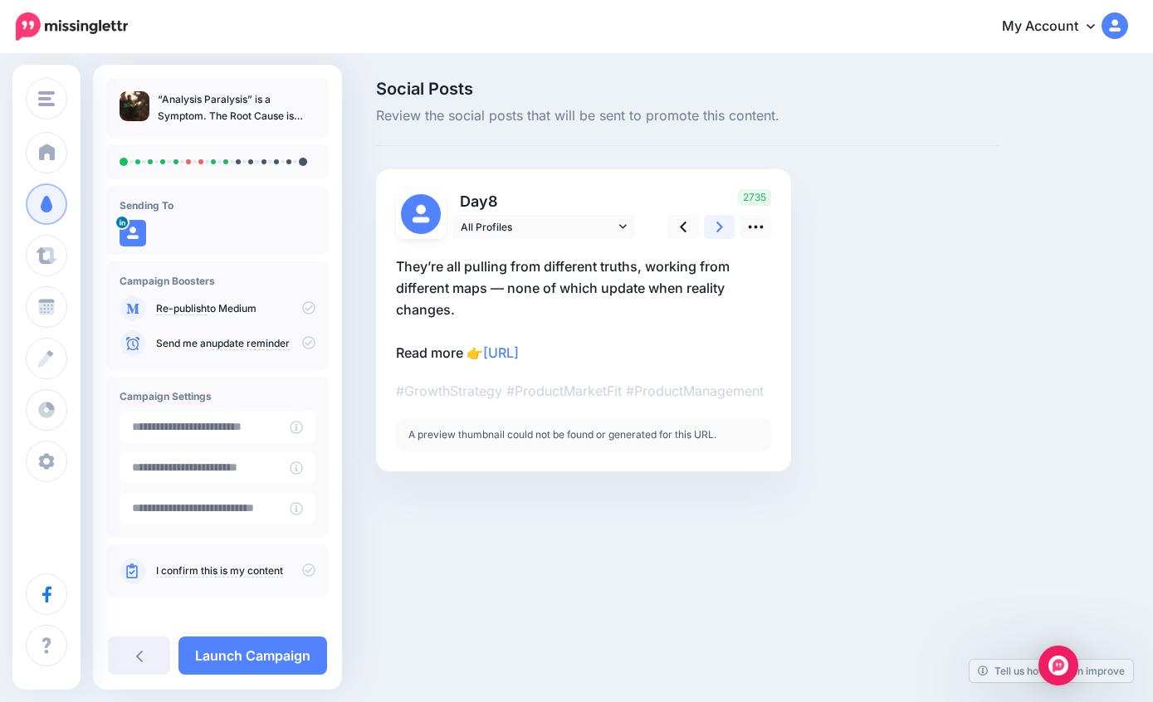
click at [705, 220] on link at bounding box center [720, 227] width 32 height 24
click at [720, 226] on icon at bounding box center [719, 226] width 7 height 17
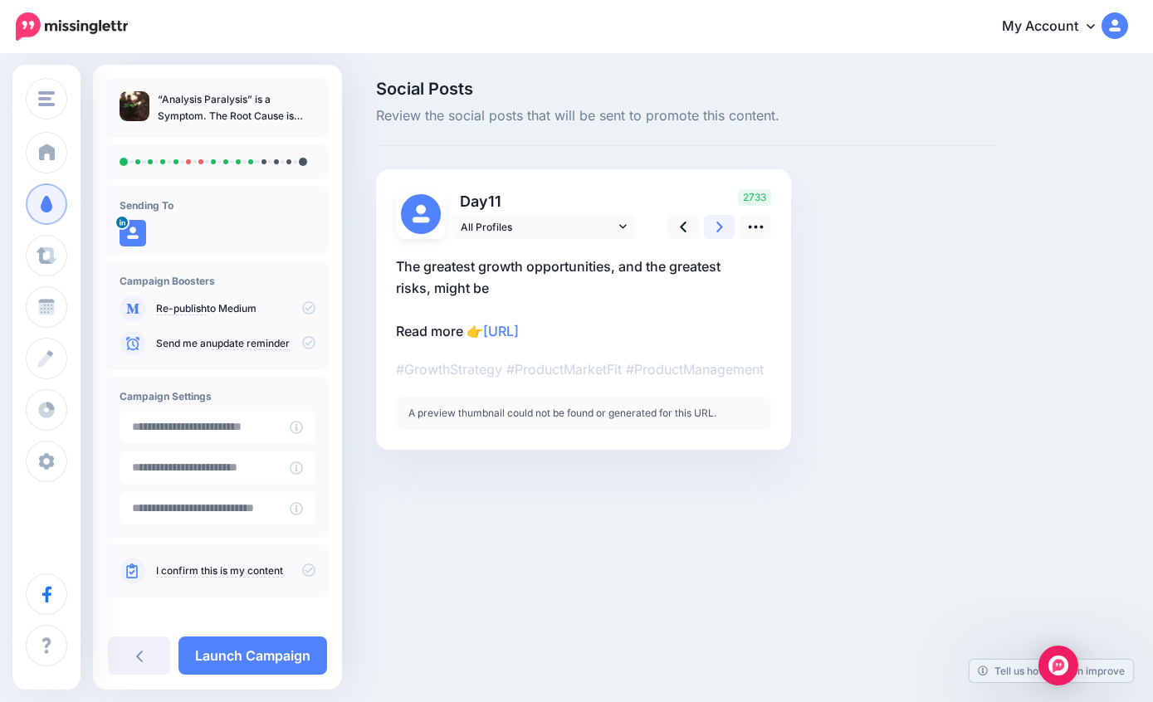
click at [717, 227] on icon at bounding box center [719, 226] width 7 height 17
click at [717, 222] on icon at bounding box center [719, 227] width 7 height 11
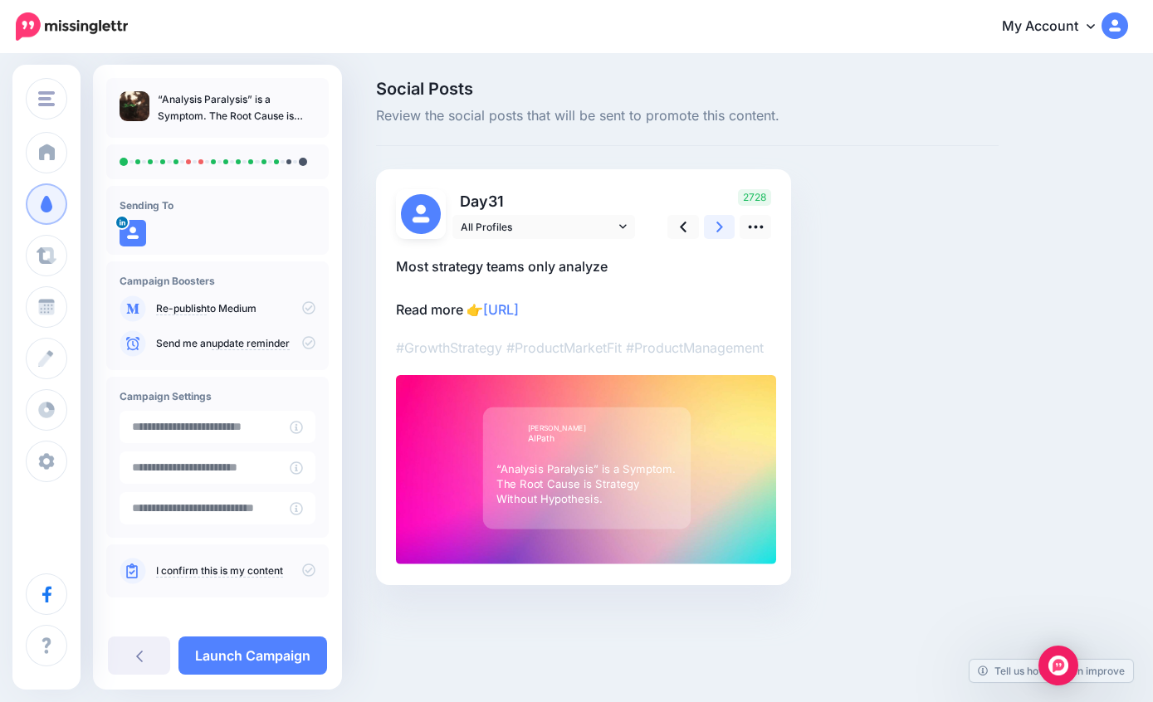
click at [715, 220] on link at bounding box center [720, 227] width 32 height 24
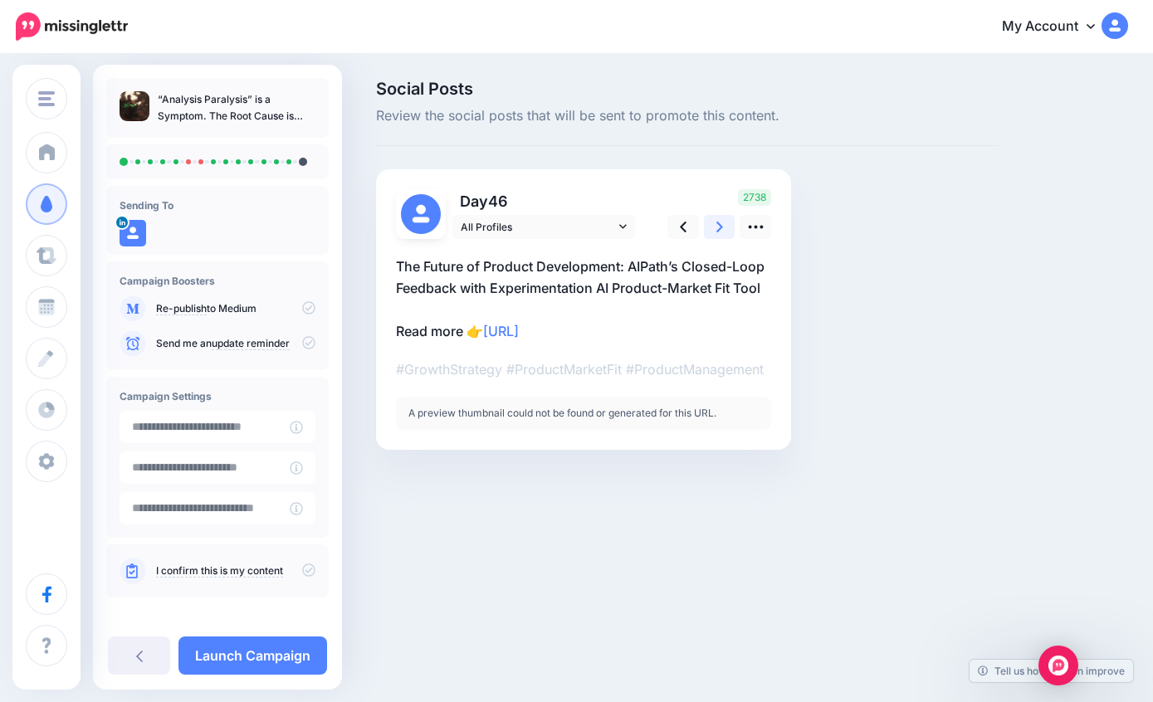
click at [721, 217] on link at bounding box center [720, 227] width 32 height 24
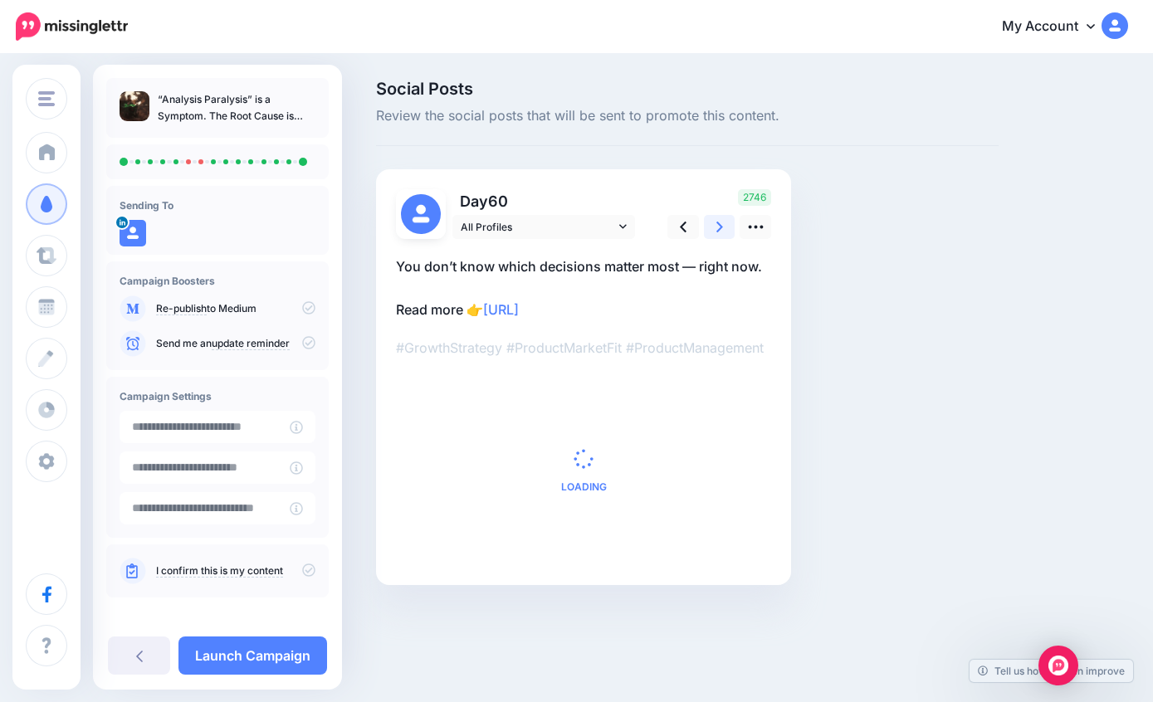
click at [720, 218] on icon at bounding box center [719, 226] width 7 height 17
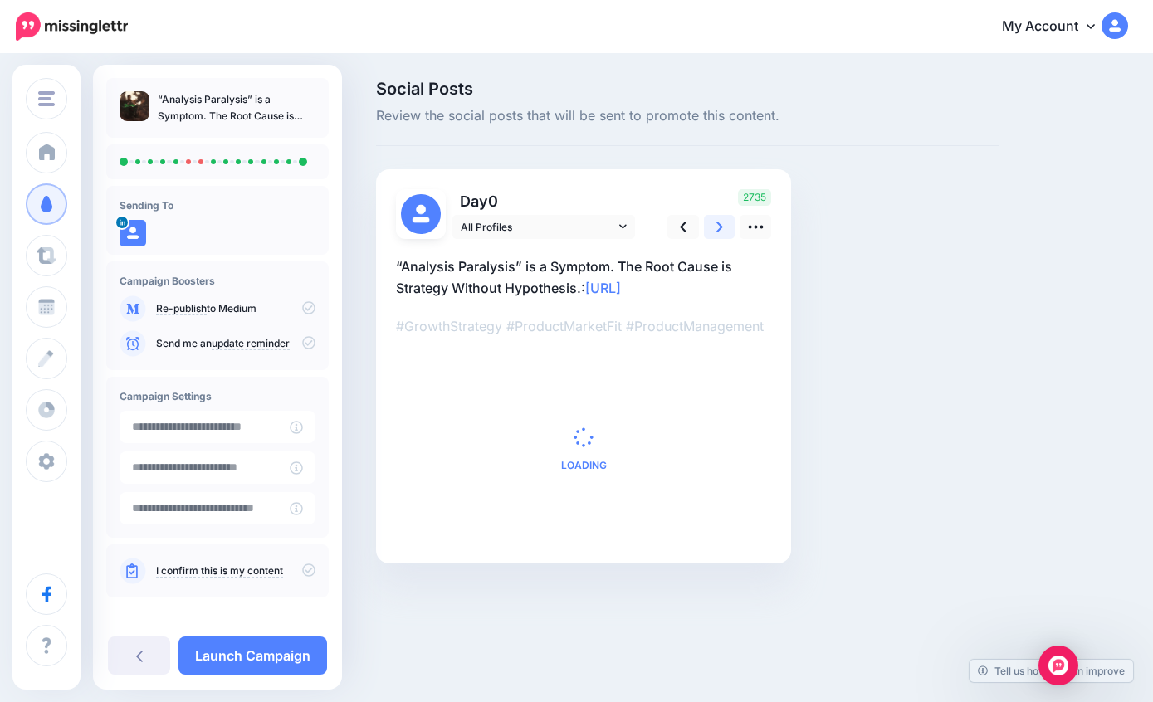
click at [727, 216] on link at bounding box center [720, 227] width 32 height 24
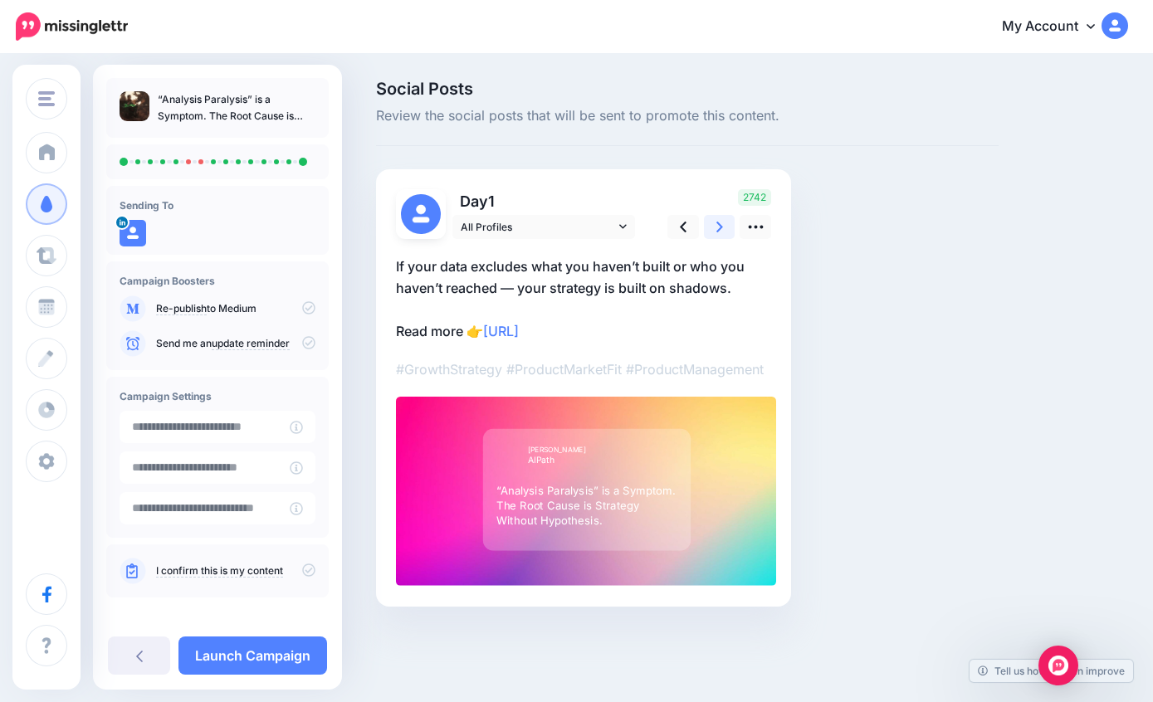
click at [724, 220] on link at bounding box center [720, 227] width 32 height 24
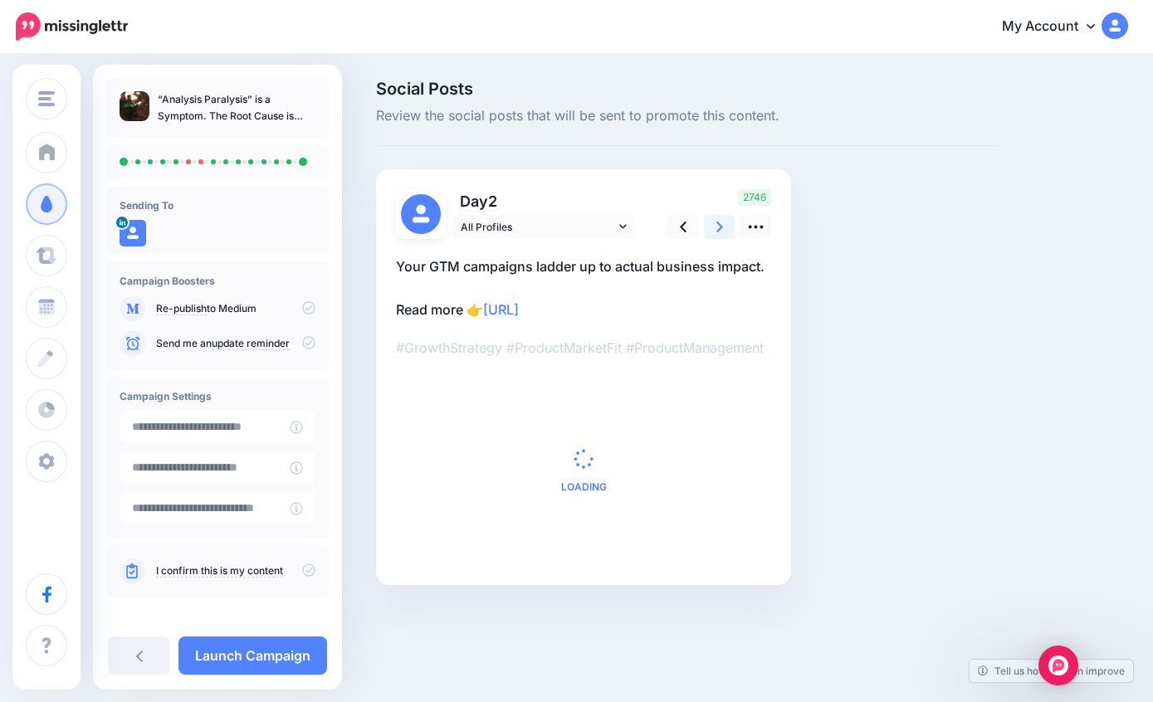
click at [716, 222] on icon at bounding box center [719, 226] width 7 height 17
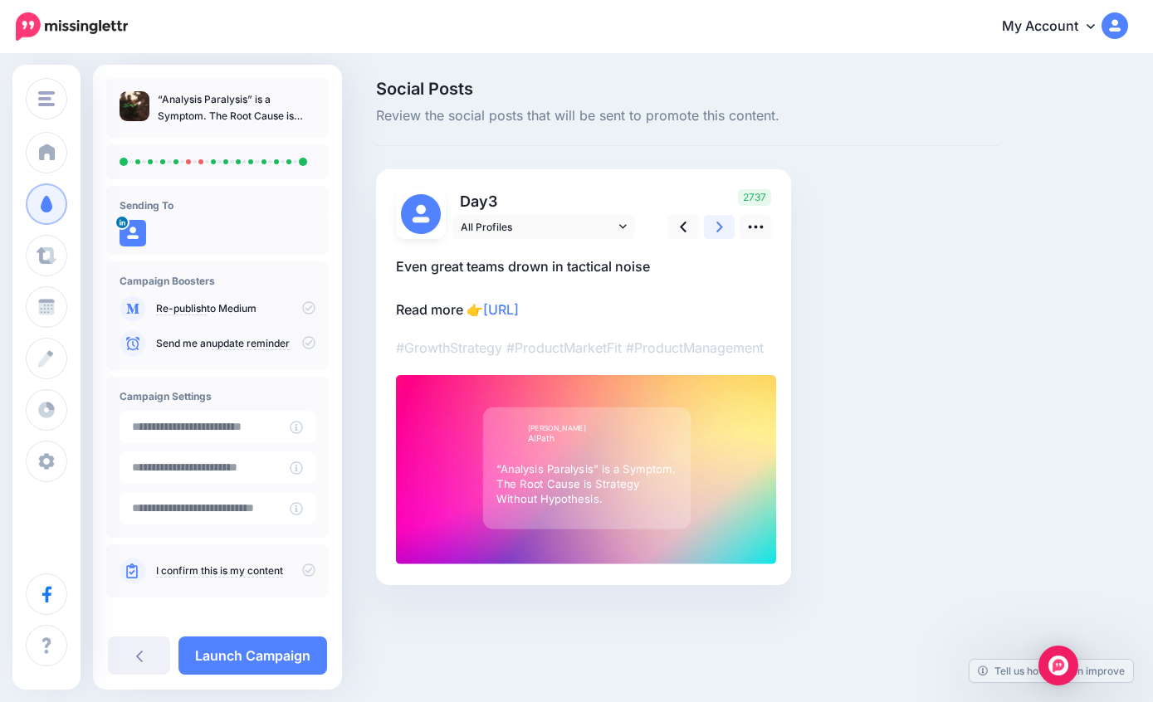
click at [718, 222] on icon at bounding box center [719, 227] width 7 height 11
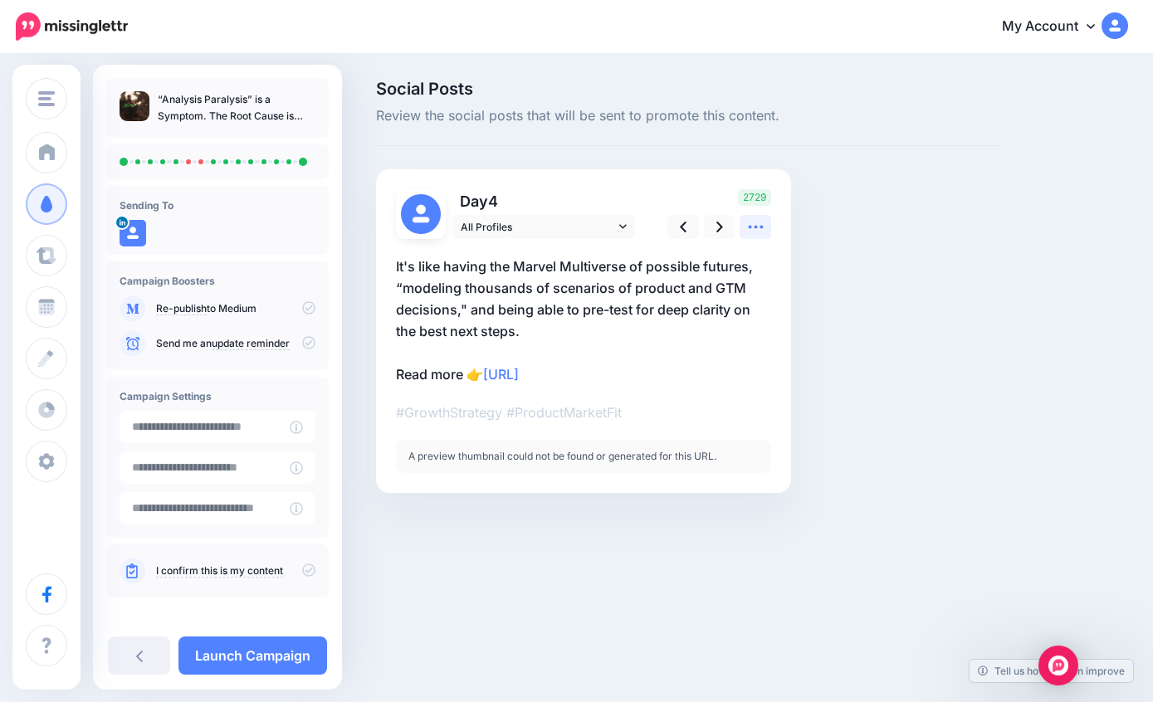
click at [760, 234] on icon at bounding box center [755, 226] width 17 height 17
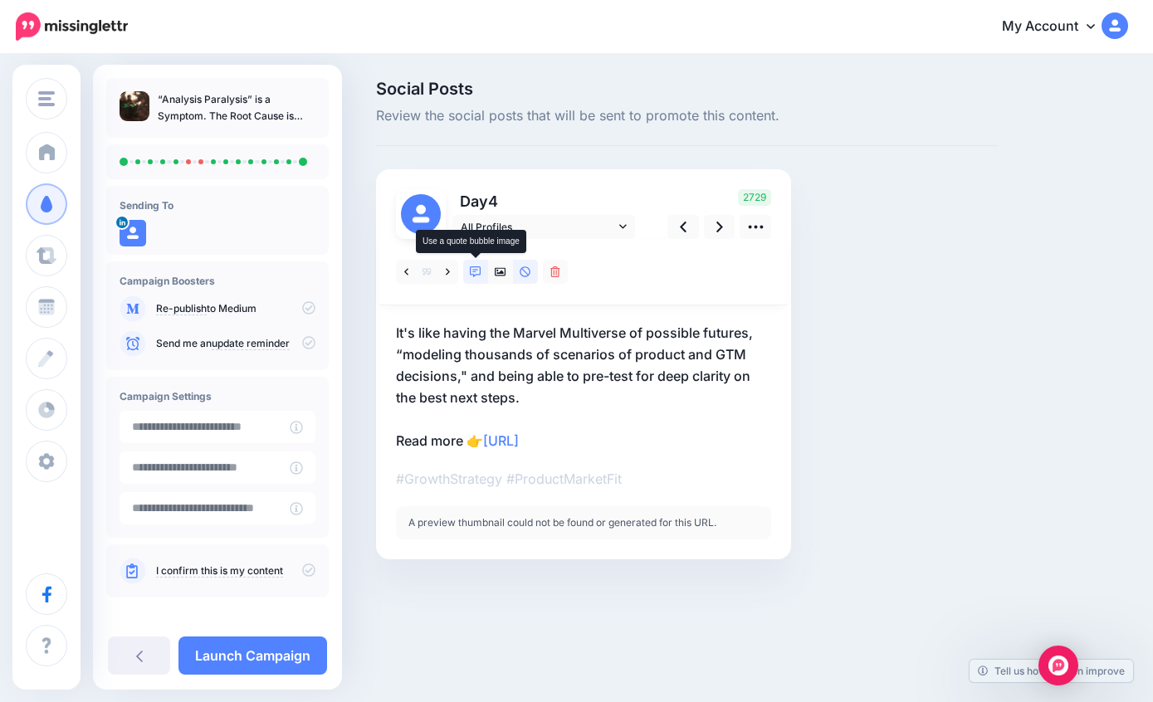
click at [480, 263] on link at bounding box center [475, 272] width 25 height 24
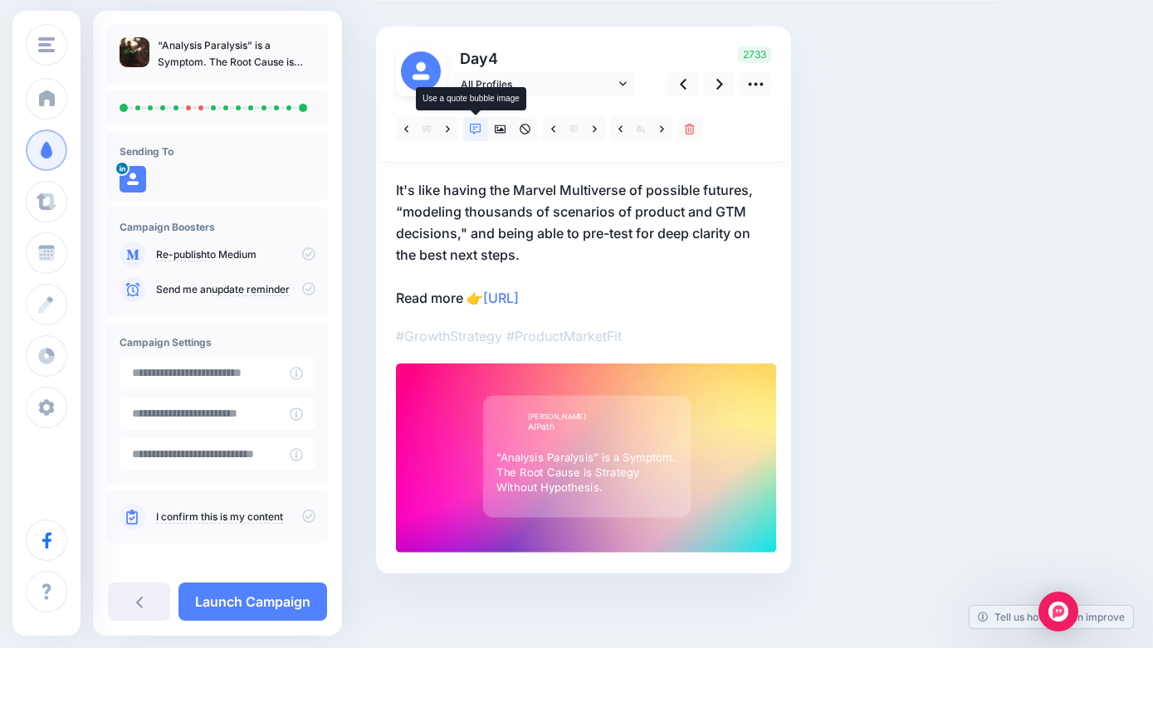
scroll to position [88, 0]
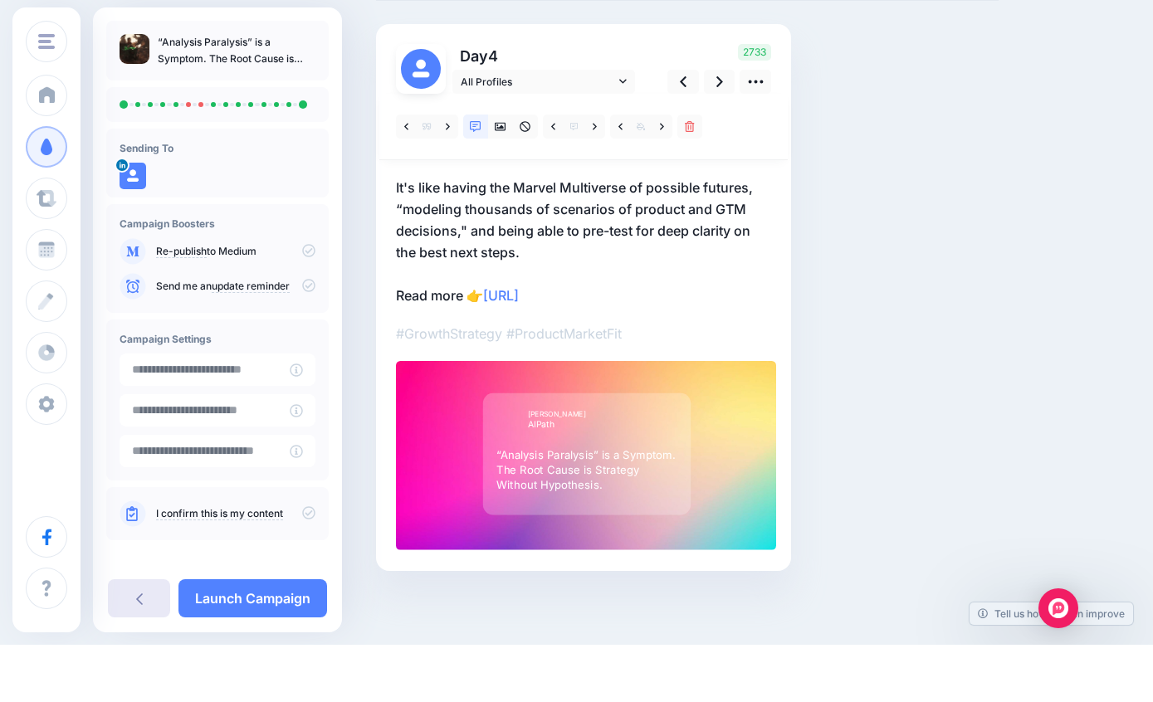
click at [138, 651] on icon at bounding box center [139, 657] width 7 height 12
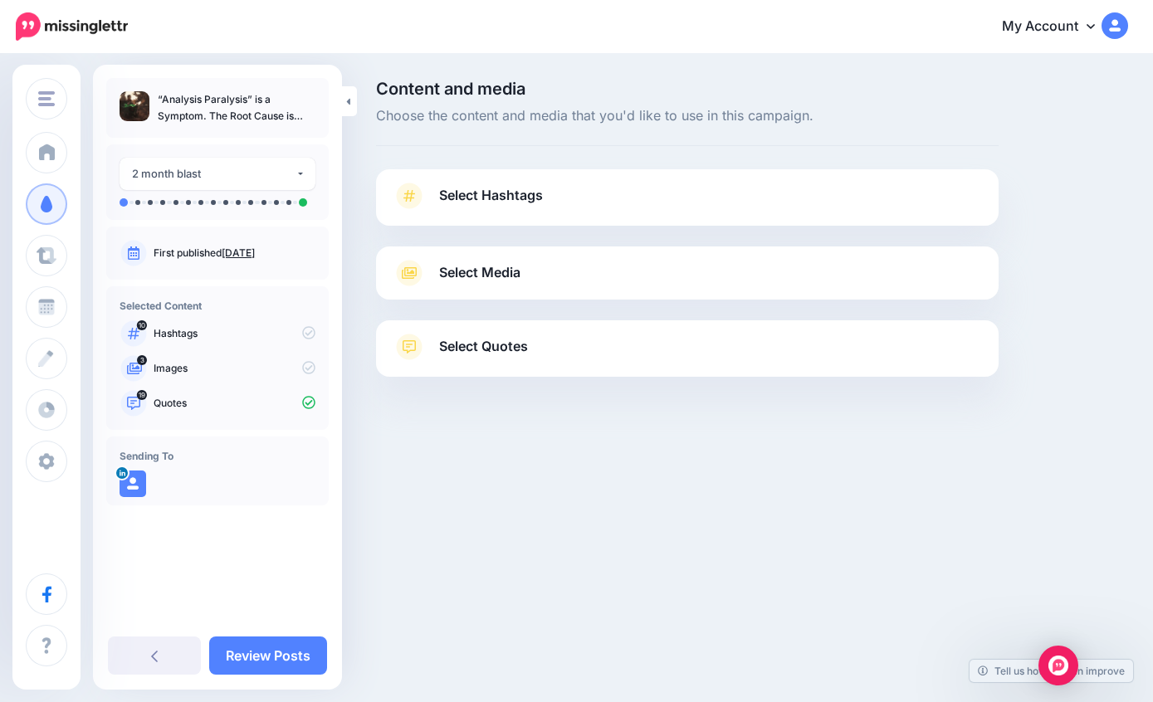
click at [857, 341] on link "Select Quotes" at bounding box center [687, 355] width 589 height 43
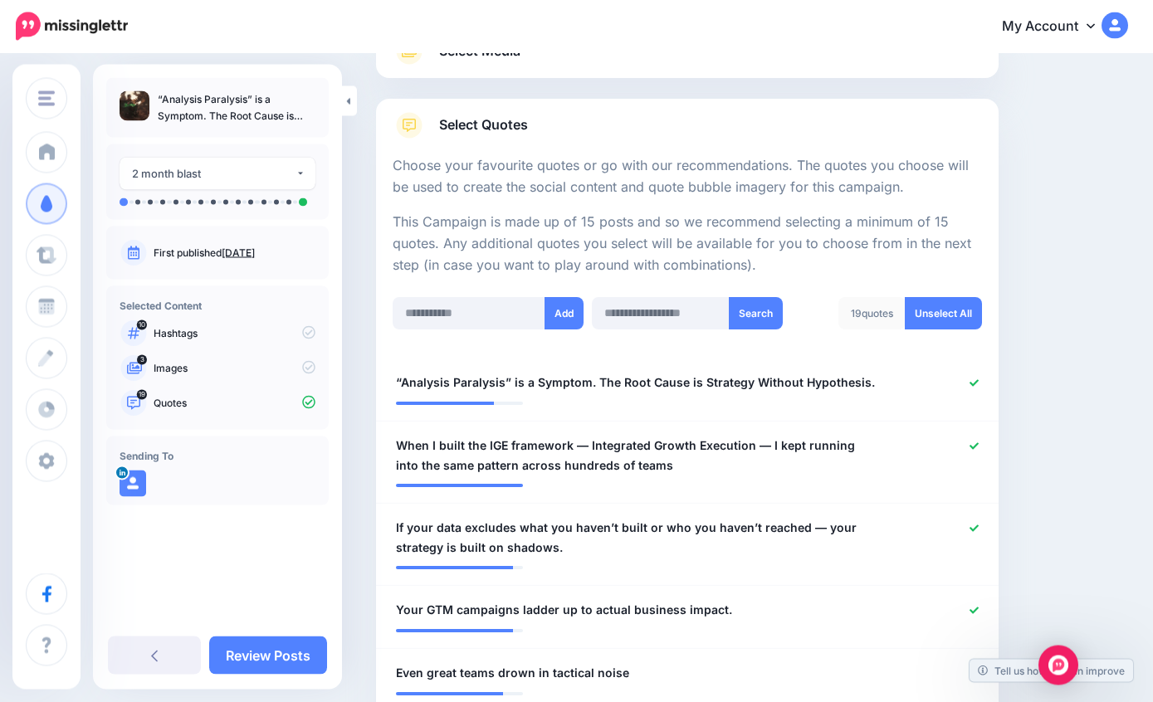
scroll to position [222, 0]
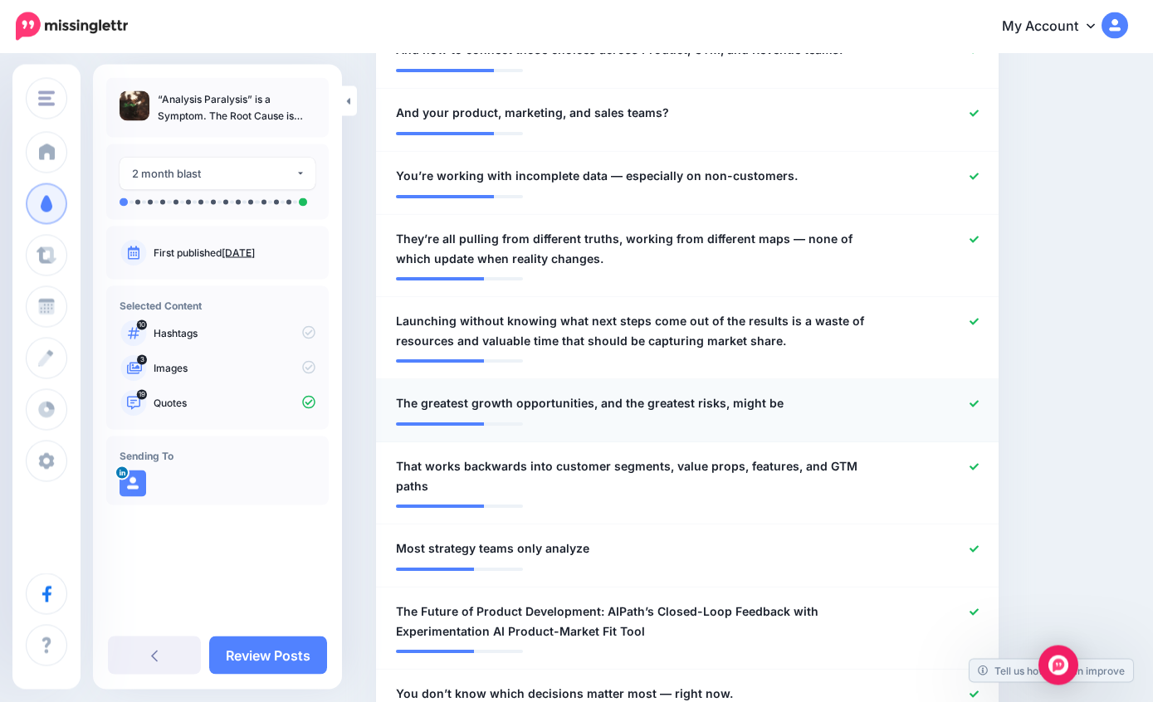
click at [975, 400] on icon at bounding box center [973, 404] width 9 height 9
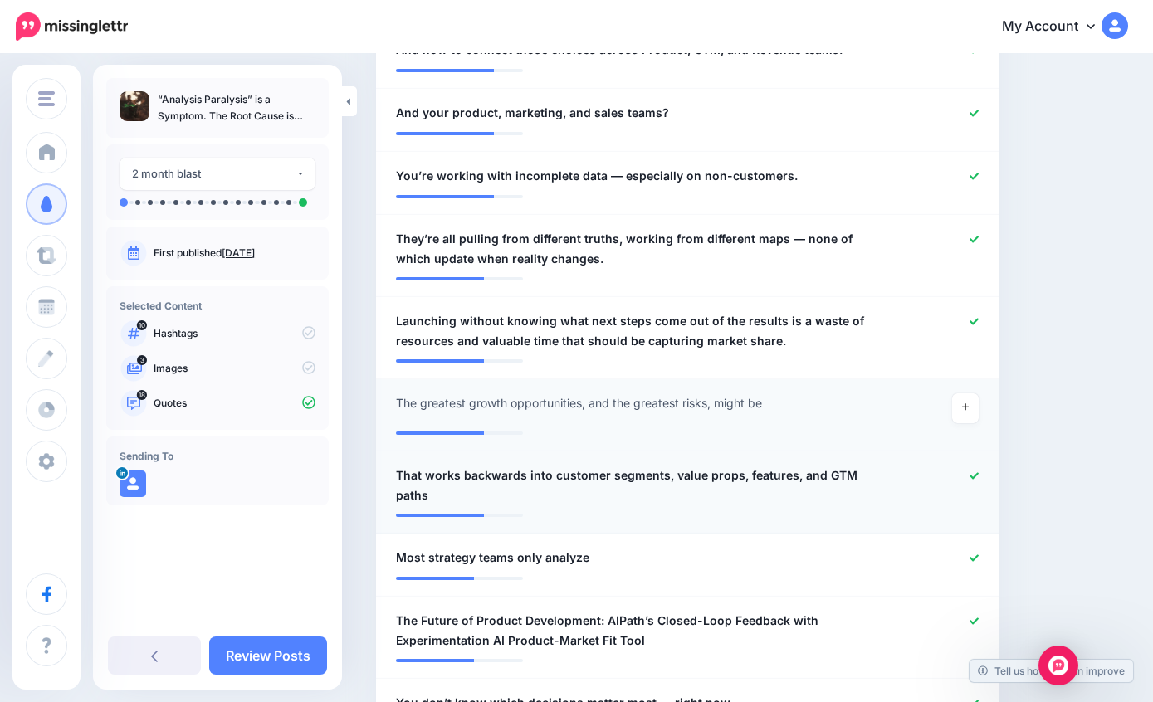
click at [968, 480] on div at bounding box center [940, 486] width 101 height 40
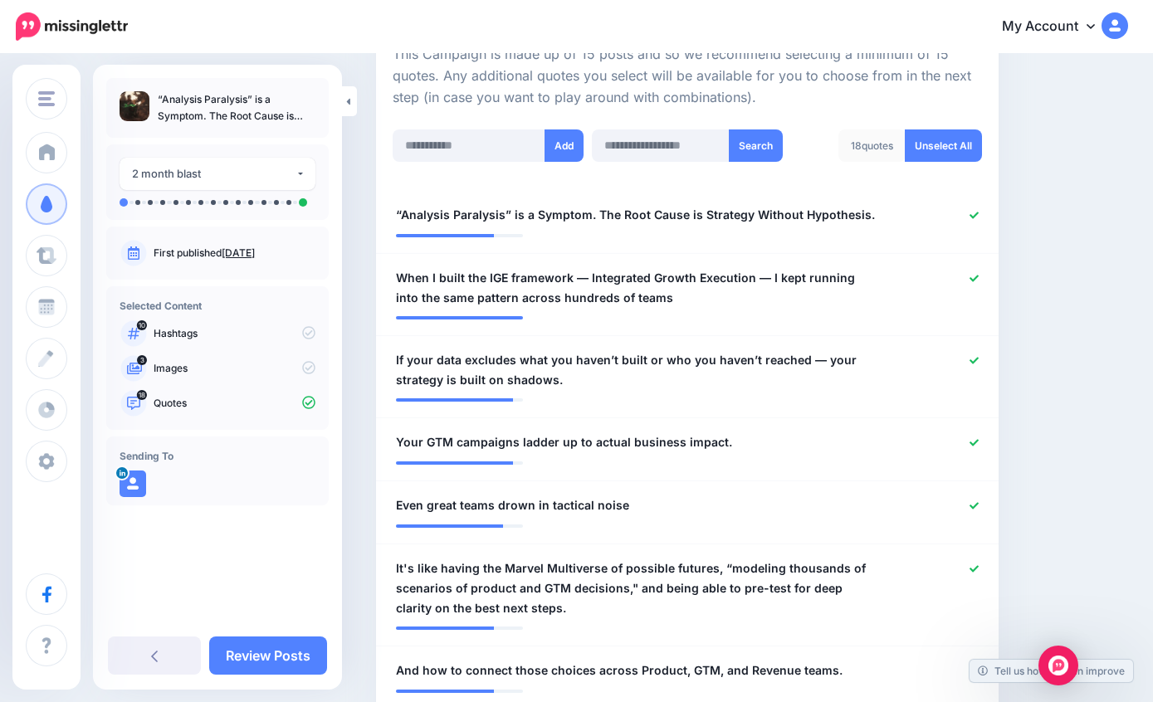
scroll to position [388, 0]
click at [986, 206] on div at bounding box center [940, 216] width 101 height 21
click at [976, 216] on link at bounding box center [973, 217] width 9 height 12
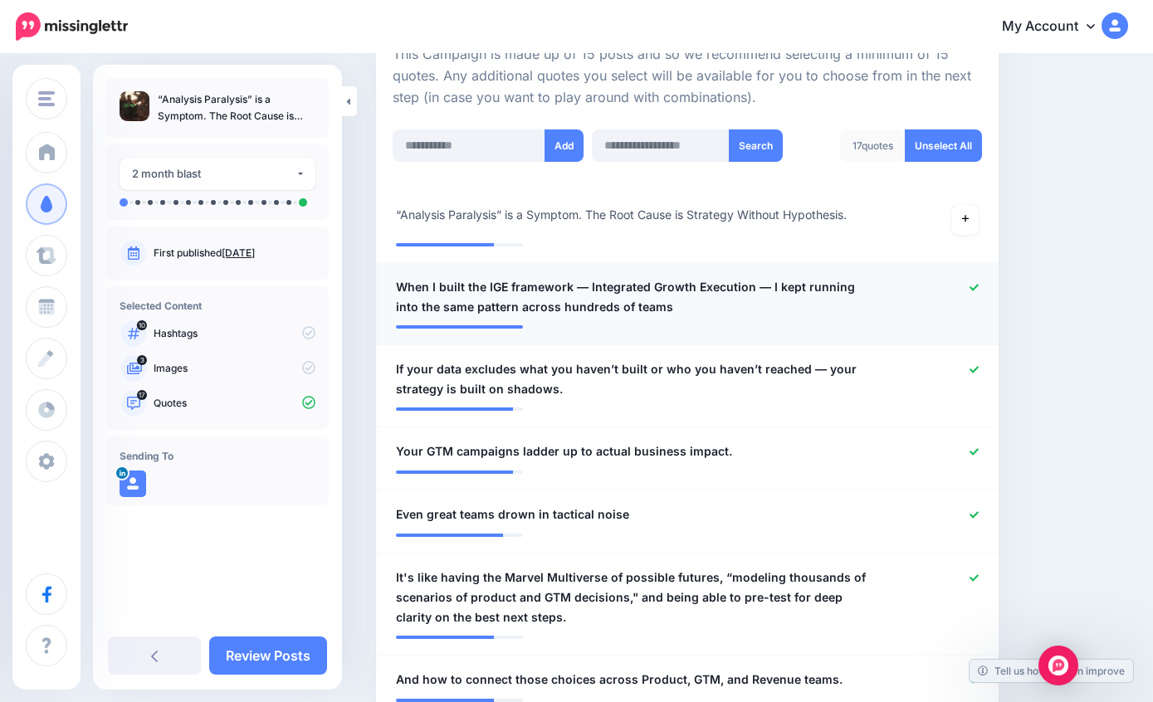
click at [969, 283] on icon at bounding box center [973, 287] width 9 height 9
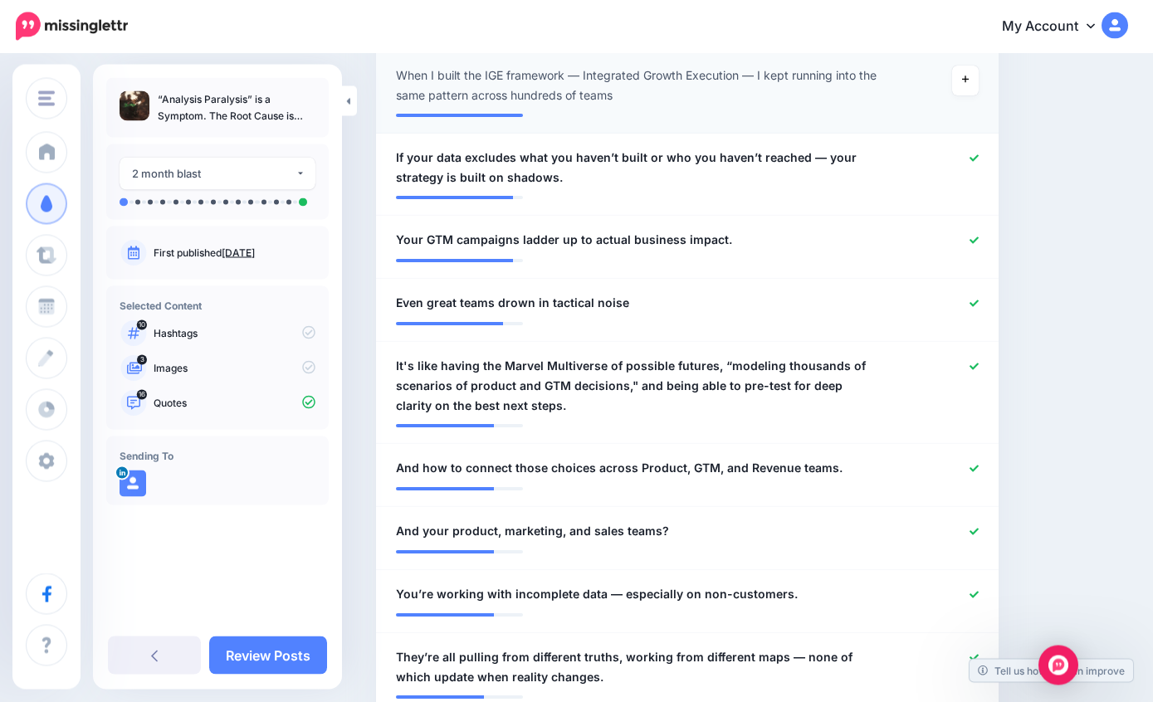
scroll to position [601, 0]
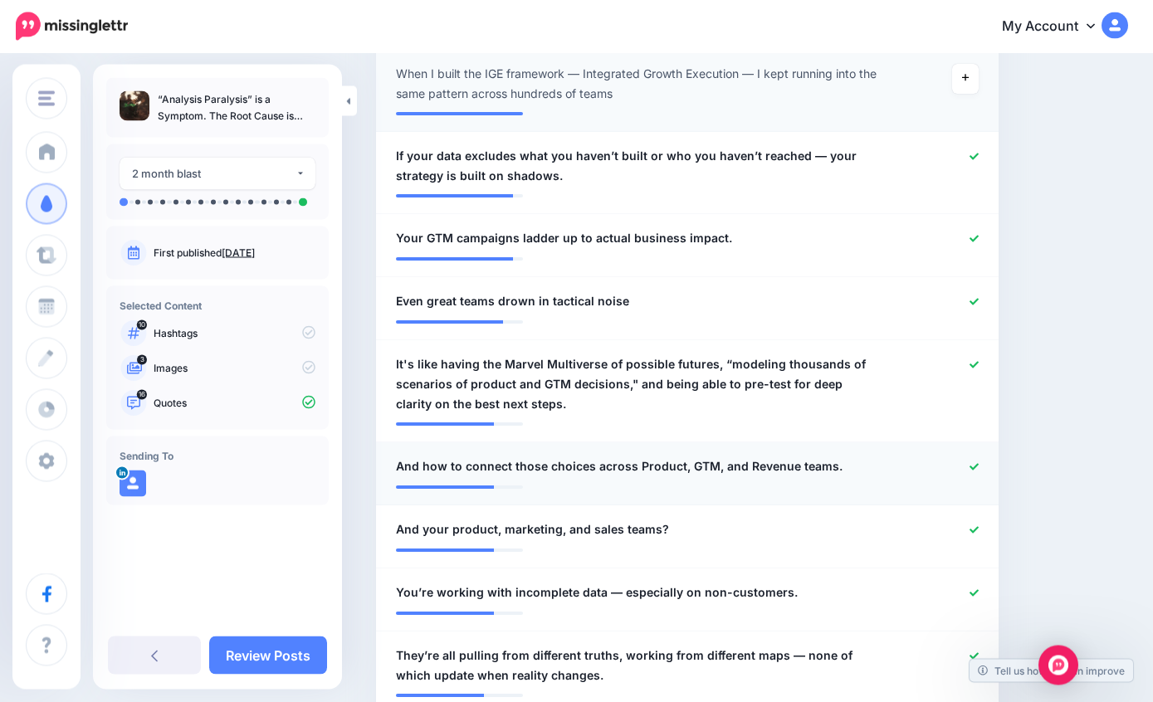
click at [969, 463] on icon at bounding box center [973, 467] width 9 height 9
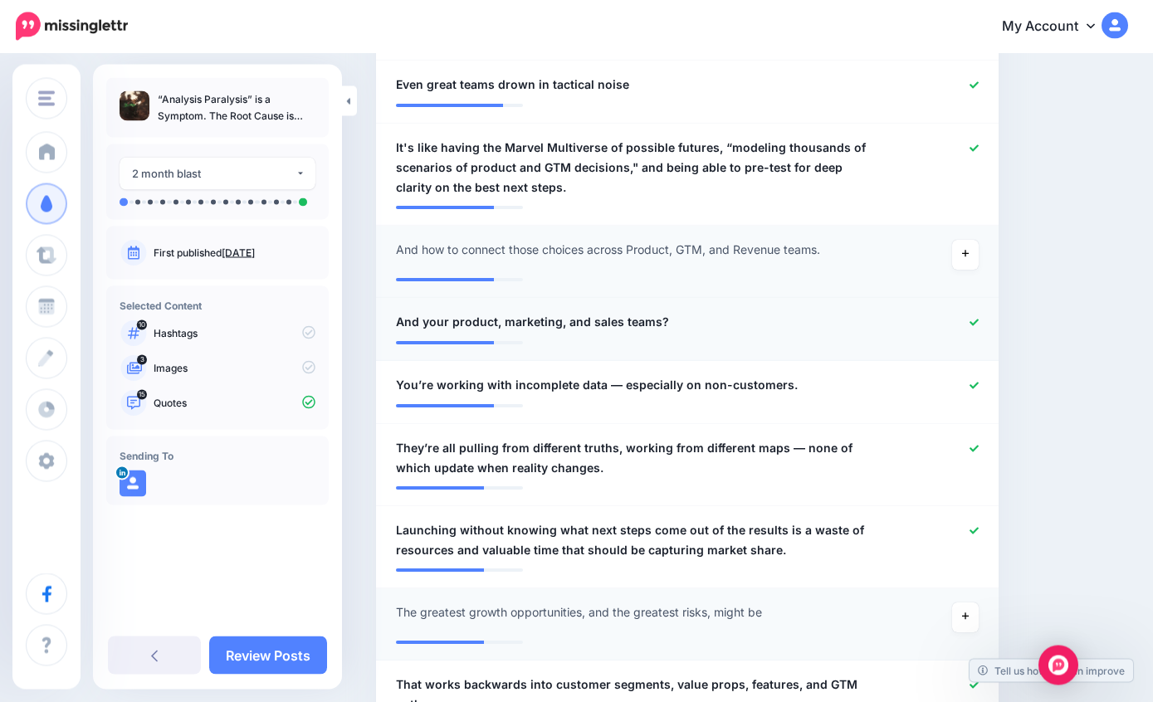
click at [977, 319] on icon at bounding box center [973, 323] width 9 height 9
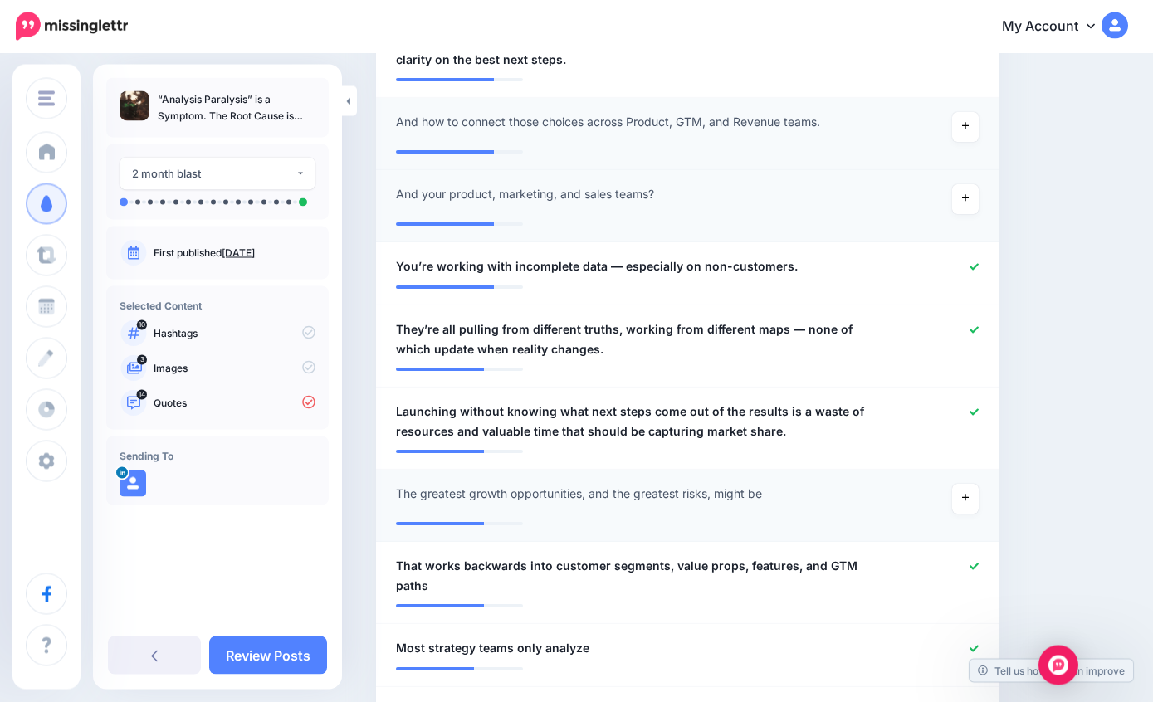
scroll to position [949, 0]
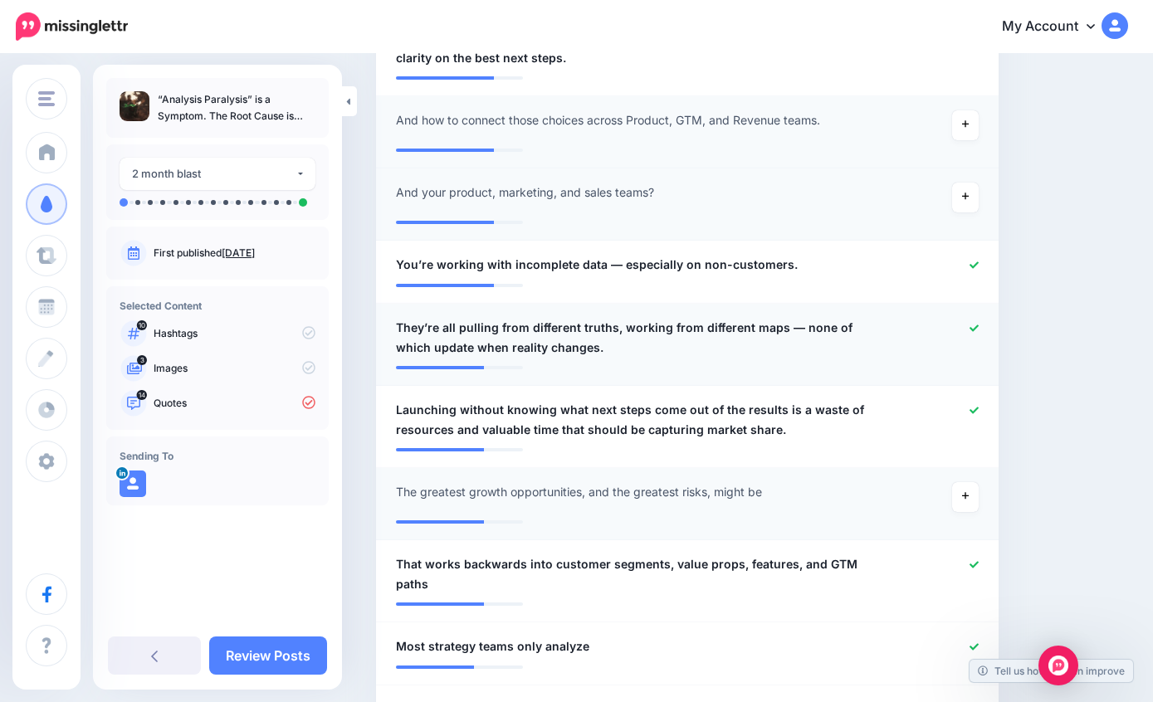
click at [976, 324] on icon at bounding box center [973, 327] width 9 height 7
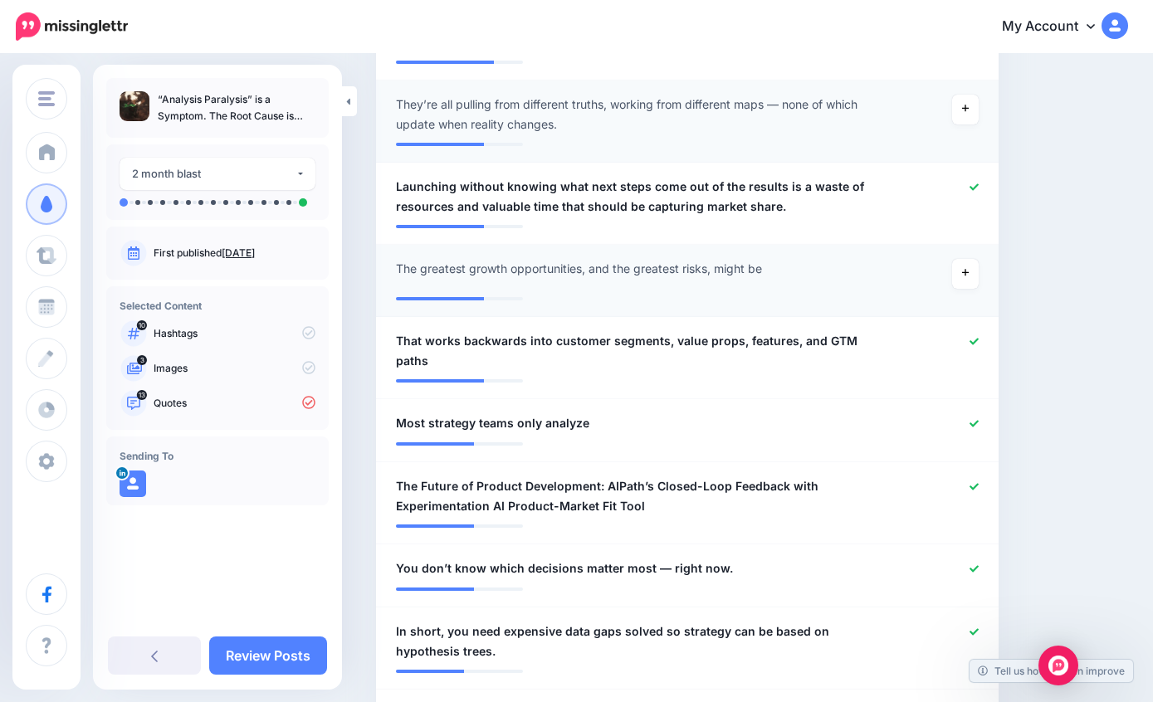
scroll to position [1171, 0]
click at [969, 341] on icon at bounding box center [973, 342] width 9 height 9
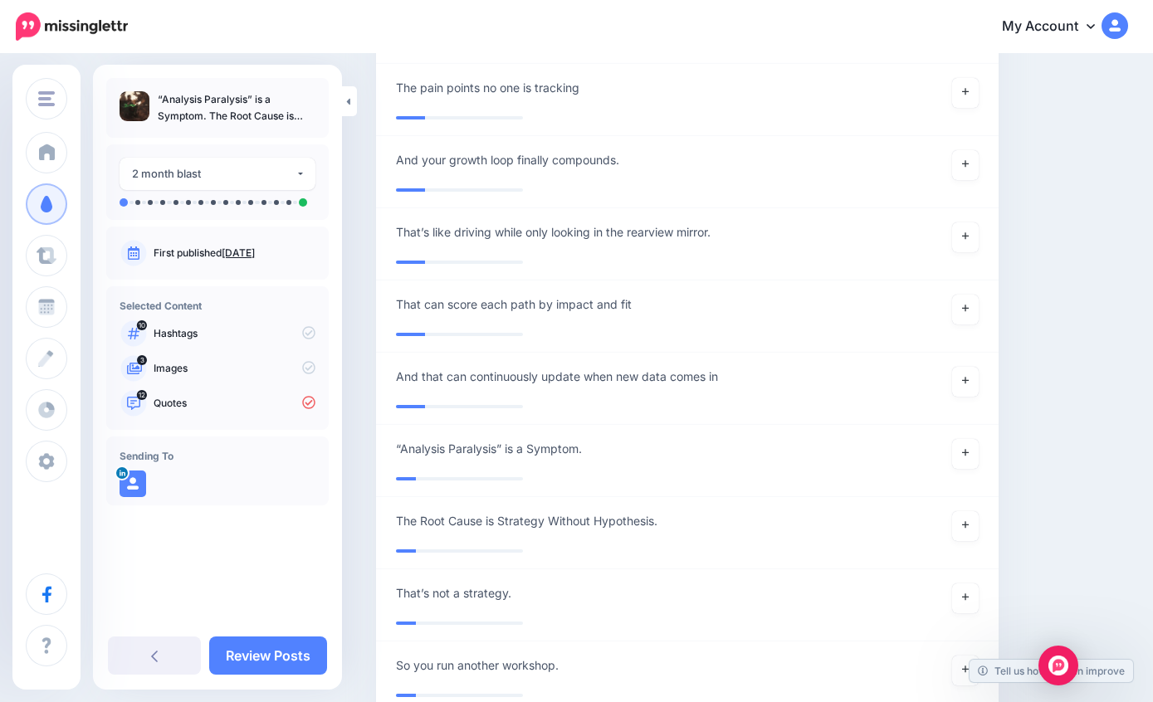
scroll to position [3700, 0]
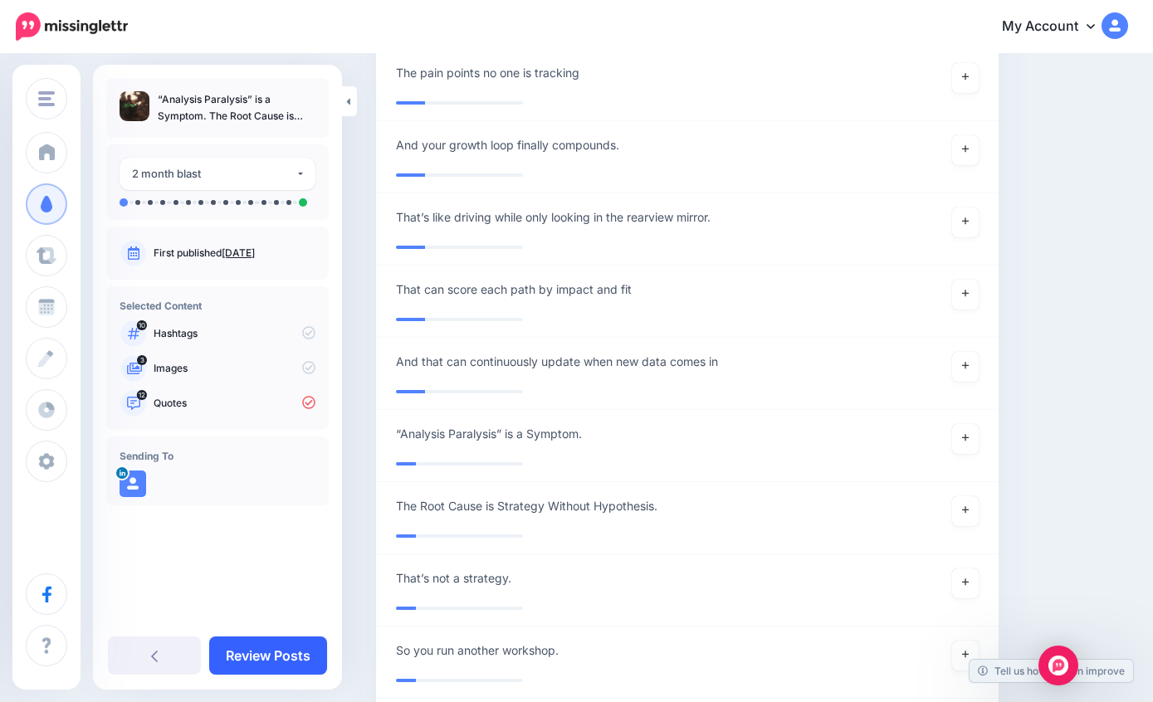
click at [268, 675] on link "Review Posts" at bounding box center [268, 656] width 118 height 38
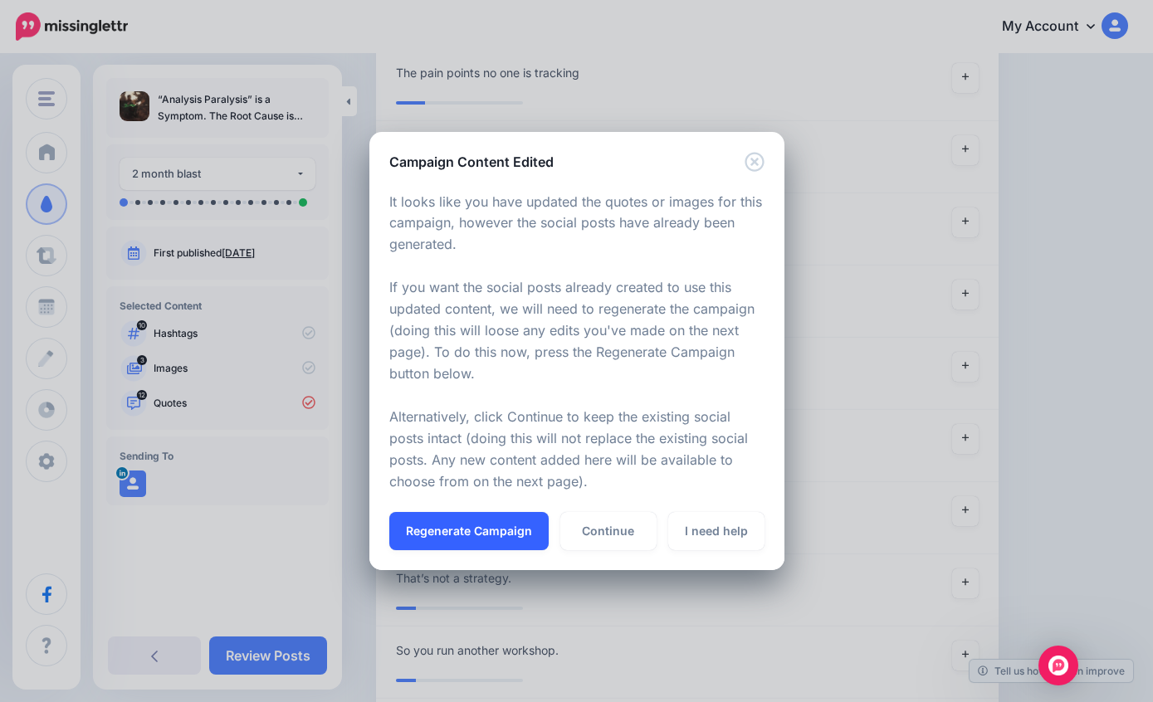
click at [504, 550] on button "Regenerate Campaign" at bounding box center [468, 531] width 159 height 38
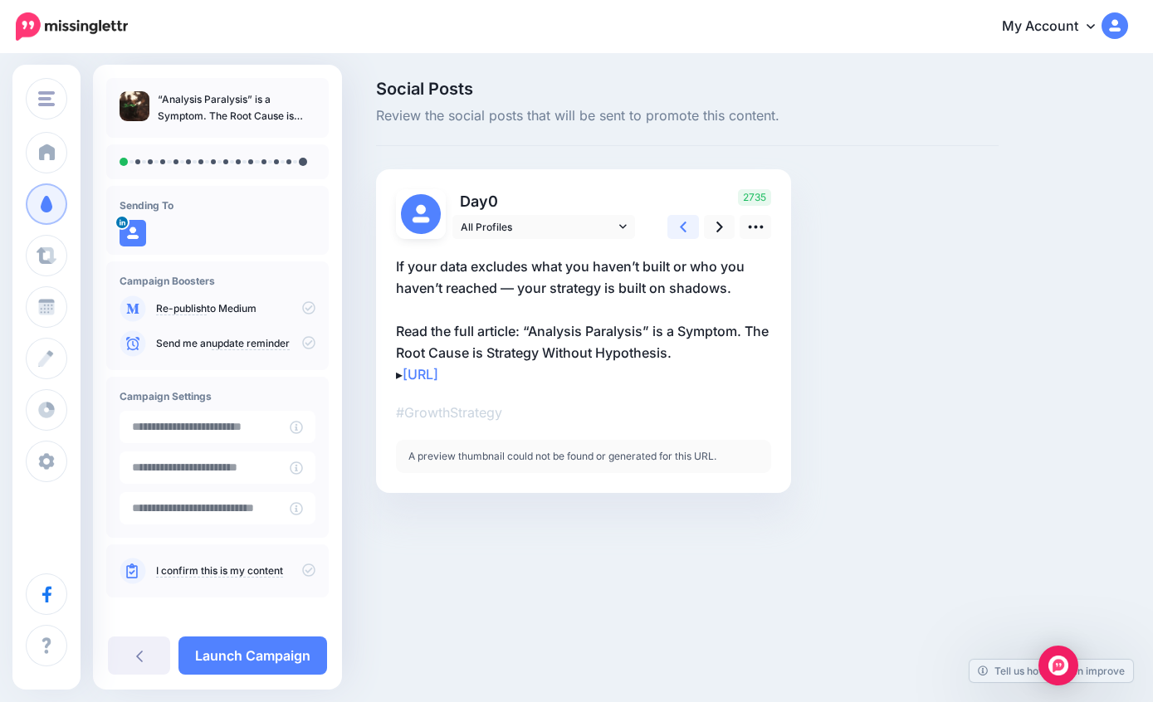
click at [681, 227] on icon at bounding box center [683, 227] width 7 height 11
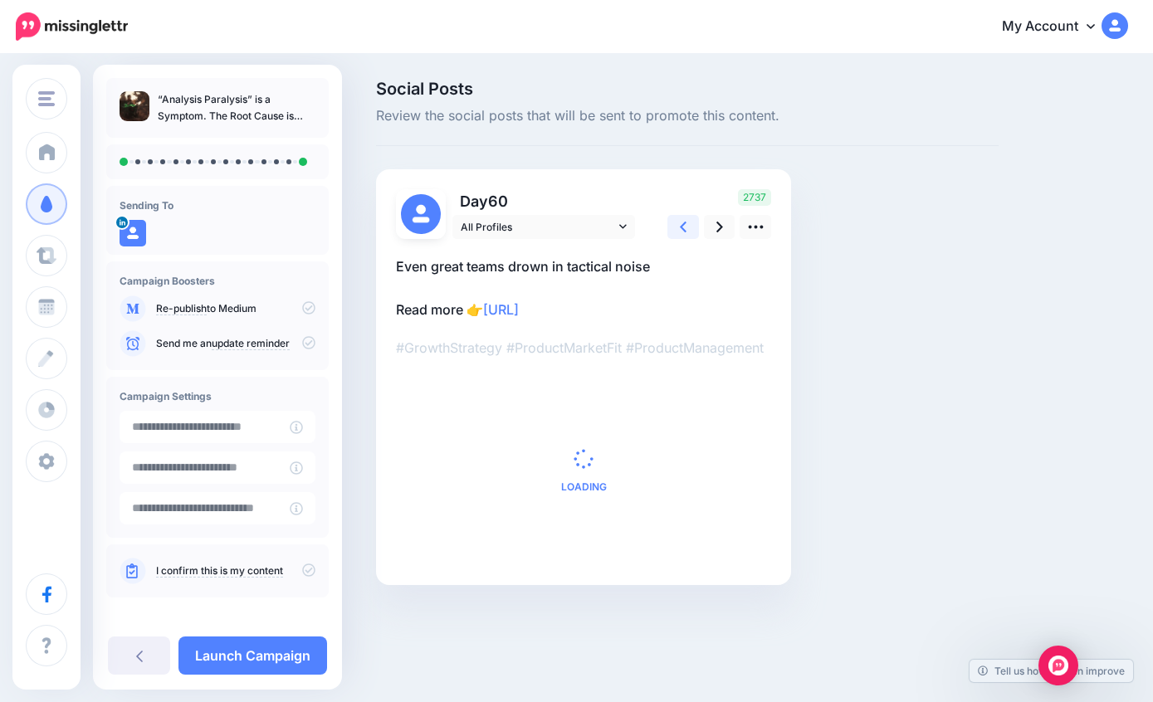
click at [677, 235] on link at bounding box center [683, 227] width 32 height 24
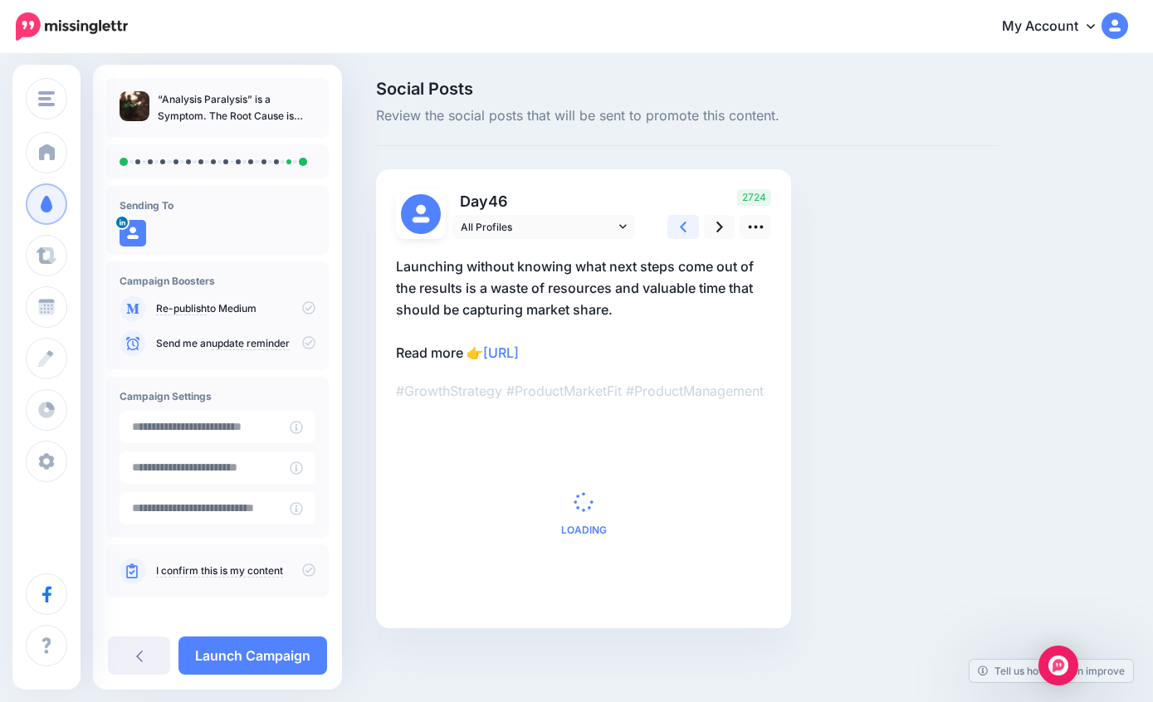
click at [690, 237] on link at bounding box center [683, 227] width 32 height 24
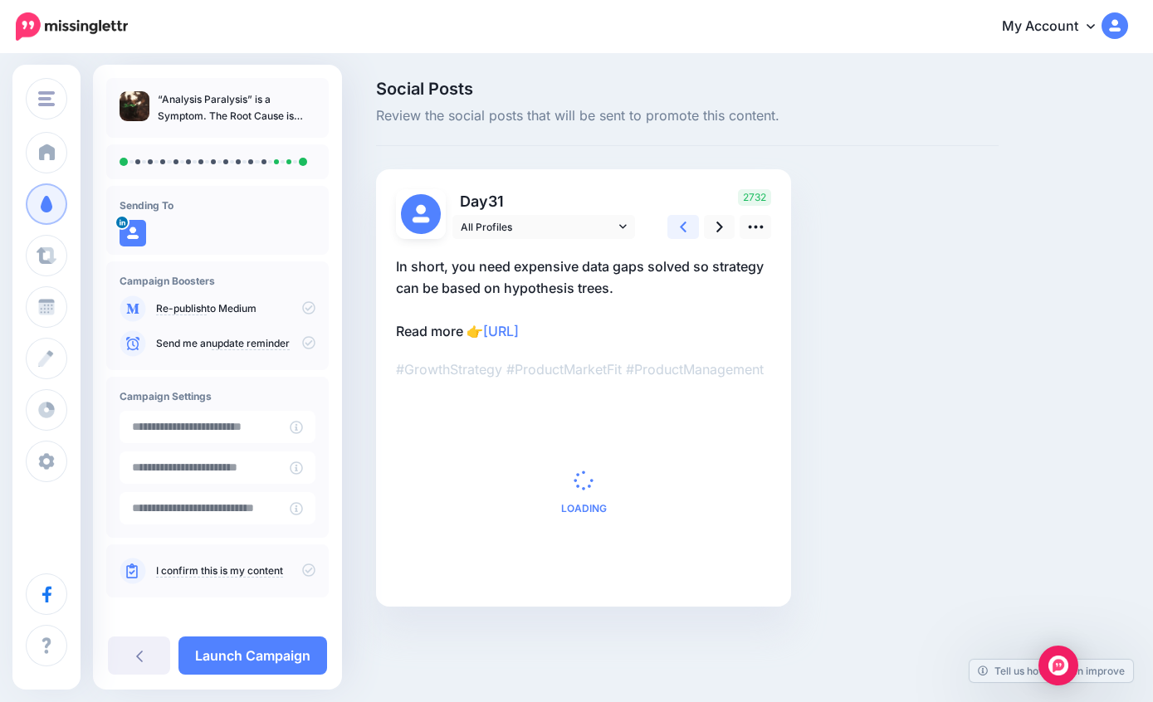
click at [686, 230] on icon at bounding box center [683, 226] width 7 height 17
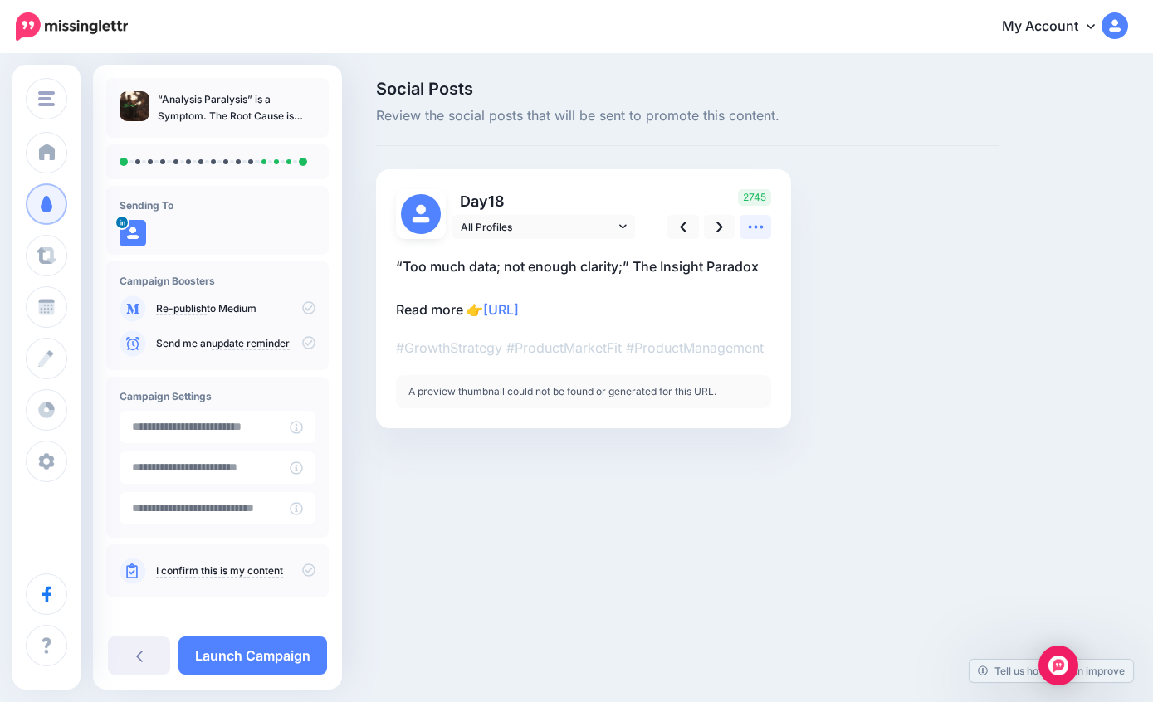
click at [755, 230] on icon at bounding box center [755, 226] width 17 height 17
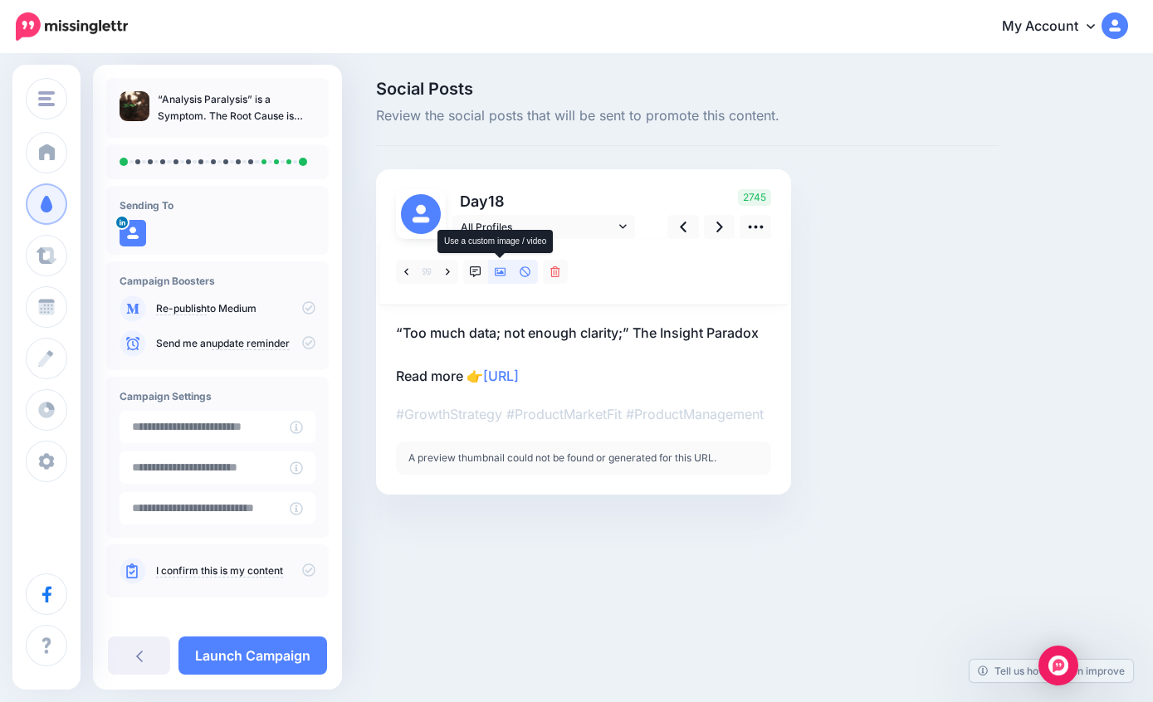
click at [501, 274] on icon at bounding box center [501, 272] width 12 height 12
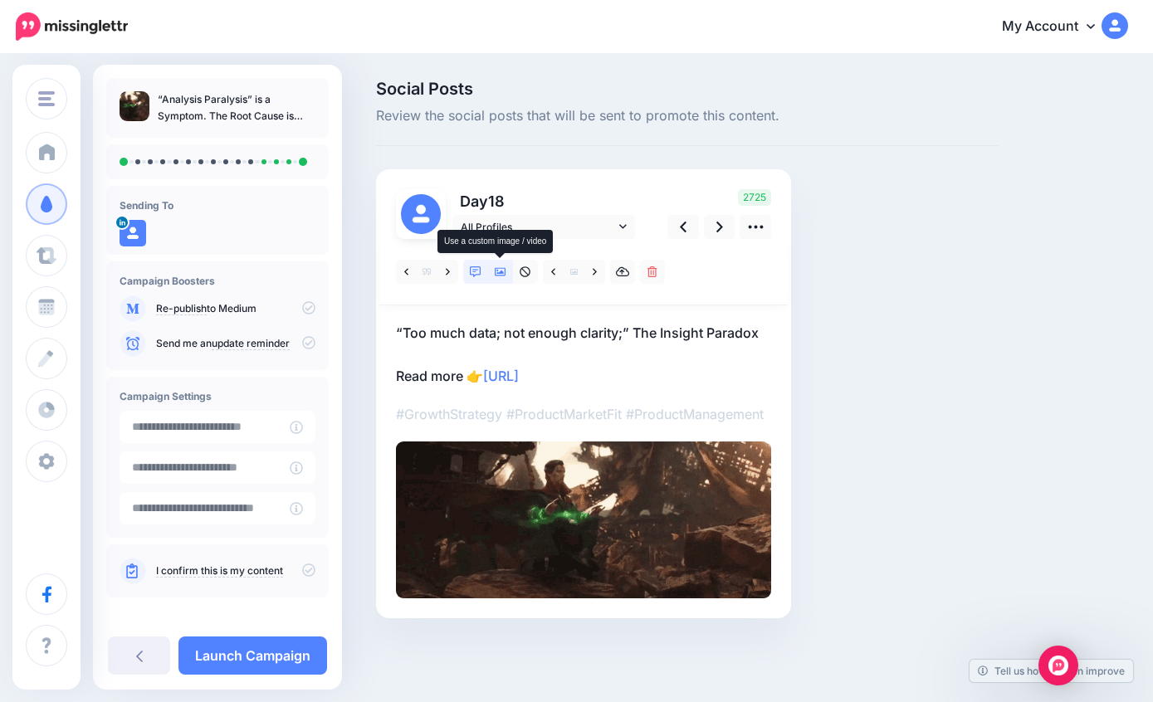
click at [477, 264] on link at bounding box center [475, 272] width 25 height 24
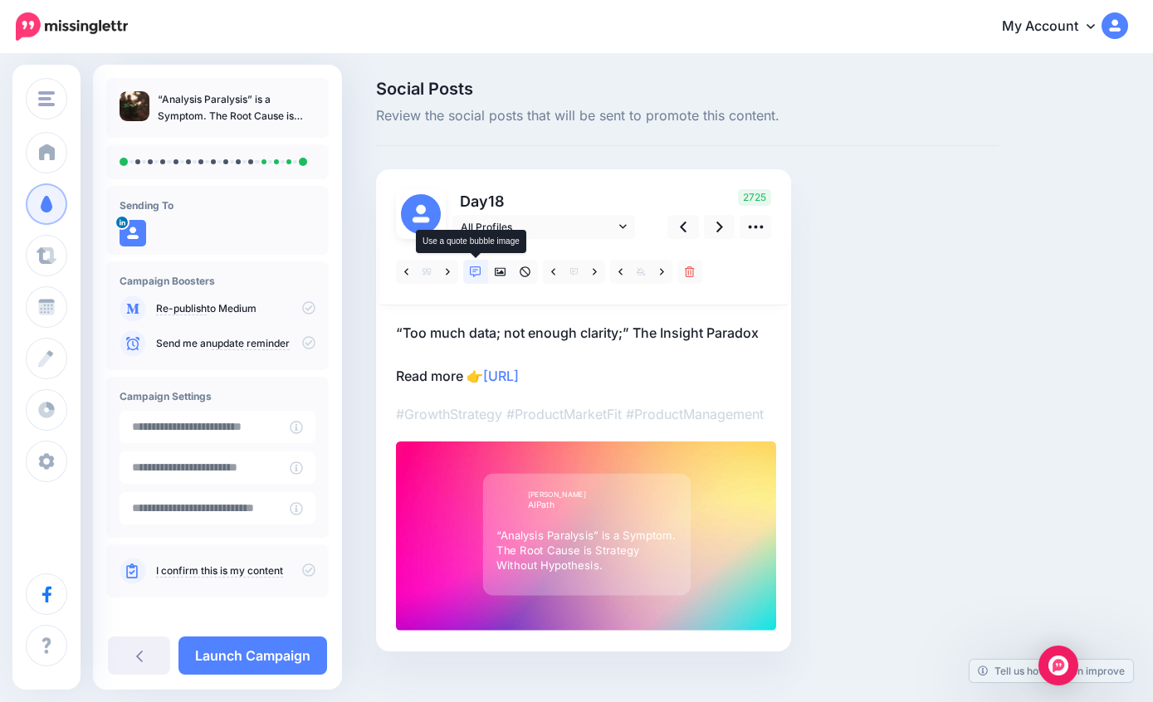
click at [684, 550] on div "Rectangle" at bounding box center [586, 535] width 219 height 122
click at [700, 517] on div at bounding box center [586, 536] width 380 height 189
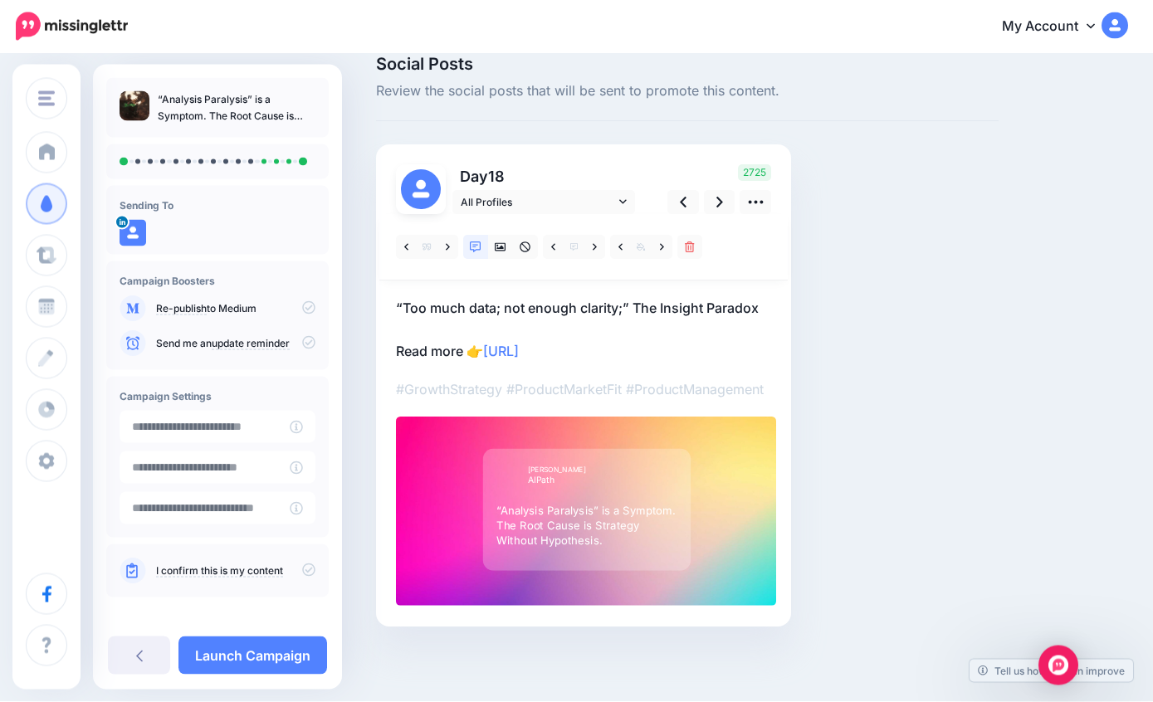
scroll to position [66, 0]
